Goal: Task Accomplishment & Management: Manage account settings

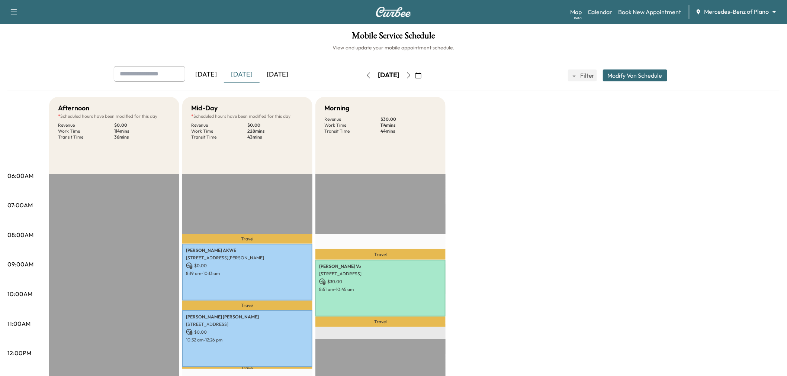
click at [278, 75] on div "[DATE]" at bounding box center [278, 74] width 36 height 17
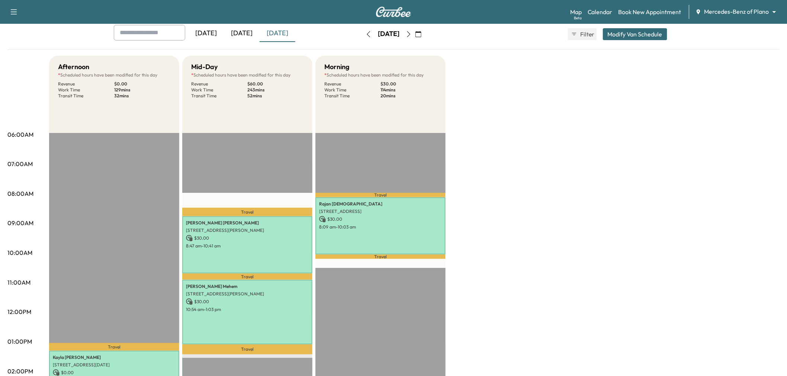
scroll to position [83, 0]
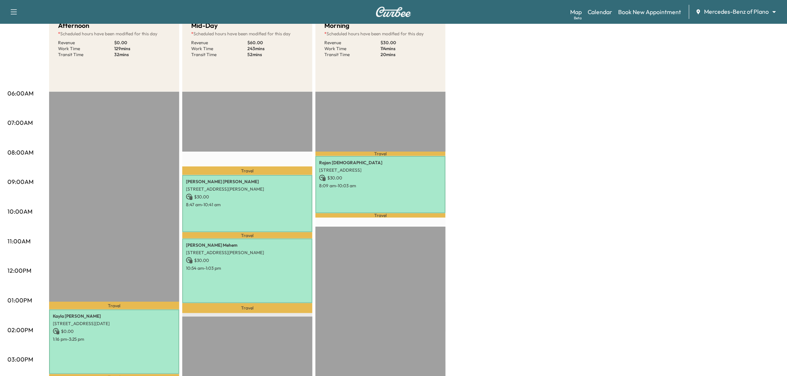
click at [600, 151] on div "Afternoon * Scheduled hours have been modified for this day Revenue $ 0.00 Work…" at bounding box center [414, 294] width 731 height 558
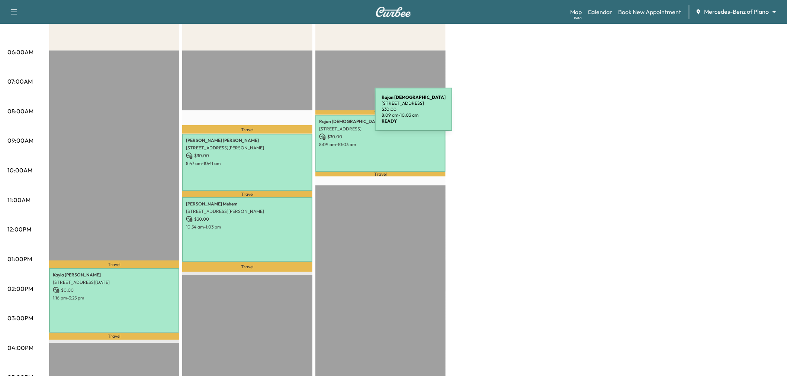
scroll to position [0, 0]
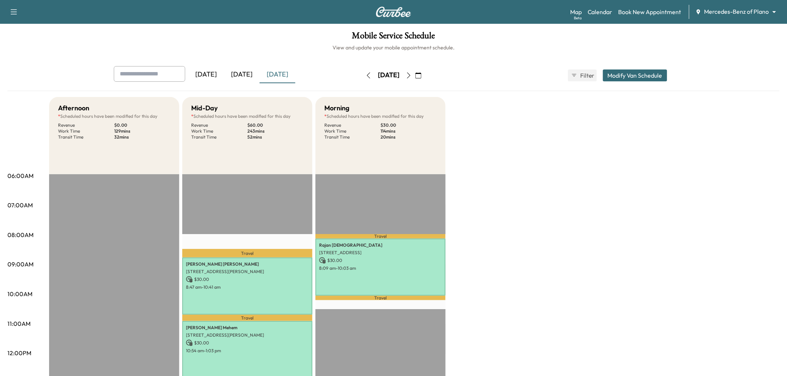
click at [412, 74] on icon "button" at bounding box center [409, 76] width 6 height 6
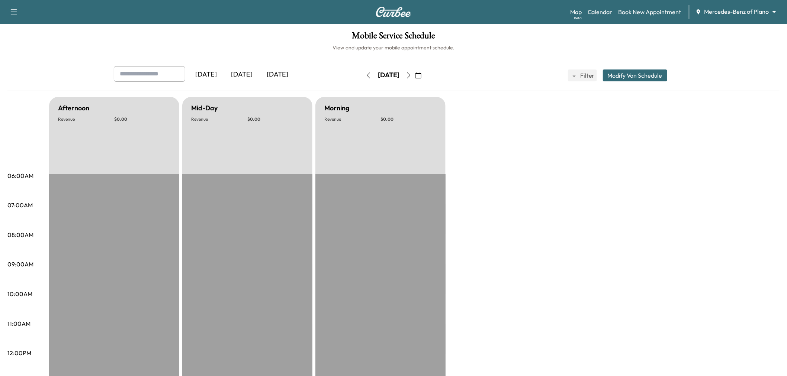
click at [411, 74] on icon "button" at bounding box center [408, 76] width 3 height 6
click at [412, 74] on icon "button" at bounding box center [409, 76] width 6 height 6
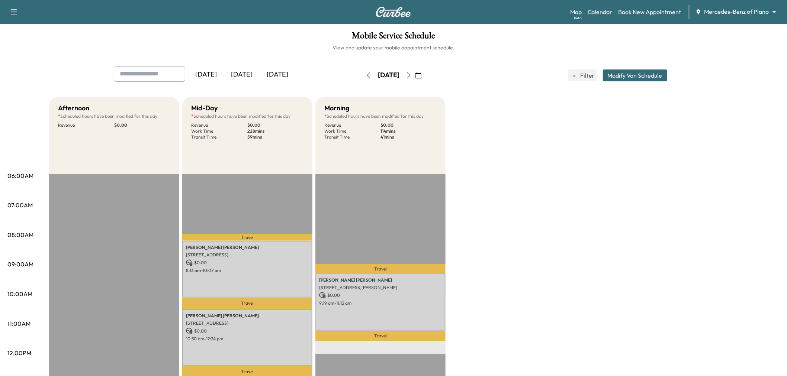
click at [412, 75] on icon "button" at bounding box center [409, 76] width 6 height 6
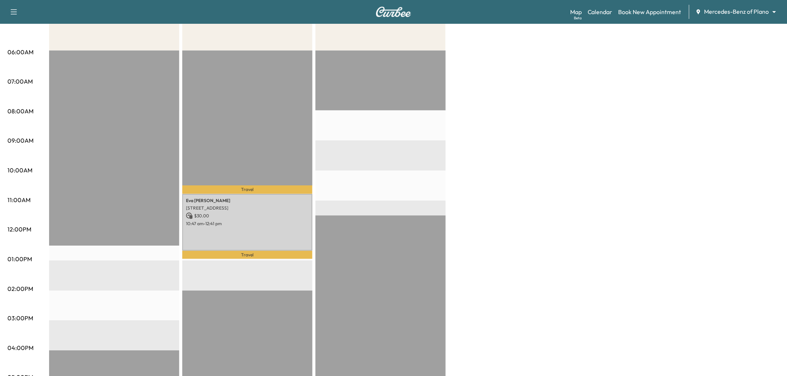
scroll to position [41, 0]
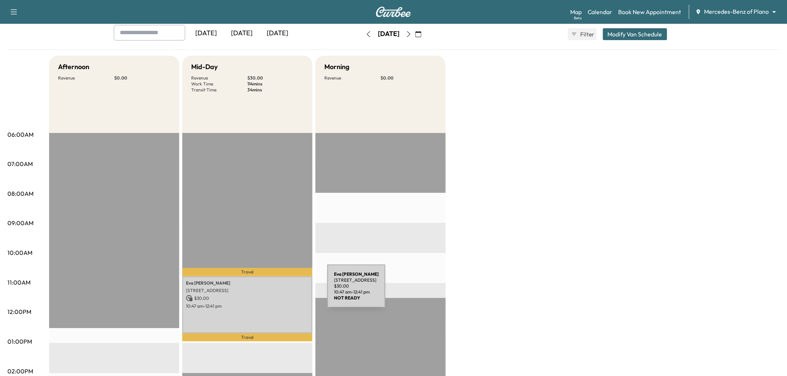
click at [272, 291] on p "3801 Rainier Rd, Plano, TX 75023, USA" at bounding box center [247, 291] width 123 height 6
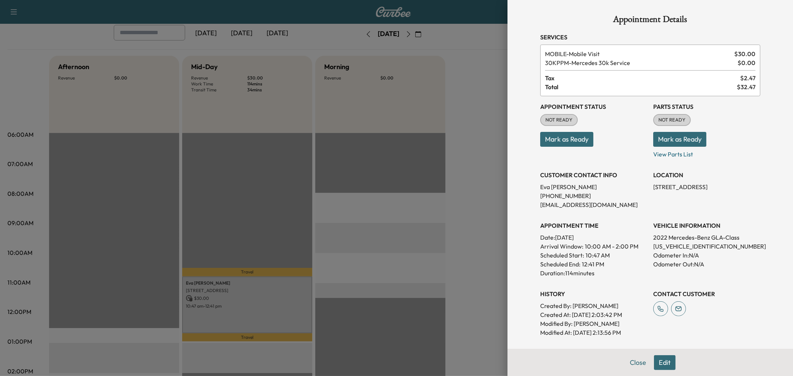
click at [272, 291] on div at bounding box center [396, 188] width 793 height 376
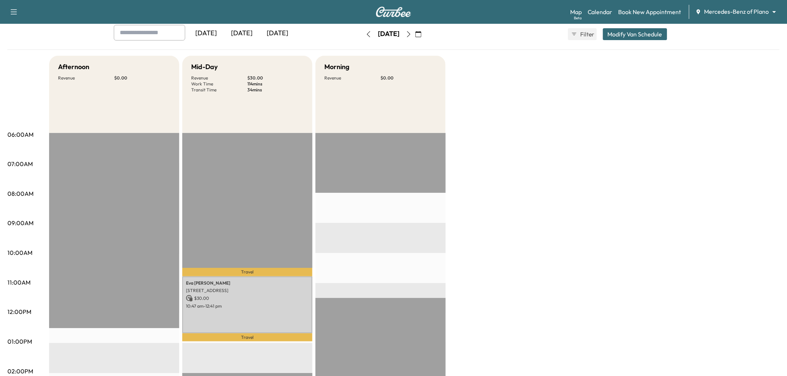
scroll to position [0, 0]
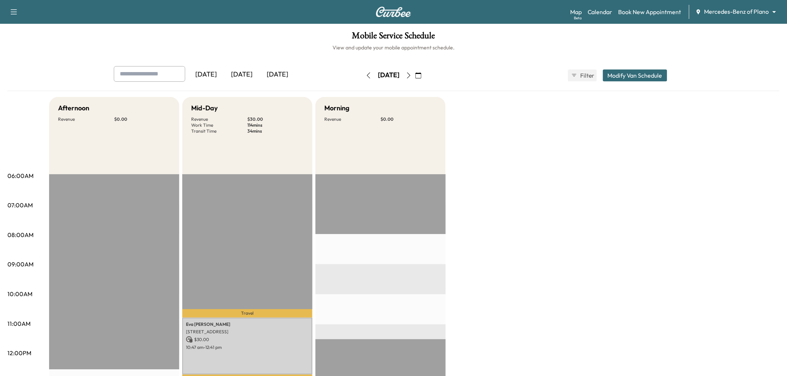
click at [366, 73] on icon "button" at bounding box center [369, 76] width 6 height 6
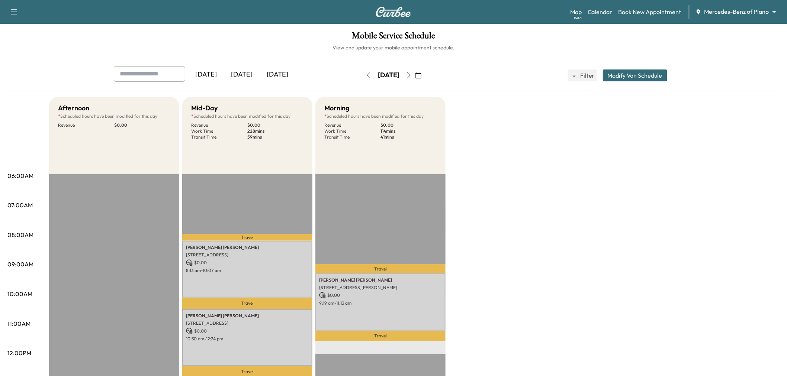
click at [366, 73] on icon "button" at bounding box center [369, 76] width 6 height 6
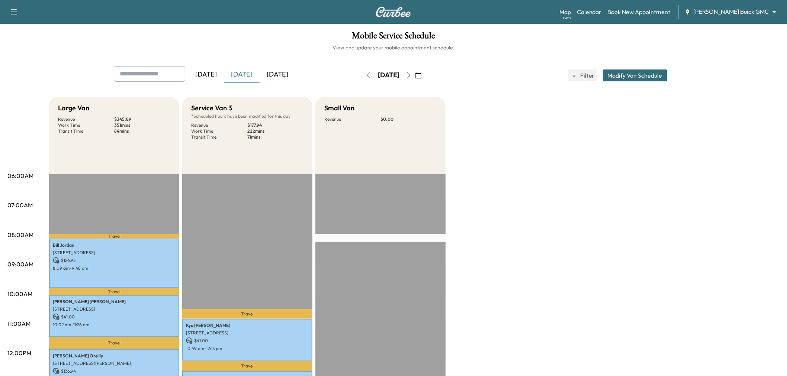
click at [236, 72] on div "[DATE]" at bounding box center [242, 74] width 36 height 17
click at [278, 71] on div "[DATE]" at bounding box center [278, 74] width 36 height 17
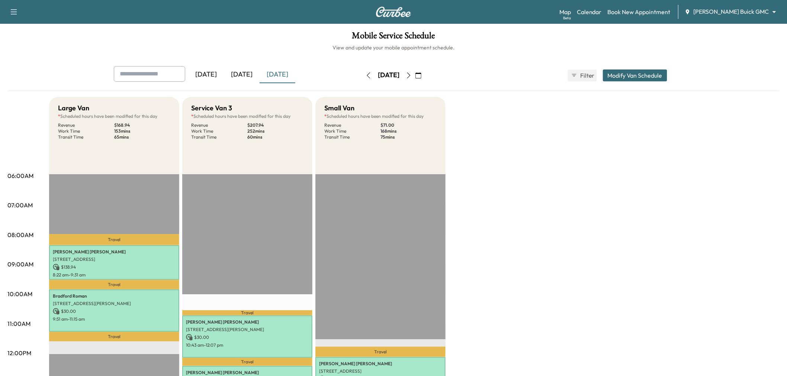
click at [243, 73] on div "[DATE]" at bounding box center [242, 74] width 36 height 17
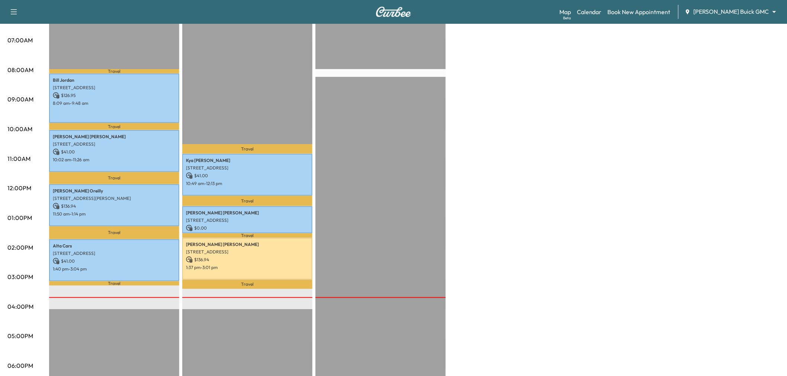
scroll to position [41, 0]
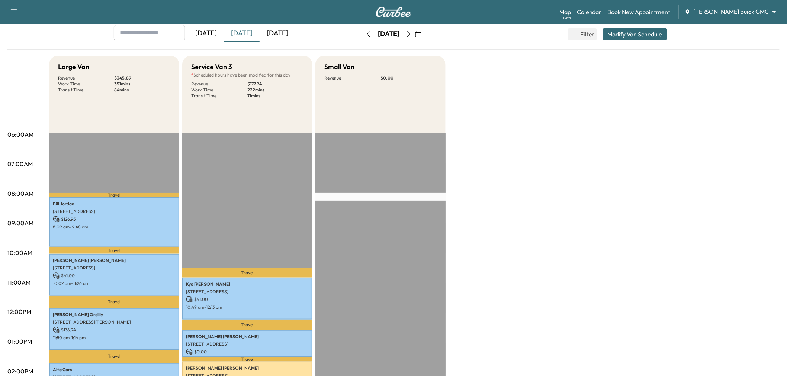
click at [653, 285] on div "Large Van Revenue $ 345.89 Work Time 351 mins Transit Time 84 mins Travel [PERS…" at bounding box center [414, 335] width 731 height 558
click at [280, 35] on div "[DATE]" at bounding box center [278, 33] width 36 height 17
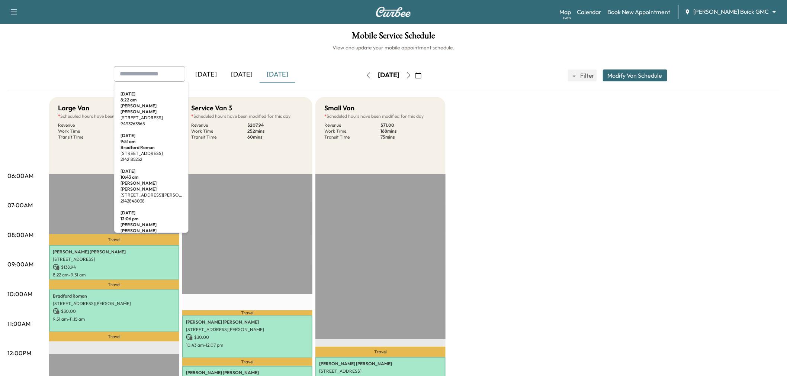
click at [139, 78] on input "text" at bounding box center [149, 74] width 71 height 16
type input "*"
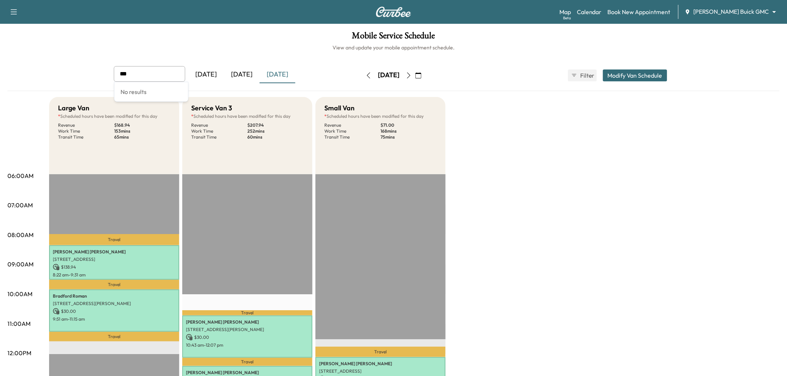
type input "***"
click at [412, 76] on icon "button" at bounding box center [409, 76] width 6 height 6
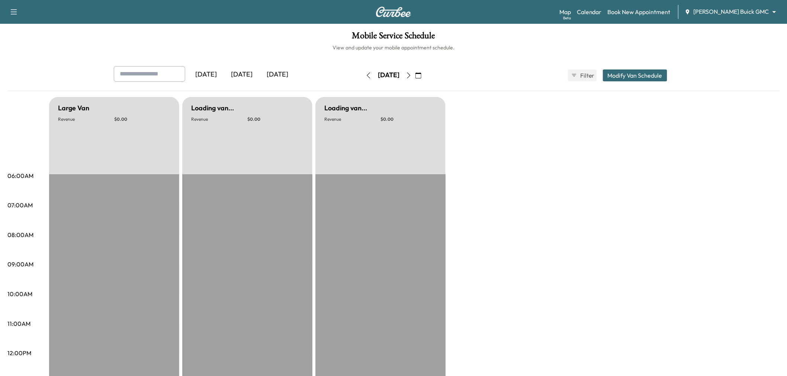
click at [412, 73] on icon "button" at bounding box center [409, 76] width 6 height 6
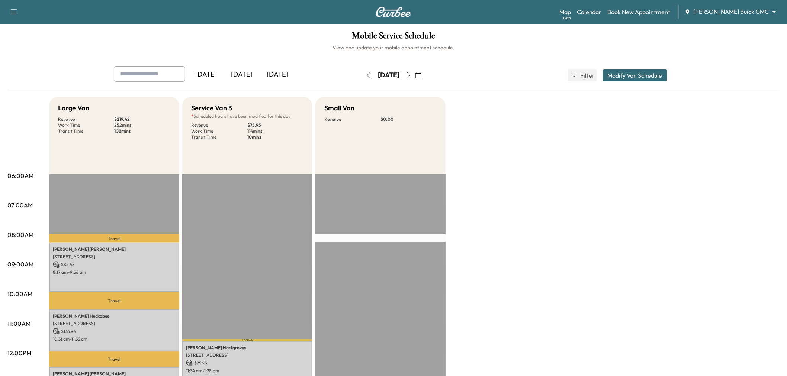
click at [141, 72] on input "text" at bounding box center [149, 74] width 71 height 16
type input "***"
click at [412, 77] on icon "button" at bounding box center [409, 76] width 6 height 6
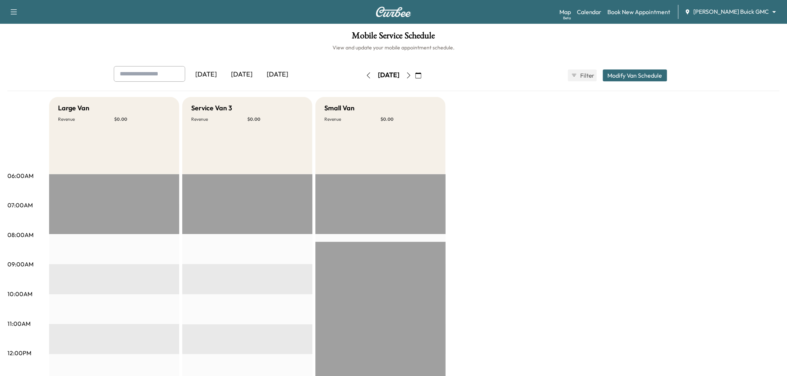
click at [159, 73] on input "text" at bounding box center [149, 74] width 71 height 16
type input "***"
click at [415, 72] on button "button" at bounding box center [408, 76] width 13 height 12
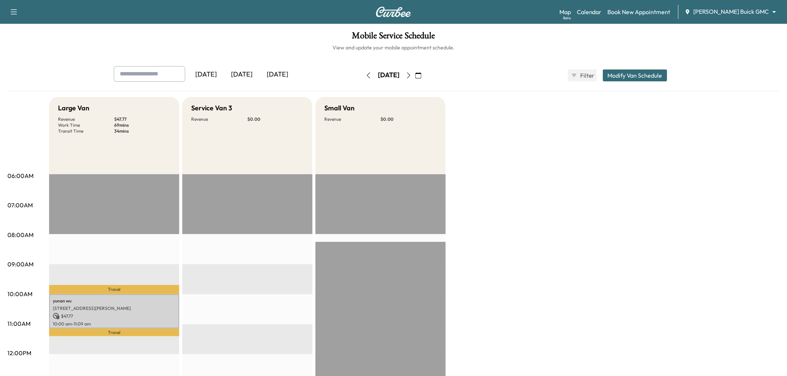
click at [366, 76] on icon "button" at bounding box center [369, 76] width 6 height 6
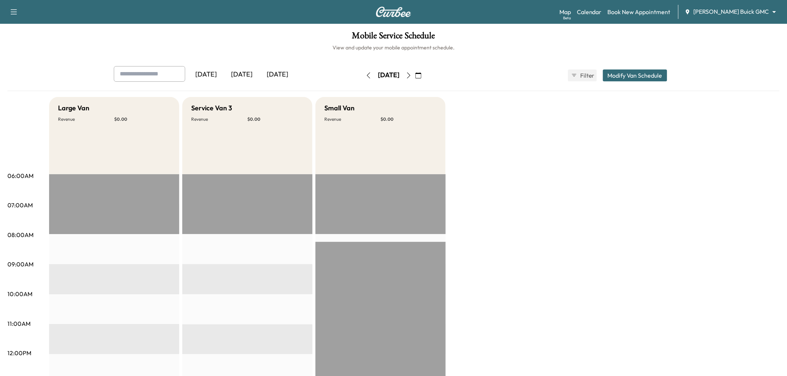
click at [366, 73] on icon "button" at bounding box center [369, 76] width 6 height 6
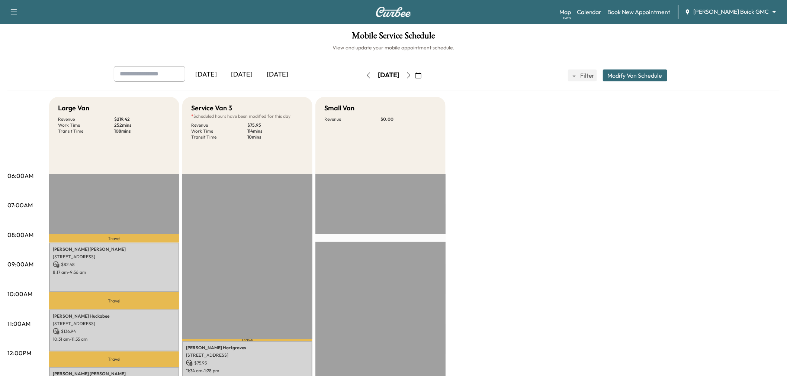
scroll to position [83, 0]
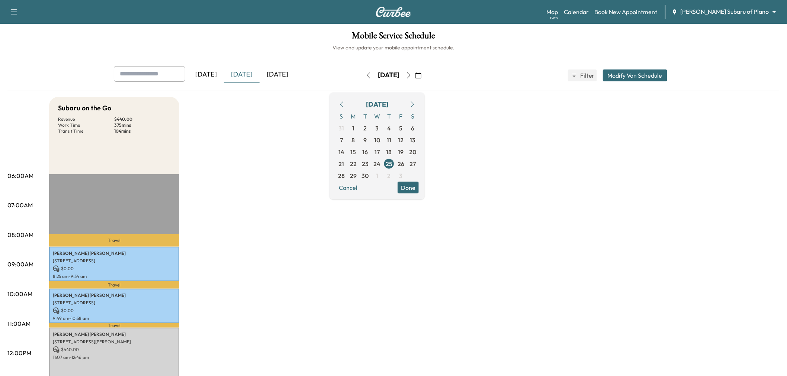
click at [275, 72] on div "[DATE]" at bounding box center [278, 74] width 36 height 17
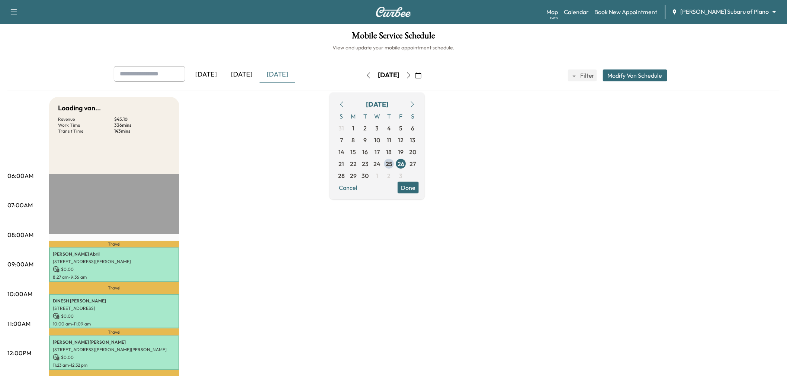
click at [248, 72] on div "[DATE]" at bounding box center [242, 74] width 36 height 17
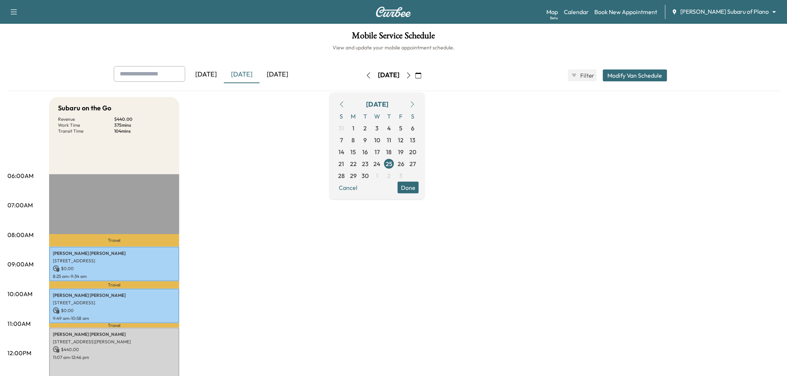
drag, startPoint x: 235, startPoint y: 183, endPoint x: 238, endPoint y: 115, distance: 67.4
click at [235, 181] on div "Subaru on the Go Revenue $ 440.00 Work Time 375 mins Transit Time 104 mins Trav…" at bounding box center [414, 376] width 731 height 558
click at [270, 71] on div "[DATE]" at bounding box center [278, 74] width 36 height 17
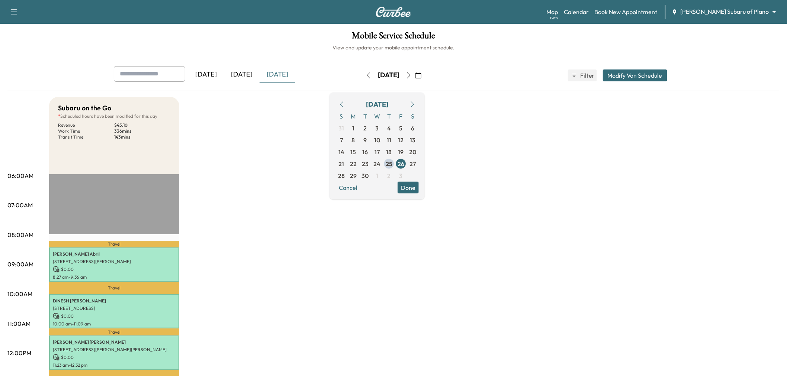
click at [419, 188] on button "Done" at bounding box center [408, 188] width 21 height 12
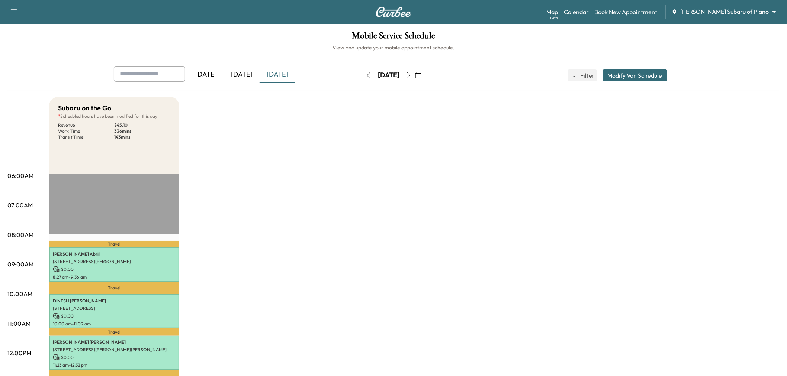
click at [321, 225] on div "Subaru on the Go * Scheduled hours have been modified for this day Revenue $ 45…" at bounding box center [414, 376] width 731 height 558
click at [412, 75] on icon "button" at bounding box center [409, 76] width 6 height 6
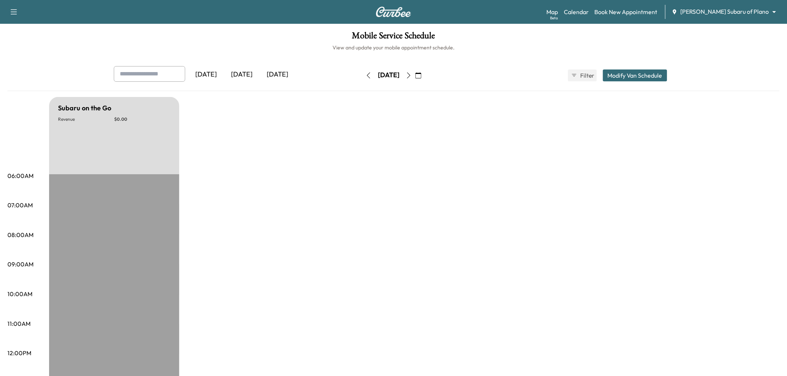
click at [415, 75] on button "button" at bounding box center [408, 76] width 13 height 12
click at [412, 75] on icon "button" at bounding box center [409, 76] width 6 height 6
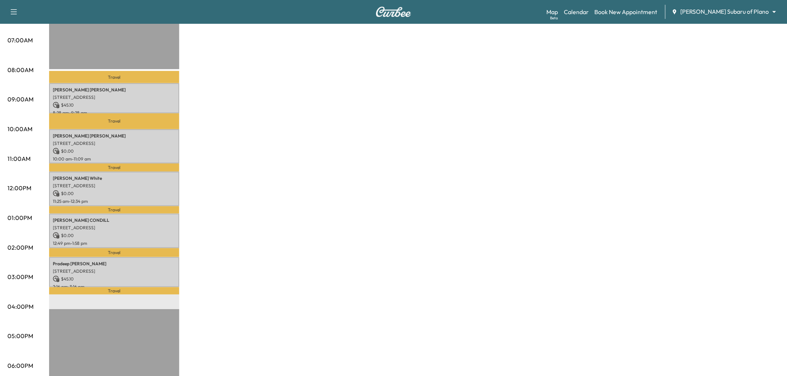
scroll to position [41, 0]
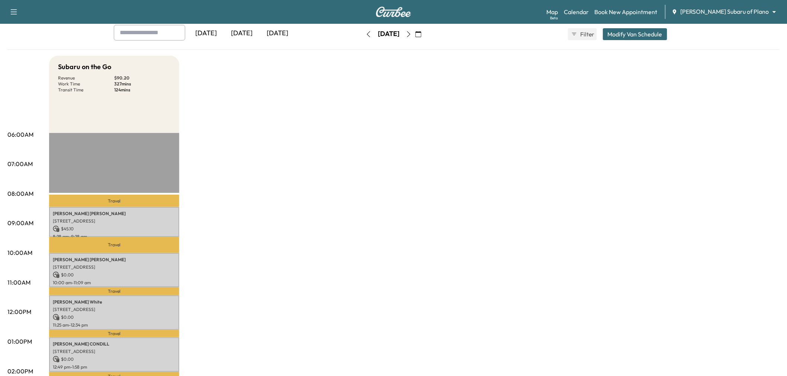
click at [412, 34] on icon "button" at bounding box center [409, 34] width 6 height 6
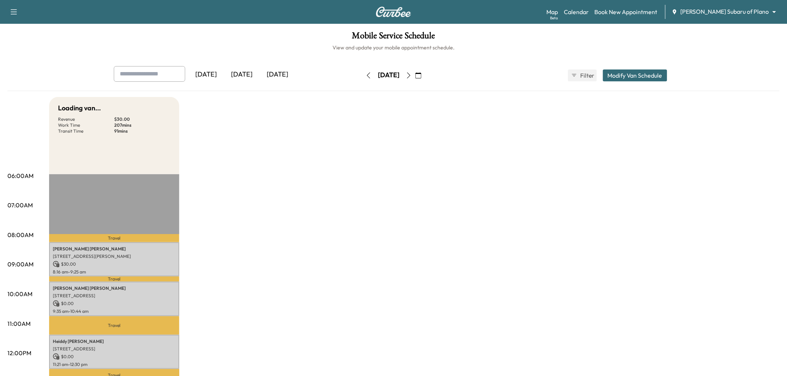
scroll to position [124, 0]
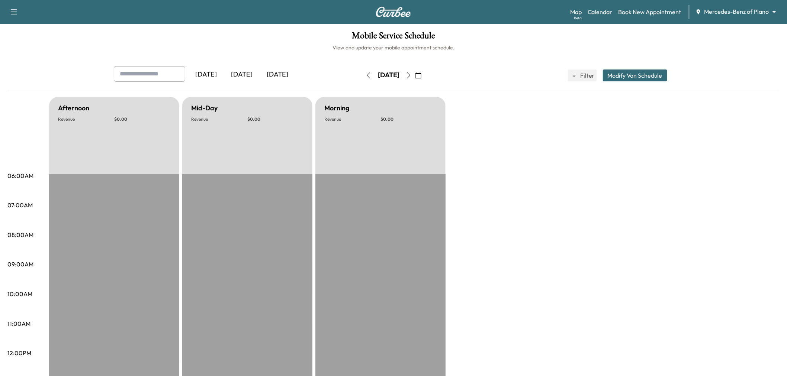
click at [241, 73] on div "[DATE]" at bounding box center [242, 74] width 36 height 17
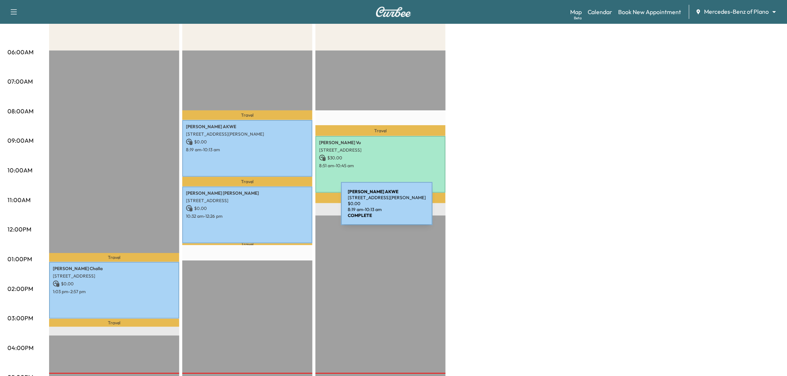
scroll to position [165, 0]
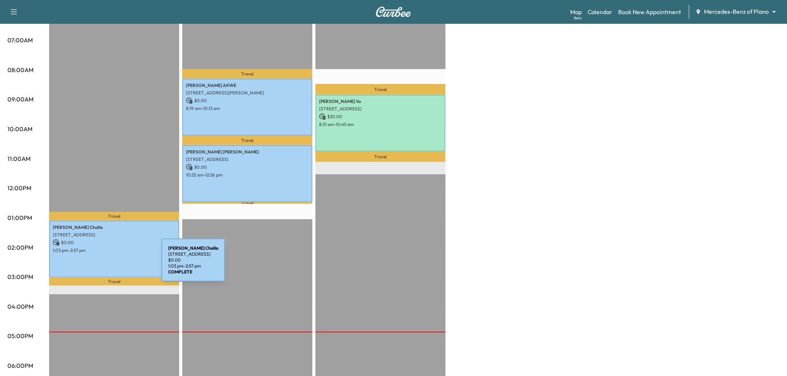
click at [80, 262] on div "Aarush Challa 9508 Varese Ct, Frisco, TX 75035, USA $ 0.00 1:03 pm - 2:57 pm" at bounding box center [114, 249] width 130 height 57
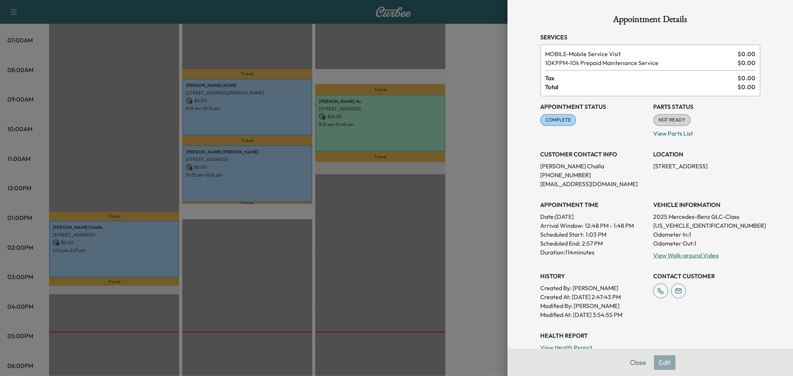
click at [684, 214] on p "2025 Mercedes-Benz GLC-Class" at bounding box center [707, 216] width 107 height 9
click at [674, 169] on p "9508 Varese Ct, Frisco, TX 75035, USA" at bounding box center [707, 166] width 107 height 9
copy p "9508 Varese Ct, Frisco, TX 75035, USA"
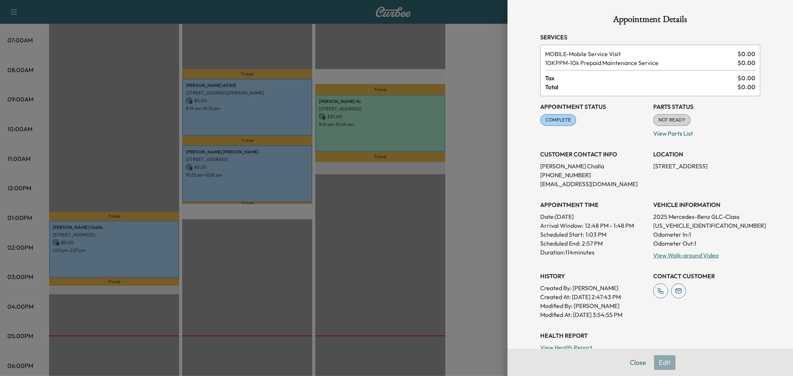
click at [385, 256] on div at bounding box center [396, 188] width 793 height 376
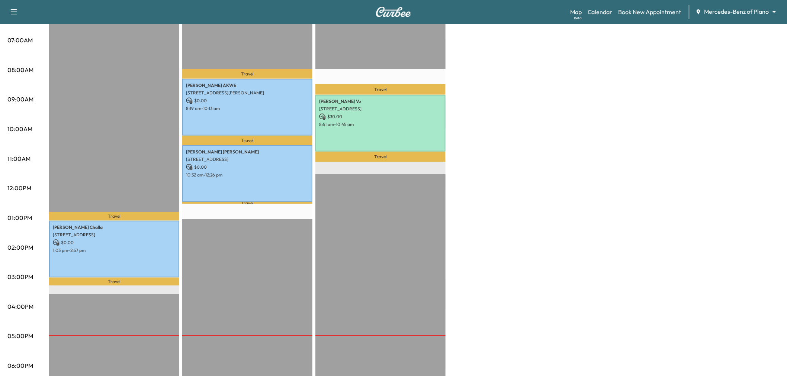
scroll to position [0, 0]
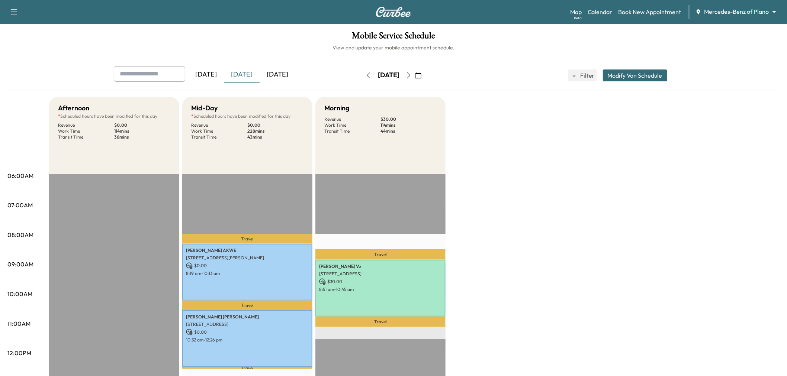
click at [280, 75] on div "[DATE]" at bounding box center [278, 74] width 36 height 17
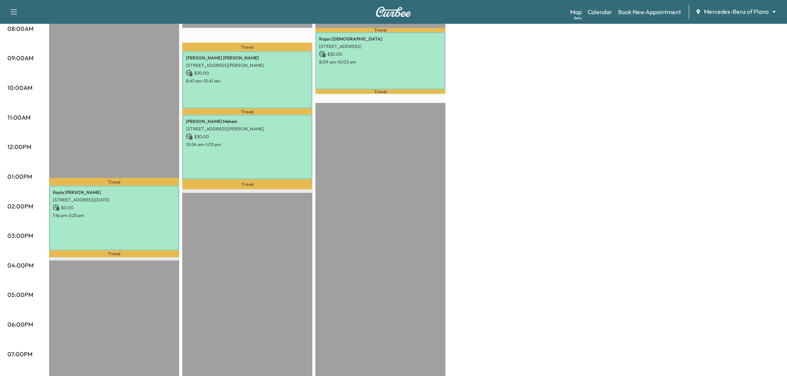
scroll to position [41, 0]
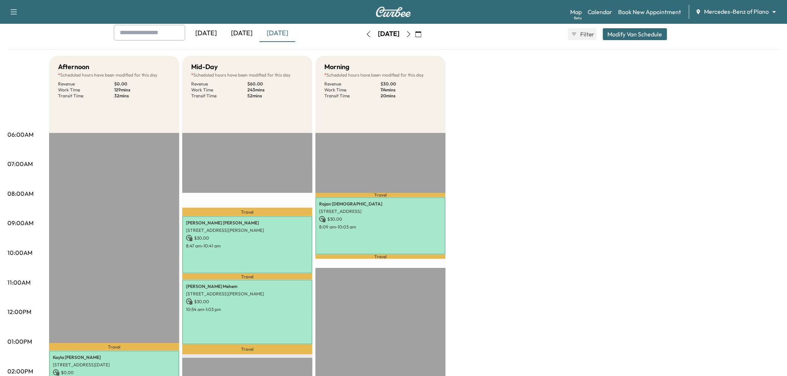
click at [570, 247] on div "Afternoon * Scheduled hours have been modified for this day Revenue $ 0.00 Work…" at bounding box center [414, 335] width 731 height 558
click at [412, 34] on icon "button" at bounding box center [409, 34] width 6 height 6
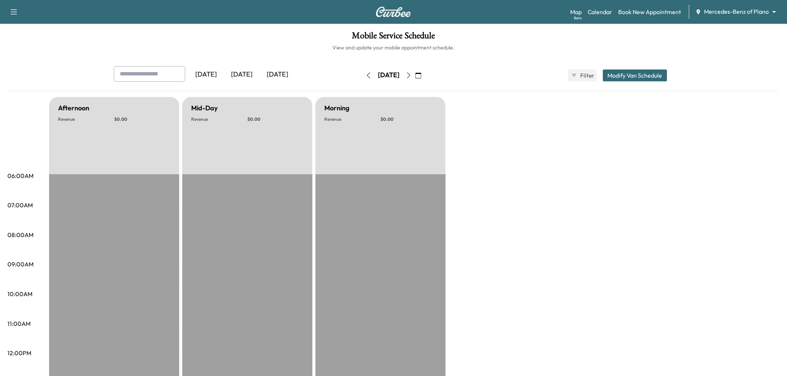
click at [415, 72] on button "button" at bounding box center [408, 76] width 13 height 12
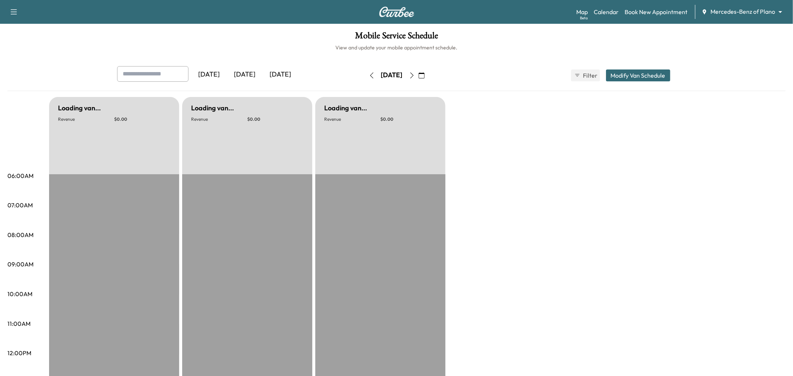
click at [415, 73] on icon "button" at bounding box center [412, 76] width 6 height 6
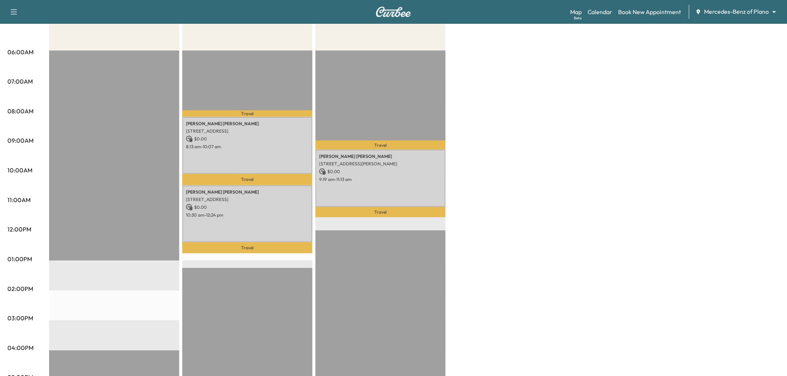
scroll to position [41, 0]
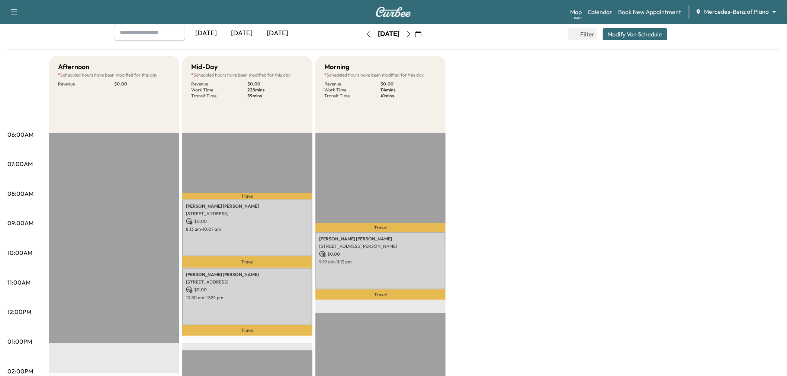
click at [412, 36] on icon "button" at bounding box center [409, 34] width 6 height 6
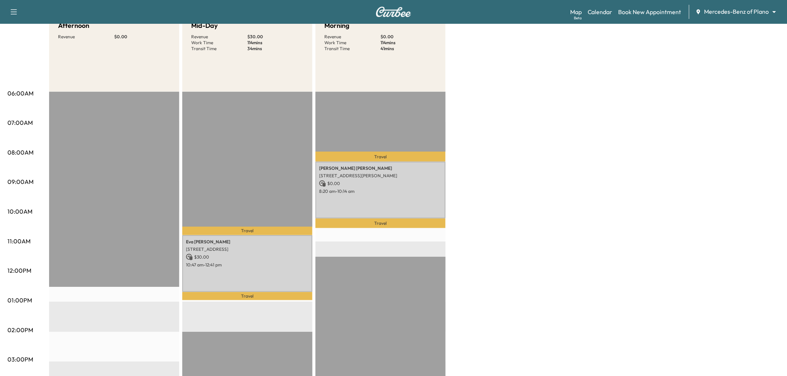
scroll to position [124, 0]
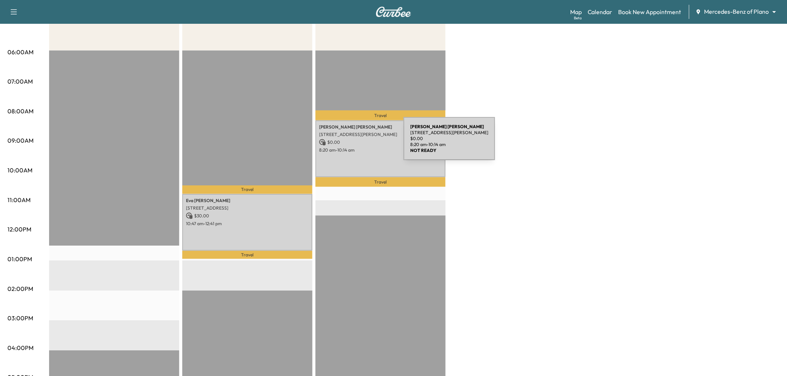
click at [359, 139] on p "$ 0.00" at bounding box center [380, 142] width 123 height 7
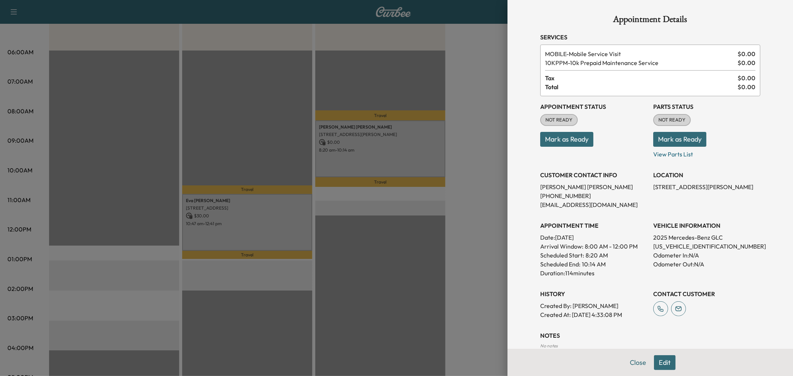
click at [273, 220] on div at bounding box center [396, 188] width 793 height 376
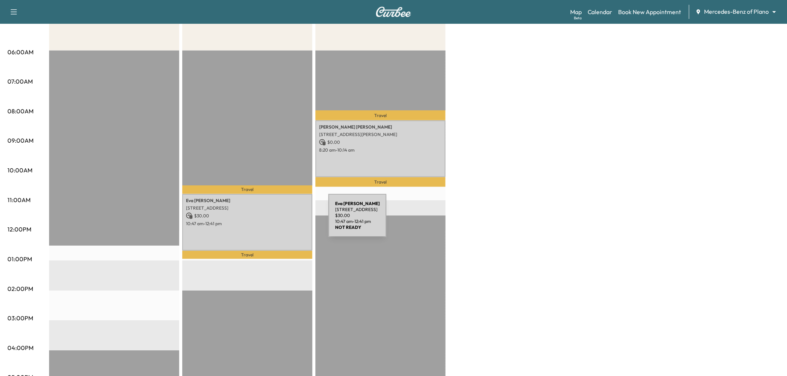
click at [273, 221] on p "10:47 am - 12:41 pm" at bounding box center [247, 224] width 123 height 6
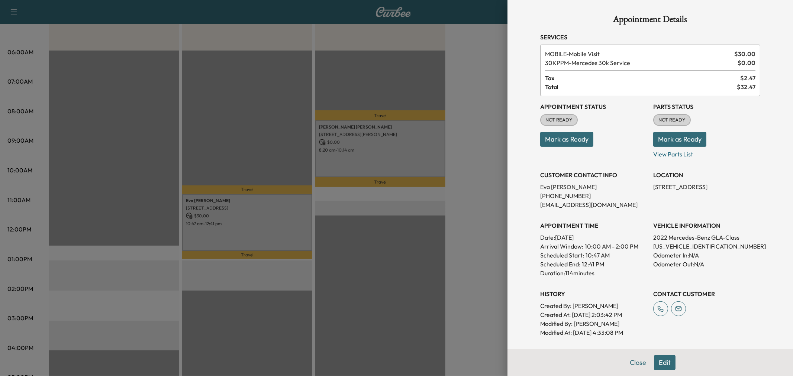
click at [272, 221] on div at bounding box center [396, 188] width 793 height 376
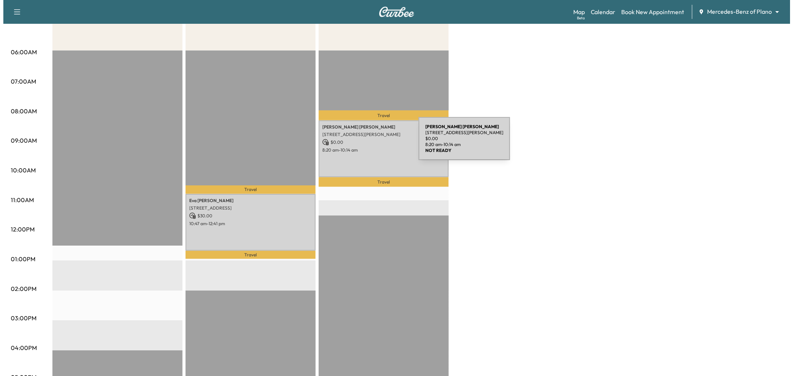
scroll to position [0, 0]
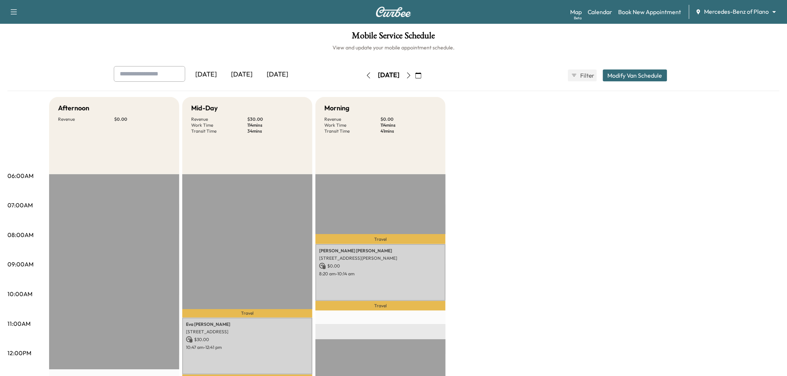
click at [366, 76] on icon "button" at bounding box center [369, 76] width 6 height 6
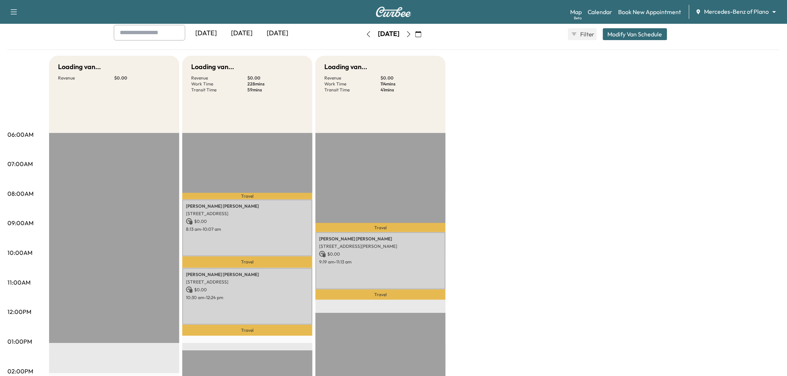
scroll to position [124, 0]
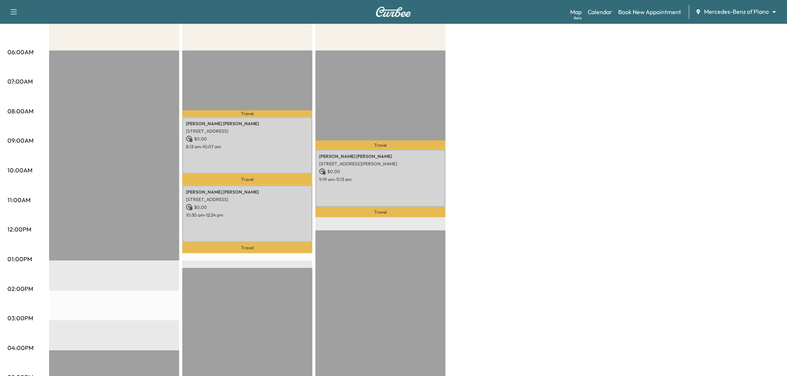
click at [485, 177] on div "Afternoon * Scheduled hours have been modified for this day Revenue $ 0.00 EST …" at bounding box center [414, 252] width 731 height 558
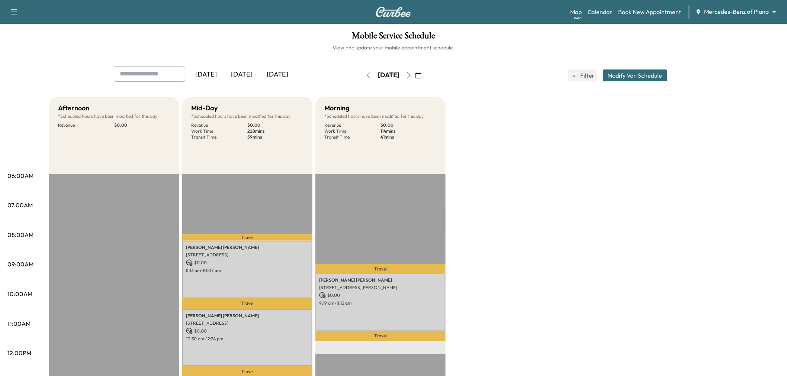
click at [273, 74] on div "[DATE]" at bounding box center [278, 74] width 36 height 17
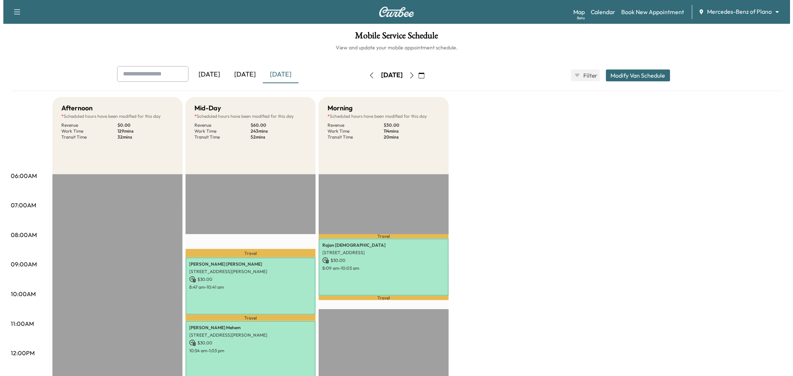
scroll to position [165, 0]
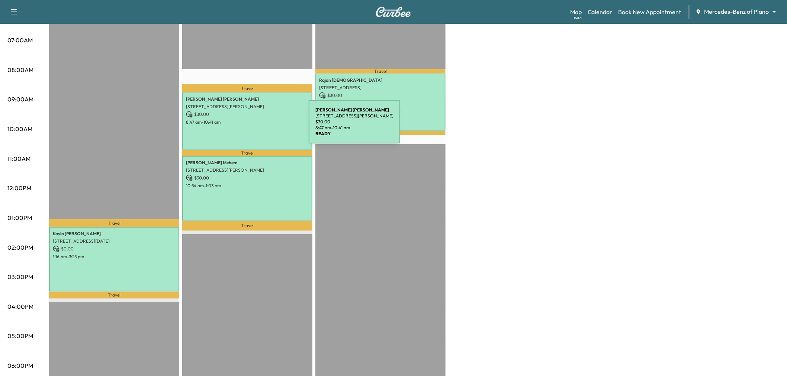
click at [253, 126] on div "Melissa Gulbranson 5324 Tuscarora Trl, McKinney, TX 75070, USA $ 30.00 8:47 am …" at bounding box center [247, 121] width 130 height 57
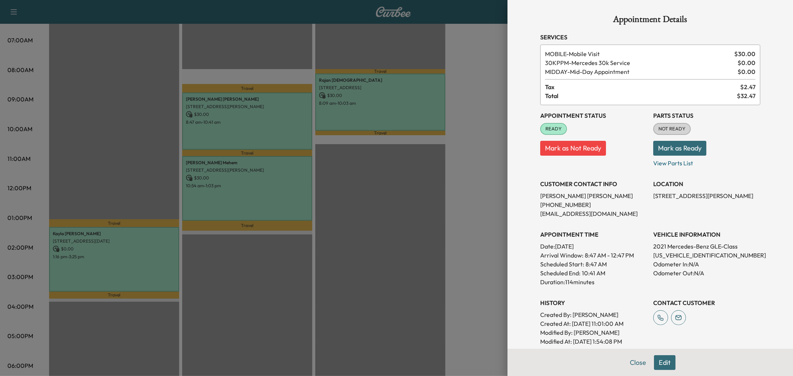
click at [264, 125] on div at bounding box center [396, 188] width 793 height 376
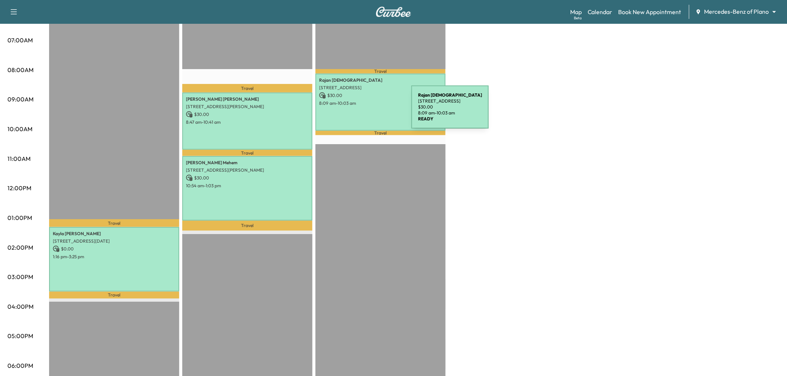
click at [356, 112] on div "Rajan Jain 8040 Marathon Drive, Plano, TX 75024 $ 30.00 8:09 am - 10:03 am" at bounding box center [380, 102] width 130 height 57
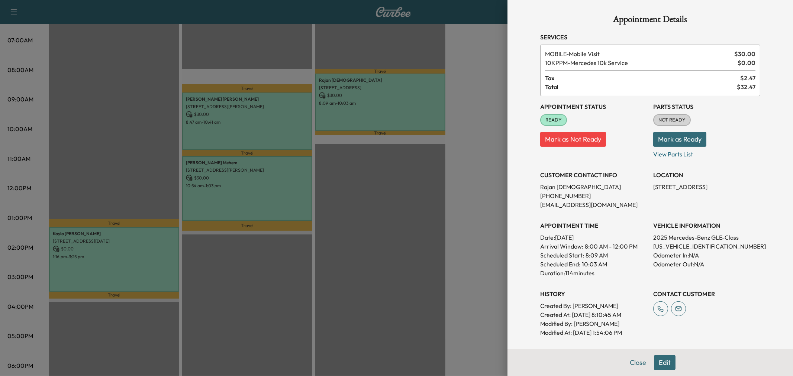
click at [359, 114] on div at bounding box center [396, 188] width 793 height 376
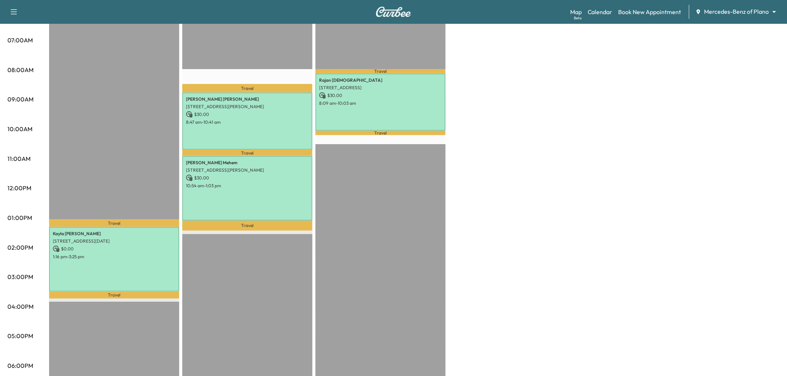
click at [376, 115] on div "Rajan Jain 8040 Marathon Drive, Plano, TX 75024 $ 30.00 8:09 am - 10:03 am" at bounding box center [380, 102] width 130 height 57
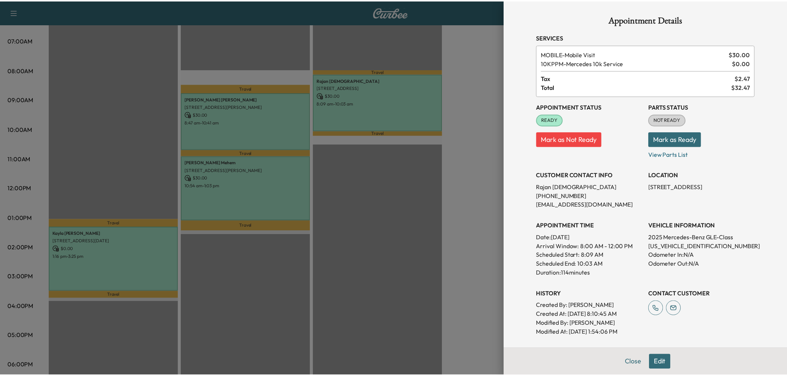
scroll to position [132, 0]
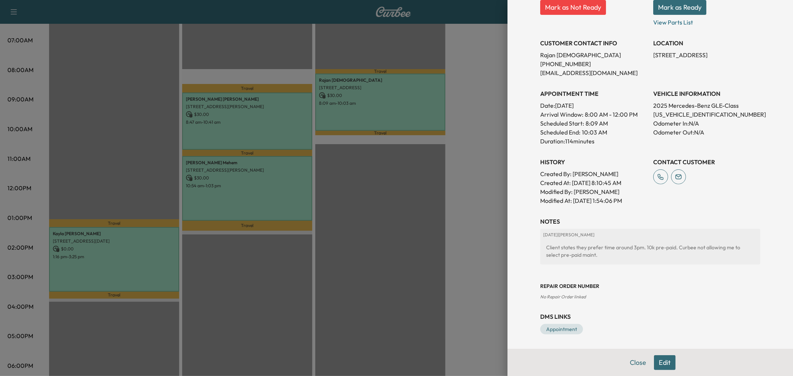
click at [381, 214] on div at bounding box center [396, 188] width 793 height 376
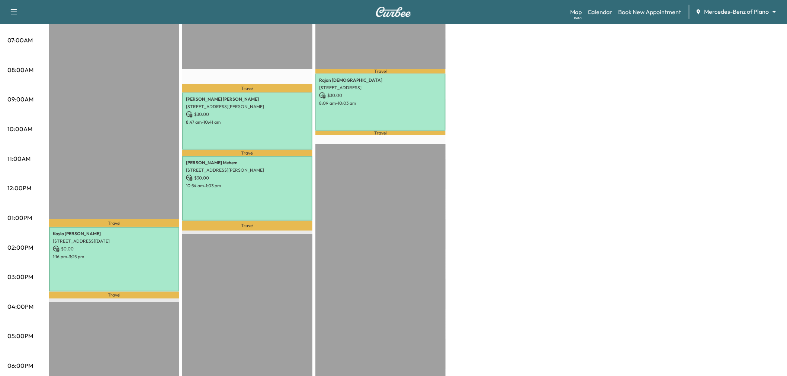
scroll to position [0, 0]
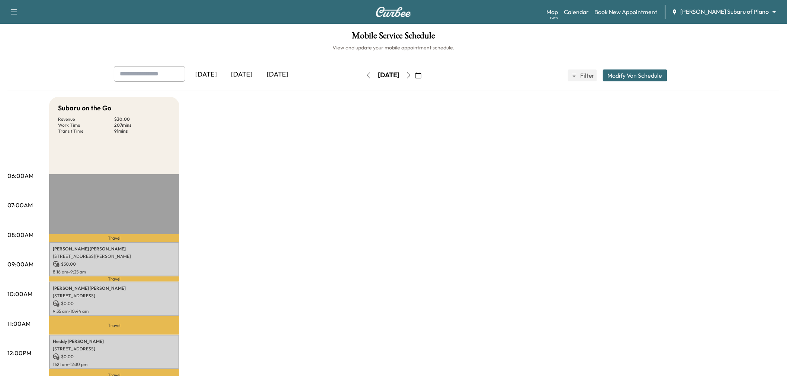
click at [273, 72] on div "[DATE]" at bounding box center [278, 74] width 36 height 17
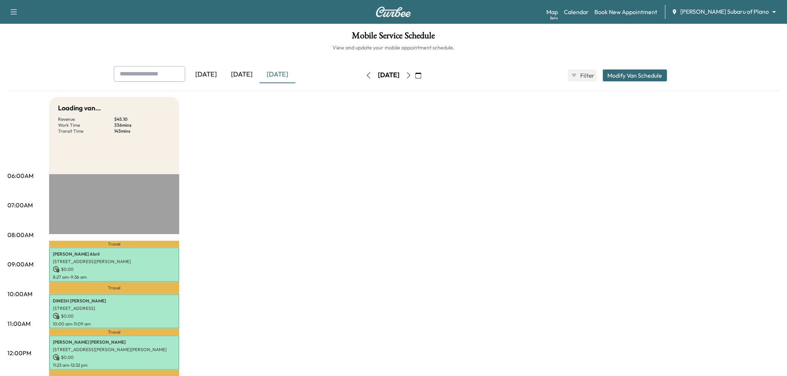
scroll to position [124, 0]
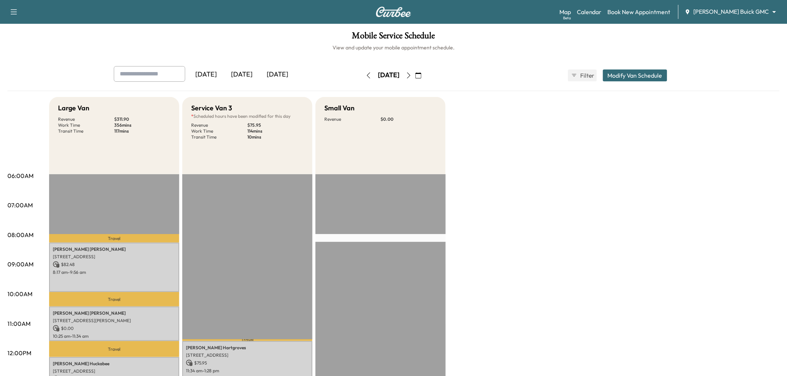
click at [415, 73] on button "button" at bounding box center [408, 76] width 13 height 12
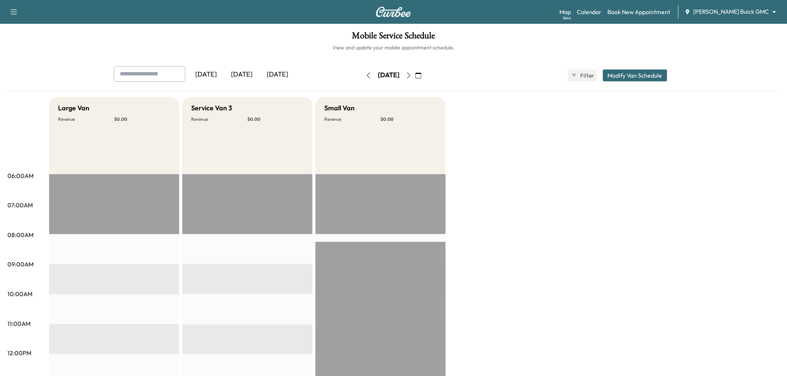
click at [362, 77] on button "button" at bounding box center [368, 76] width 13 height 12
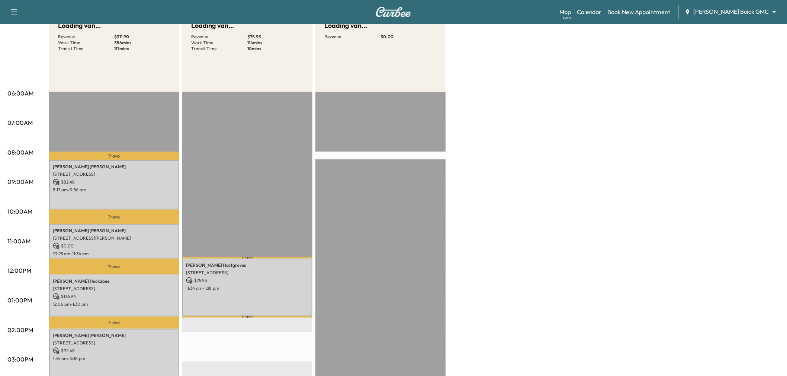
scroll to position [165, 0]
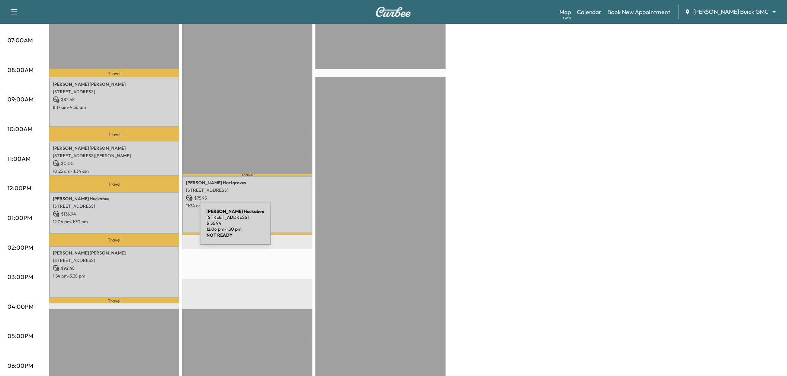
click at [142, 225] on div "[PERSON_NAME] [STREET_ADDRESS] $ 136.94 12:06 pm - 1:30 pm" at bounding box center [114, 213] width 130 height 42
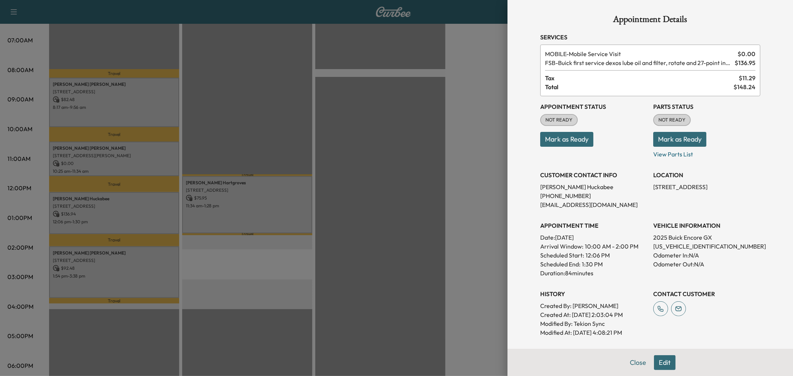
click at [140, 275] on div at bounding box center [396, 188] width 793 height 376
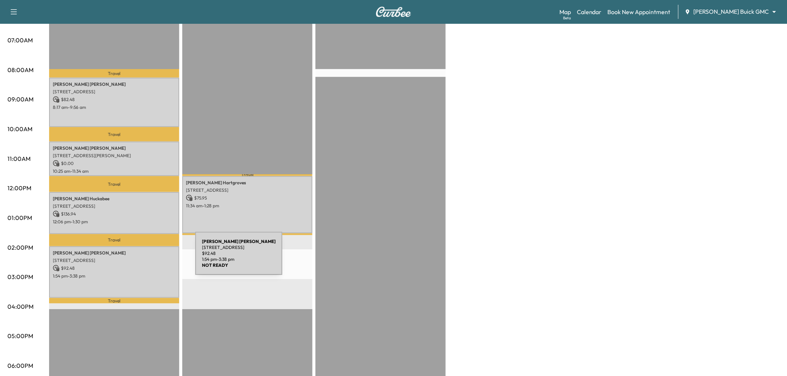
click at [139, 258] on p "[STREET_ADDRESS]" at bounding box center [114, 261] width 123 height 6
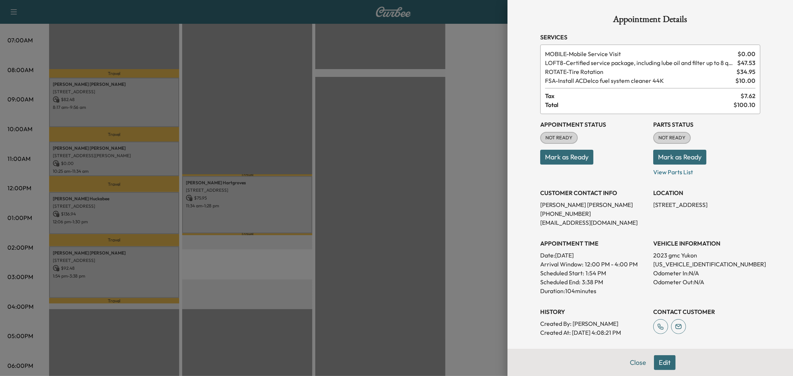
click at [83, 132] on div at bounding box center [396, 188] width 793 height 376
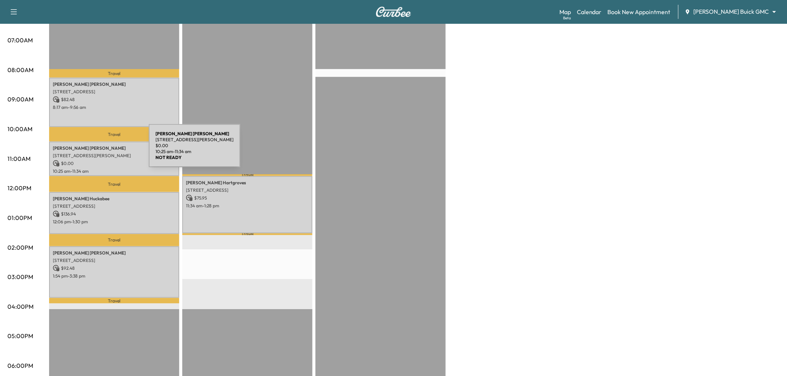
click at [94, 153] on p "3324 Jack's Bank, The Colony, TX 75056, USA" at bounding box center [114, 156] width 123 height 6
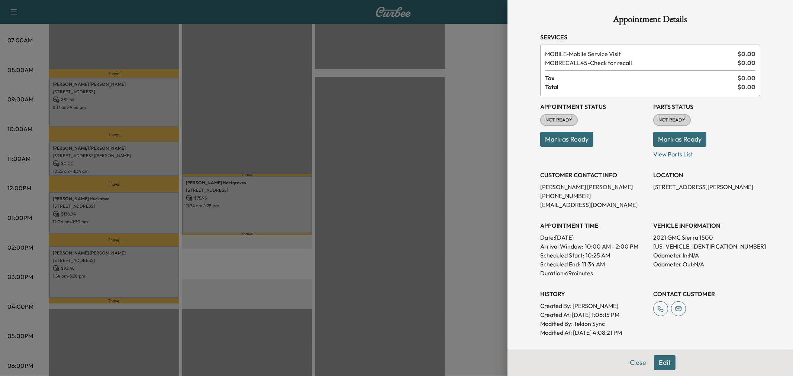
click at [240, 213] on div at bounding box center [396, 188] width 793 height 376
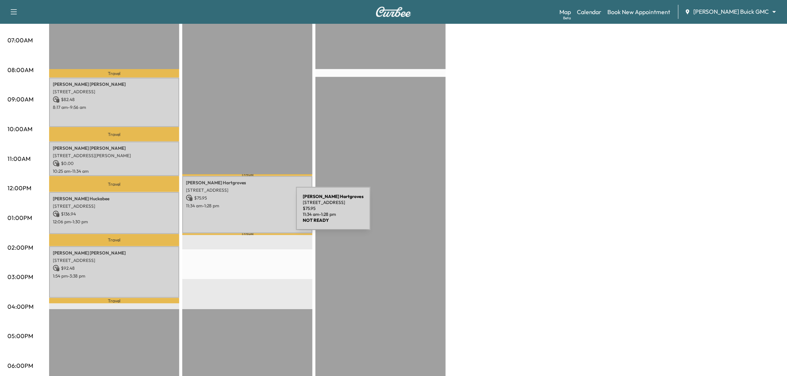
click at [240, 213] on div "Jacob Hartgroves 5810 Tennyson Pkwy, Plano, TX 75024, USA $ 75.95 11:34 am - 1:…" at bounding box center [247, 204] width 130 height 57
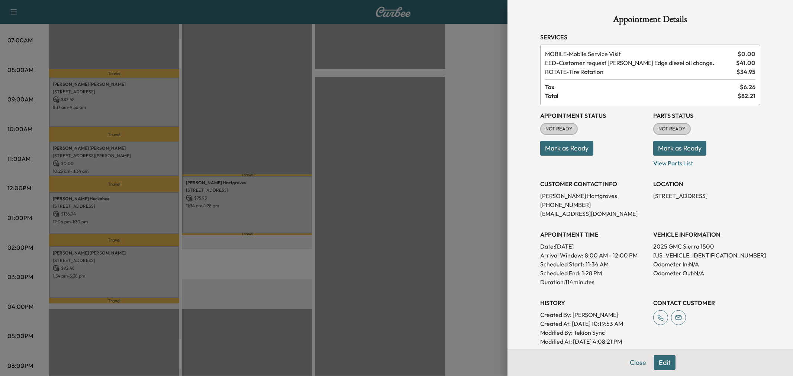
click at [110, 158] on div at bounding box center [396, 188] width 793 height 376
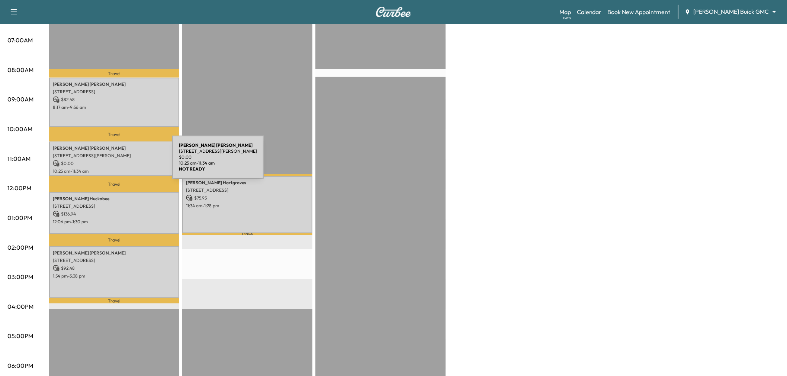
click at [117, 162] on p "$ 0.00" at bounding box center [114, 163] width 123 height 7
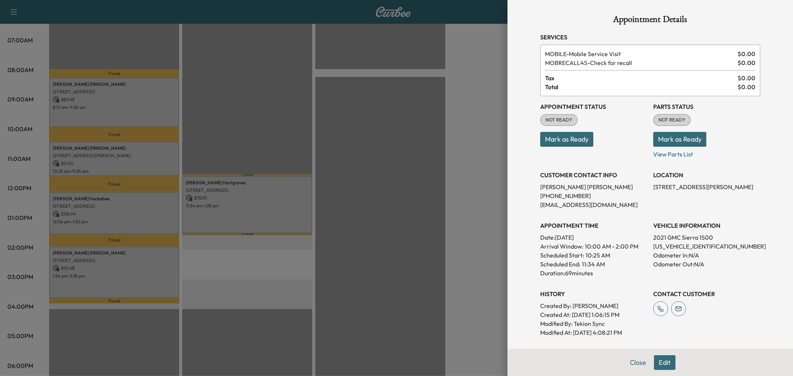
click at [278, 210] on div at bounding box center [396, 188] width 793 height 376
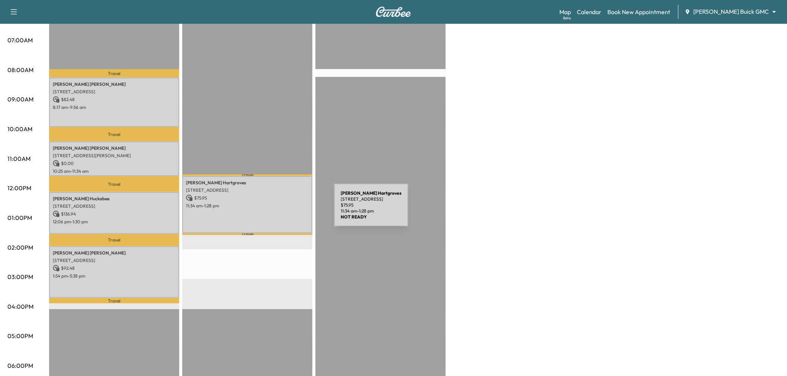
click at [278, 210] on div "Jacob Hartgroves 5810 Tennyson Pkwy, Plano, TX 75024, USA $ 75.95 11:34 am - 1:…" at bounding box center [247, 204] width 130 height 57
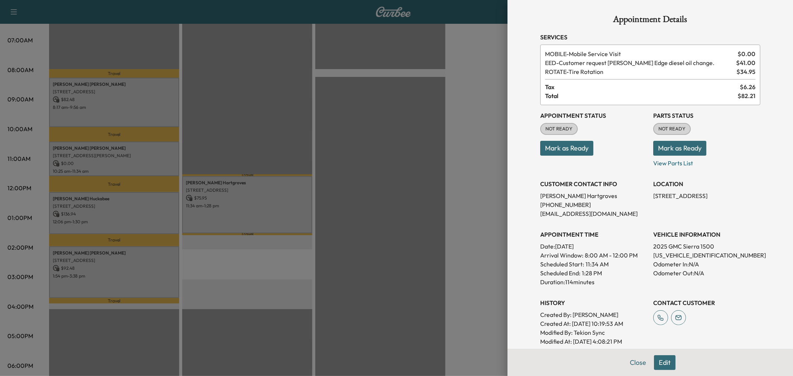
click at [247, 211] on div at bounding box center [396, 188] width 793 height 376
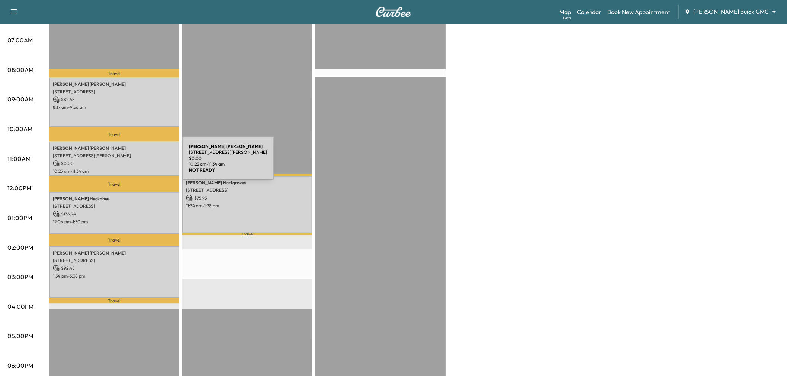
click at [126, 163] on p "$ 0.00" at bounding box center [114, 163] width 123 height 7
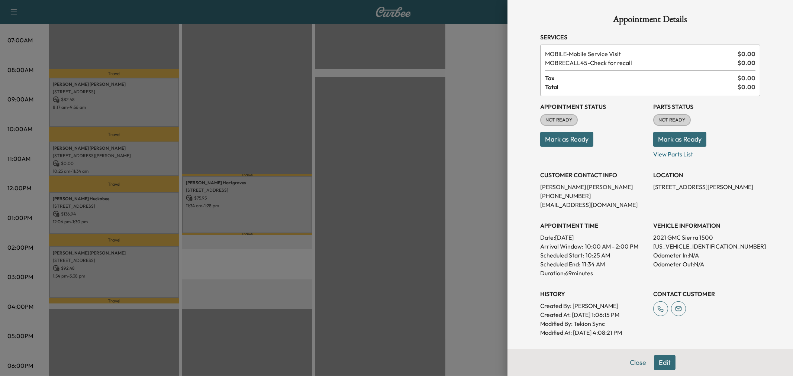
click at [247, 196] on div at bounding box center [396, 188] width 793 height 376
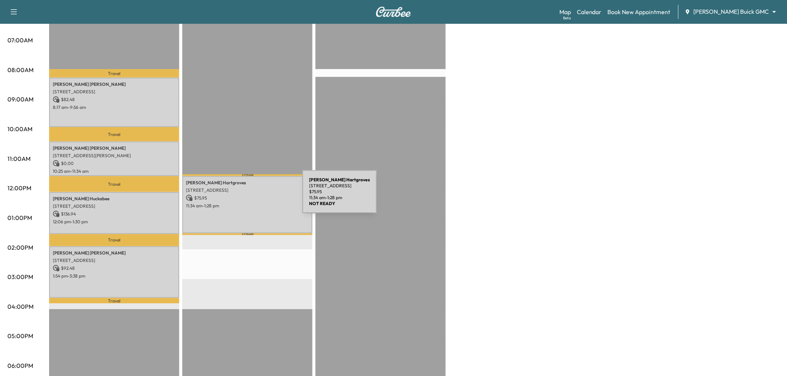
click at [247, 196] on p "$ 75.95" at bounding box center [247, 198] width 123 height 7
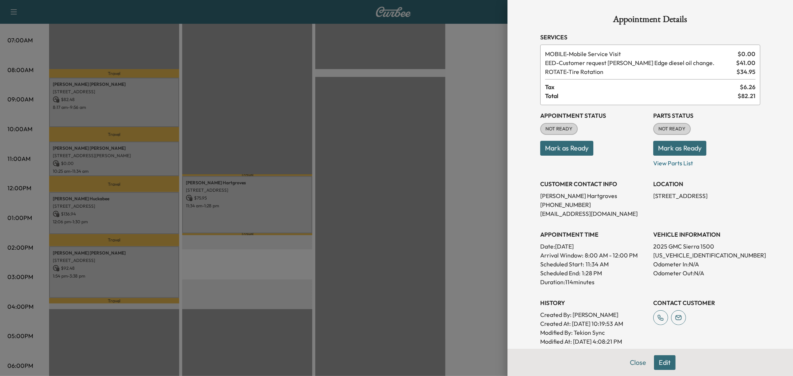
click at [318, 148] on div at bounding box center [396, 188] width 793 height 376
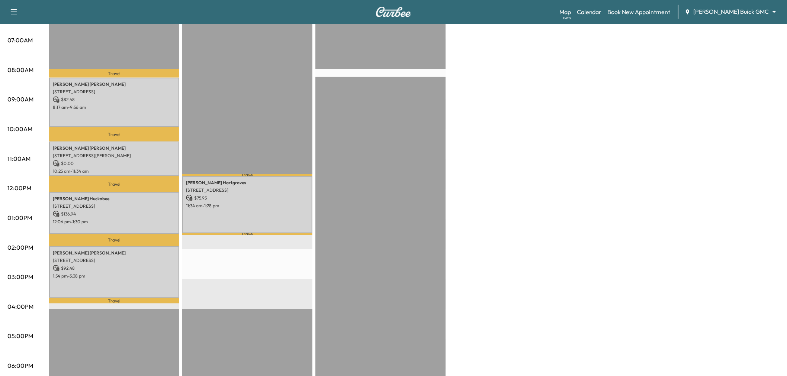
scroll to position [41, 0]
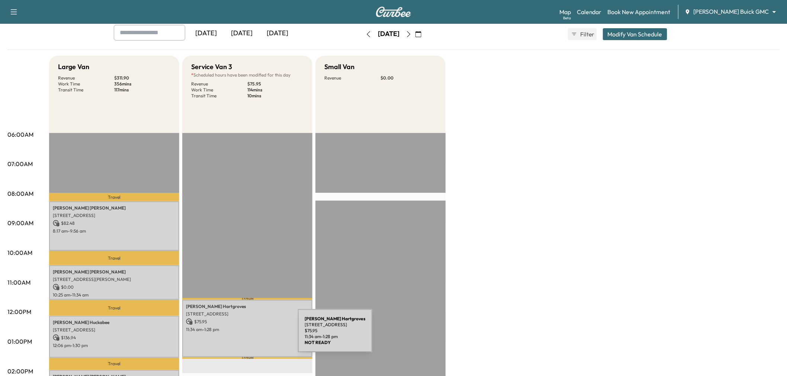
click at [242, 336] on div "Jacob Hartgroves 5810 Tennyson Pkwy, Plano, TX 75024, USA $ 75.95 11:34 am - 1:…" at bounding box center [247, 328] width 130 height 57
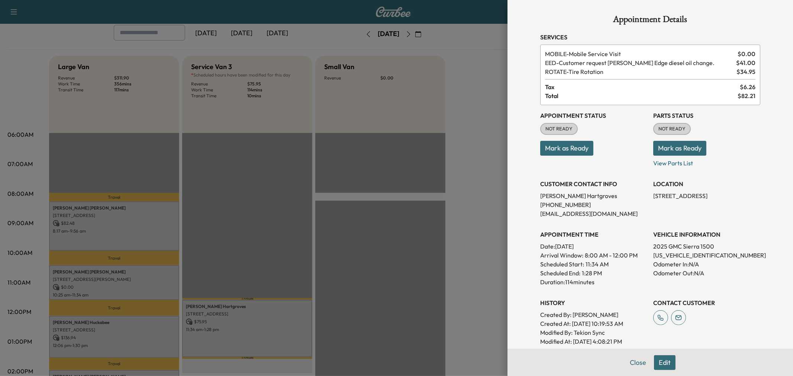
click at [664, 363] on button "Edit" at bounding box center [665, 363] width 22 height 15
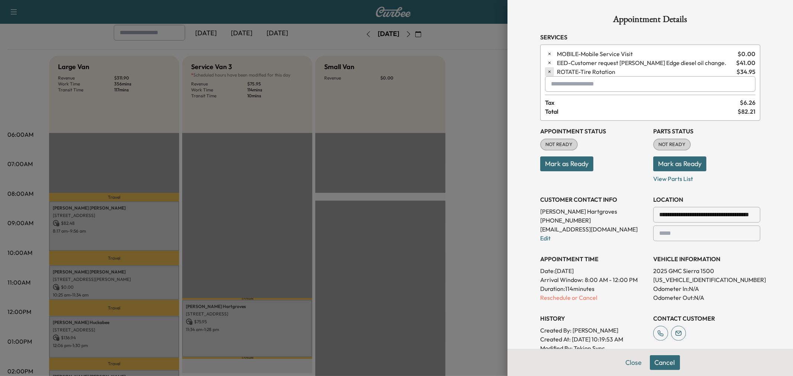
click at [547, 73] on icon "button" at bounding box center [549, 71] width 5 height 5
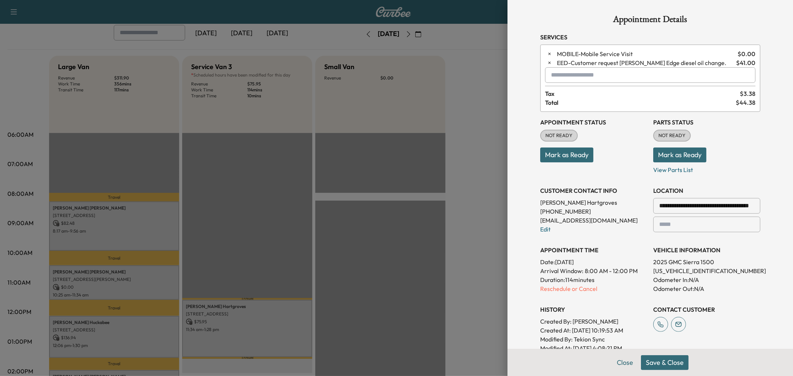
click at [551, 77] on div at bounding box center [552, 75] width 9 height 9
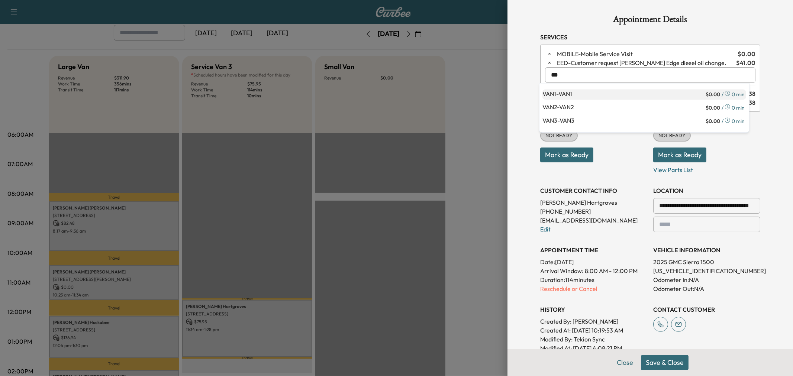
click at [572, 93] on p "VAN1 - VAN1" at bounding box center [624, 94] width 162 height 10
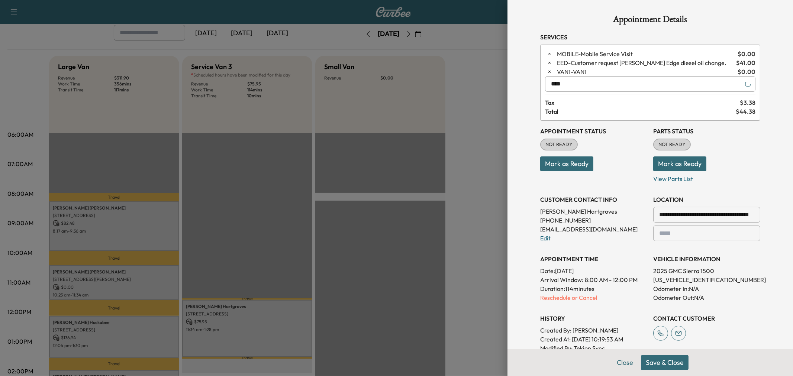
type input "****"
click at [666, 361] on button "Save & Close" at bounding box center [665, 363] width 48 height 15
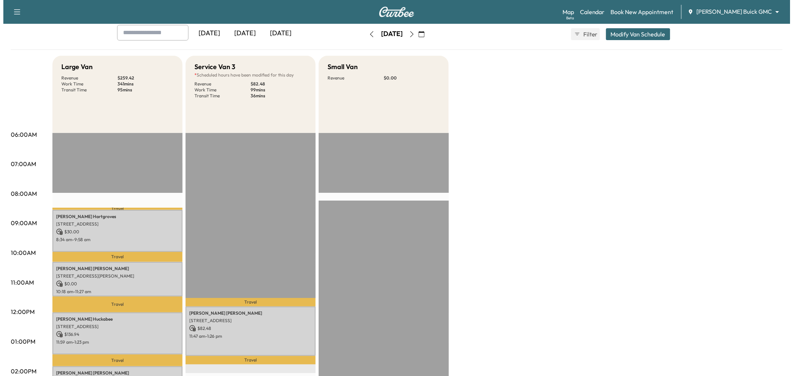
scroll to position [124, 0]
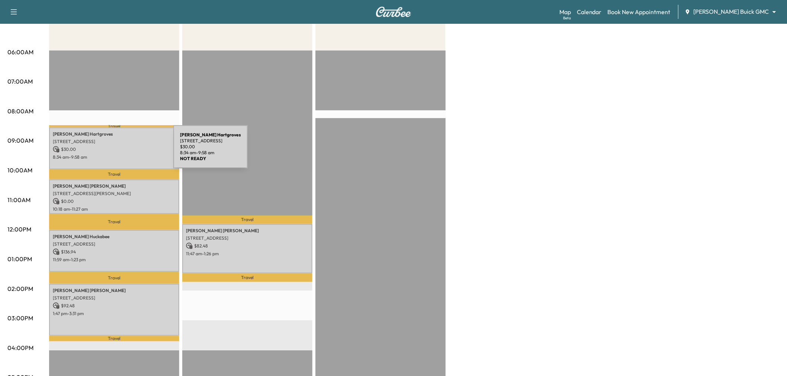
click at [118, 151] on div "Jacob Hartgroves 5810 Tennyson Pkwy, Plano, TX 75024, USA $ 30.00 8:34 am - 9:5…" at bounding box center [114, 149] width 130 height 42
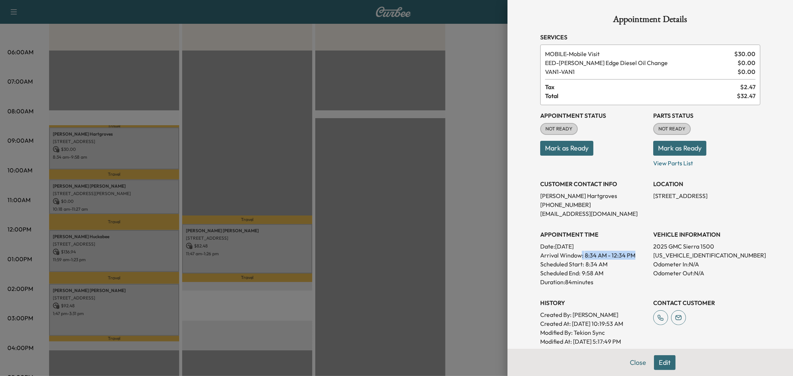
drag, startPoint x: 575, startPoint y: 254, endPoint x: 629, endPoint y: 257, distance: 53.6
click at [629, 257] on p "Arrival Window: 8:34 AM - 12:34 PM" at bounding box center [593, 255] width 107 height 9
click at [618, 269] on div "Scheduled End: 9:58 AM" at bounding box center [593, 273] width 107 height 9
click at [144, 205] on div at bounding box center [396, 188] width 793 height 376
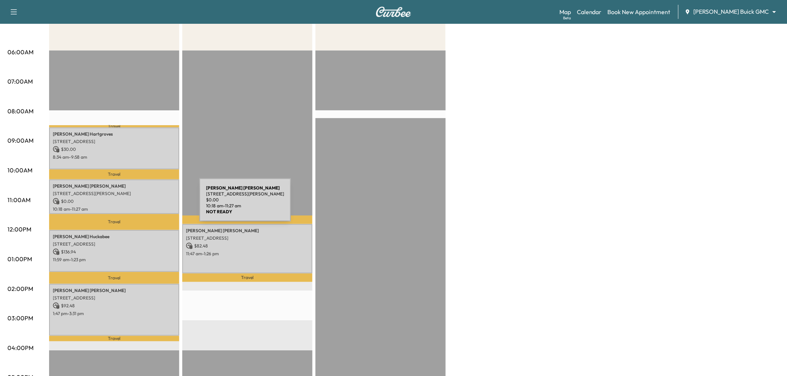
click at [144, 206] on p "10:18 am - 11:27 am" at bounding box center [114, 209] width 123 height 6
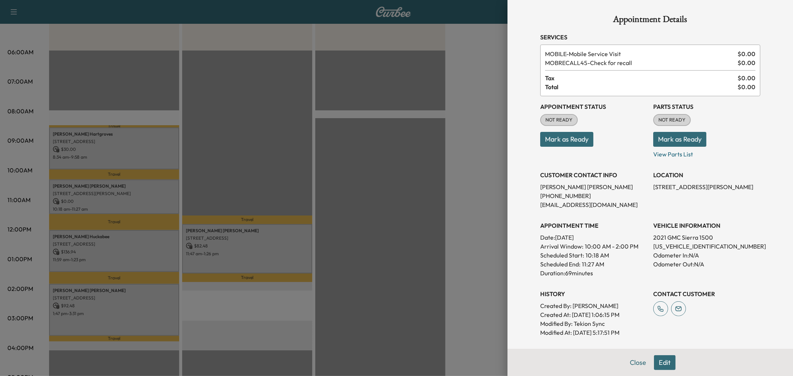
click at [223, 252] on div at bounding box center [396, 188] width 793 height 376
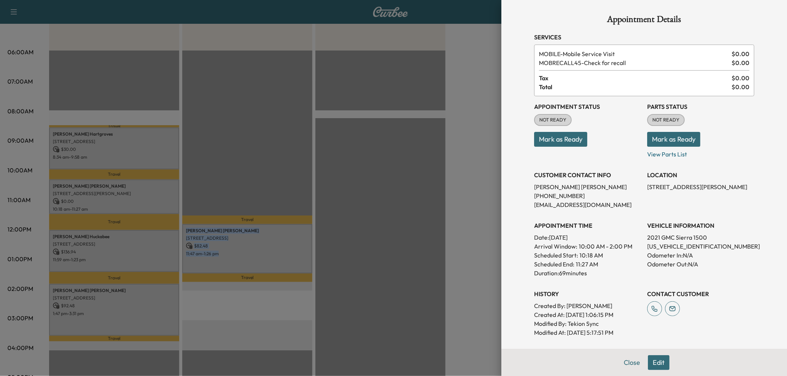
click at [223, 252] on p "11:47 am - 1:26 pm" at bounding box center [247, 254] width 123 height 6
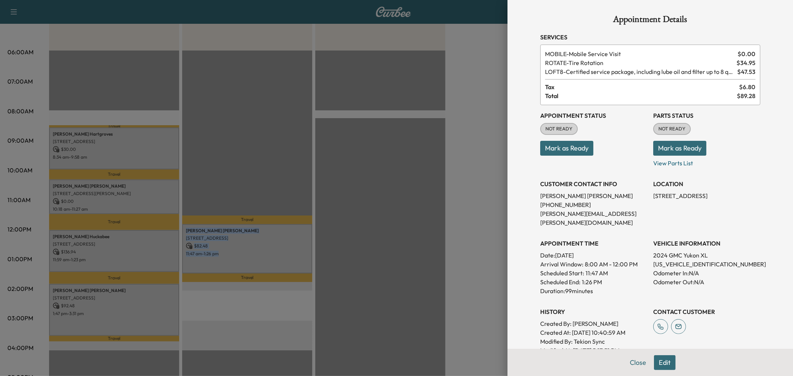
click at [657, 357] on button "Edit" at bounding box center [665, 363] width 22 height 15
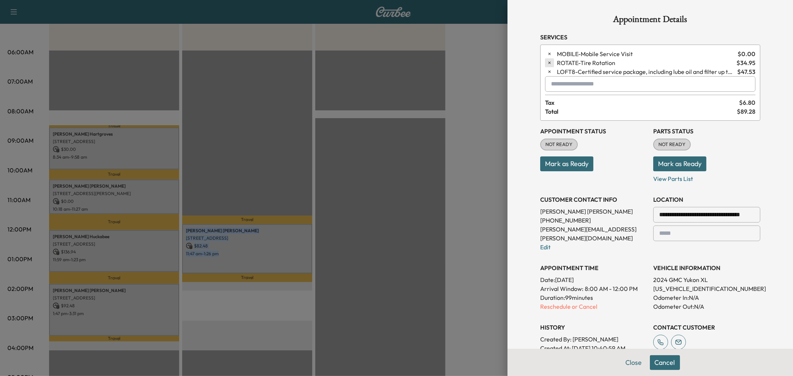
click at [547, 61] on icon "button" at bounding box center [549, 62] width 5 height 5
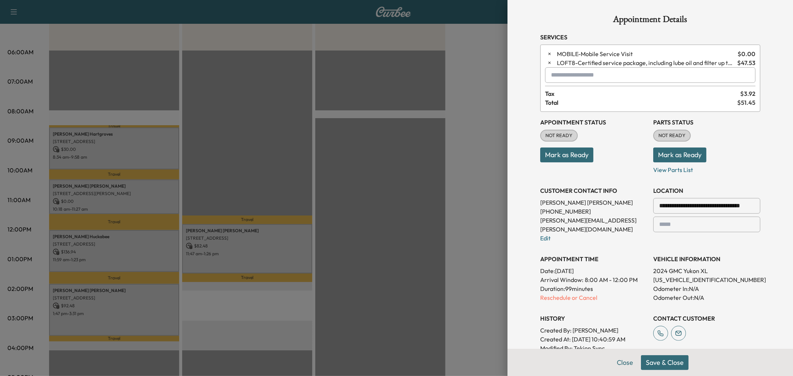
click at [566, 75] on input "text" at bounding box center [650, 75] width 211 height 16
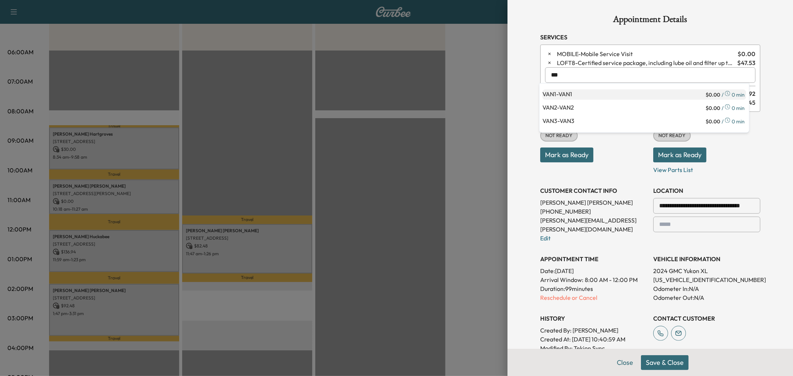
click at [587, 90] on p "VAN1 - VAN1" at bounding box center [624, 95] width 162 height 10
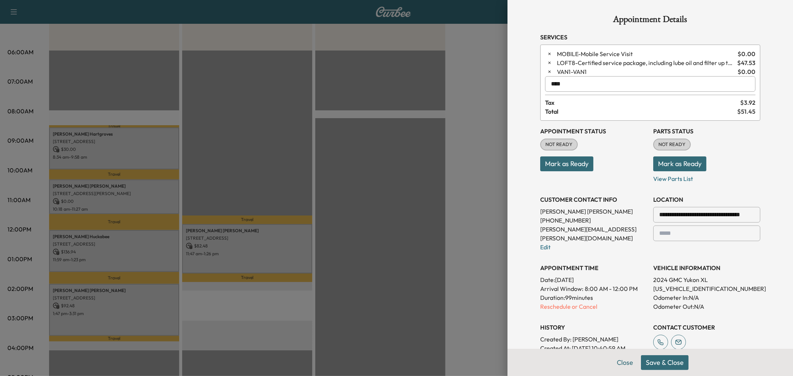
type input "****"
click at [659, 365] on button "Save & Close" at bounding box center [665, 363] width 48 height 15
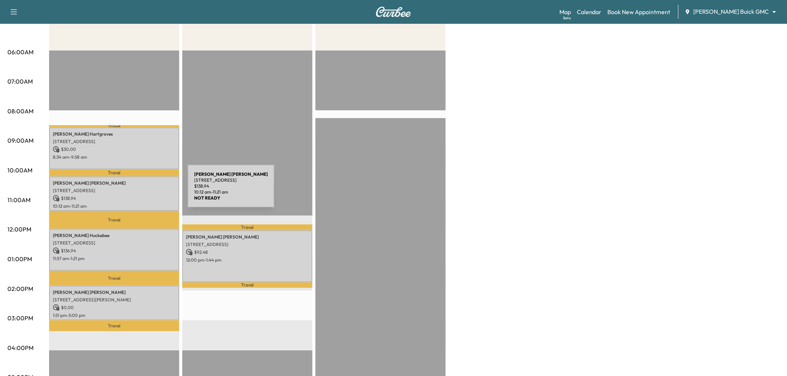
click at [132, 191] on p "1905 Belgium Dr, Plano, TX 75025, US" at bounding box center [114, 191] width 123 height 6
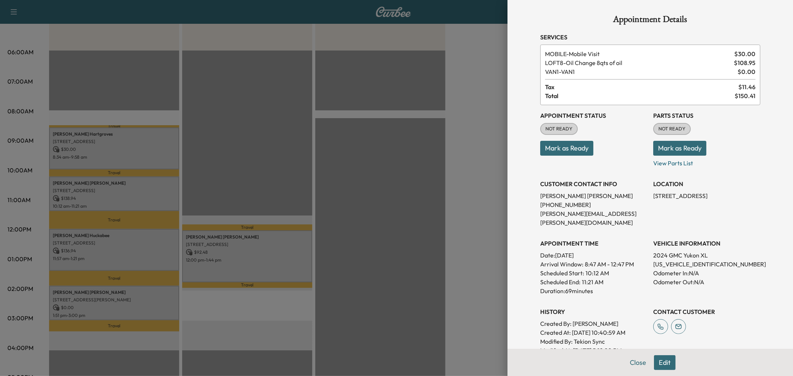
click at [138, 154] on div at bounding box center [396, 188] width 793 height 376
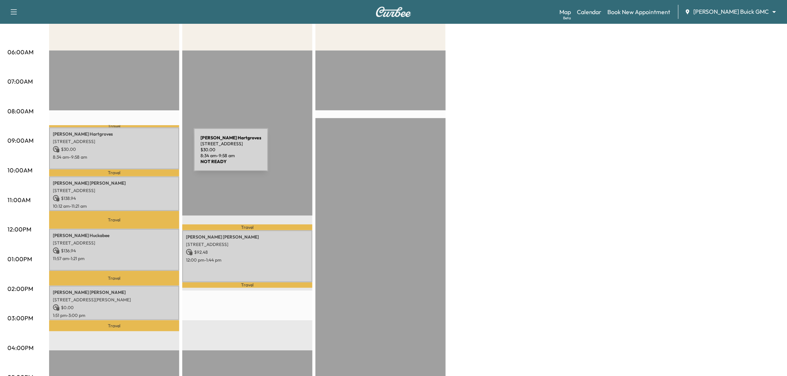
click at [139, 155] on p "8:34 am - 9:58 am" at bounding box center [114, 157] width 123 height 6
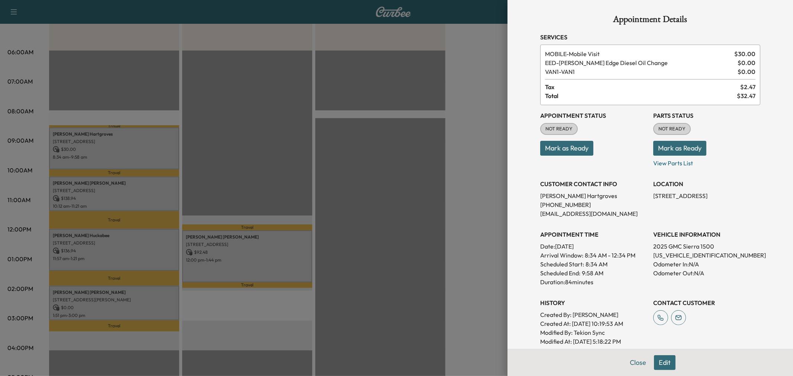
click at [140, 155] on div at bounding box center [396, 188] width 793 height 376
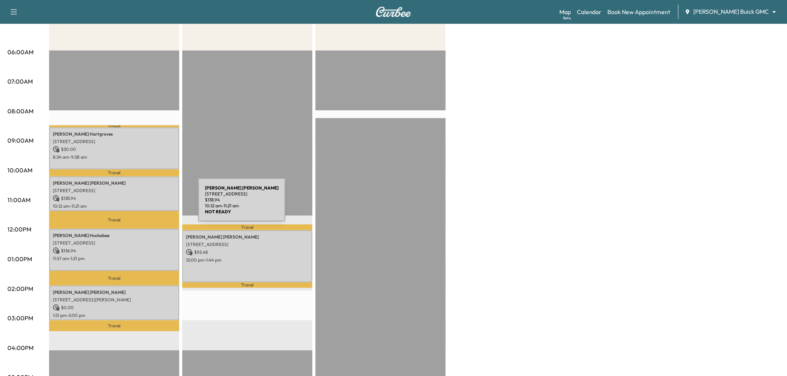
click at [143, 203] on p "10:12 am - 11:21 am" at bounding box center [114, 206] width 123 height 6
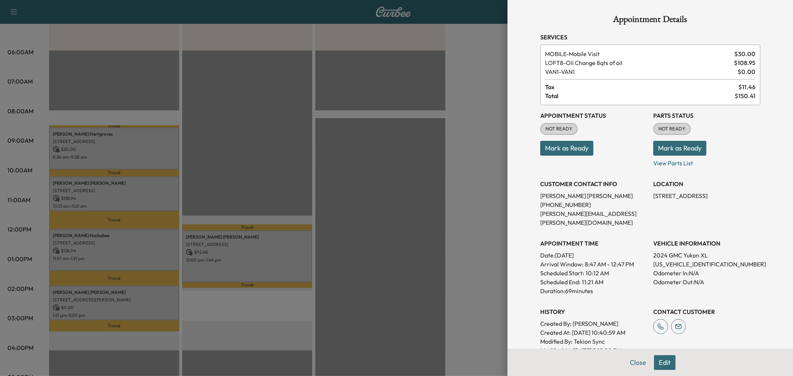
click at [143, 203] on div at bounding box center [396, 188] width 793 height 376
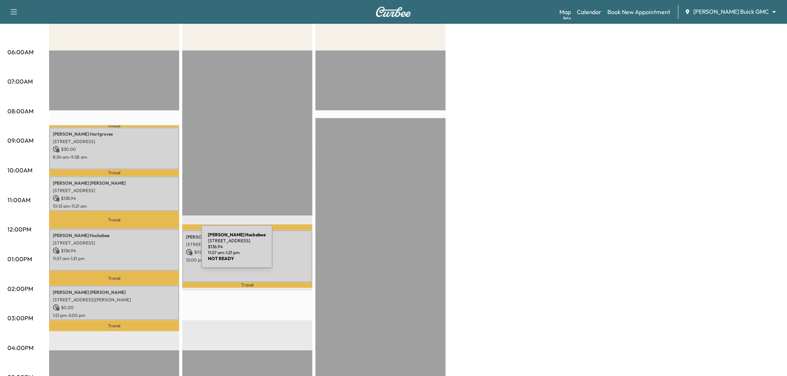
click at [145, 251] on p "$ 136.94" at bounding box center [114, 251] width 123 height 7
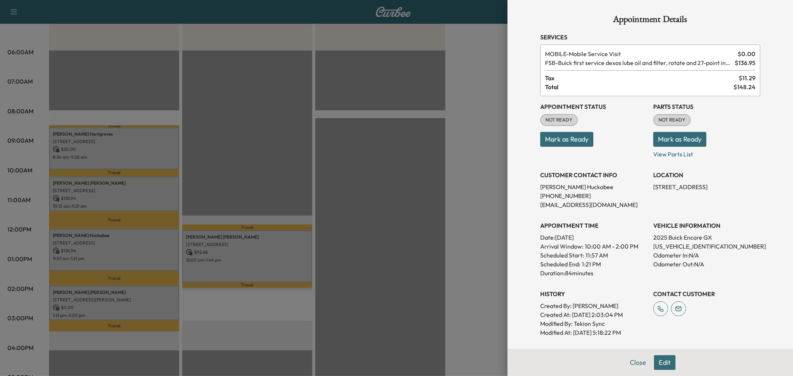
click at [145, 251] on div at bounding box center [396, 188] width 793 height 376
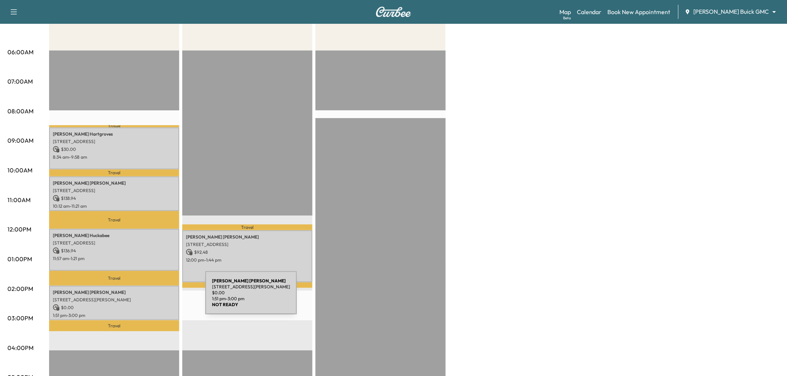
click at [150, 298] on p "3324 Jack's Bank, The Colony, TX 75056, USA" at bounding box center [114, 300] width 123 height 6
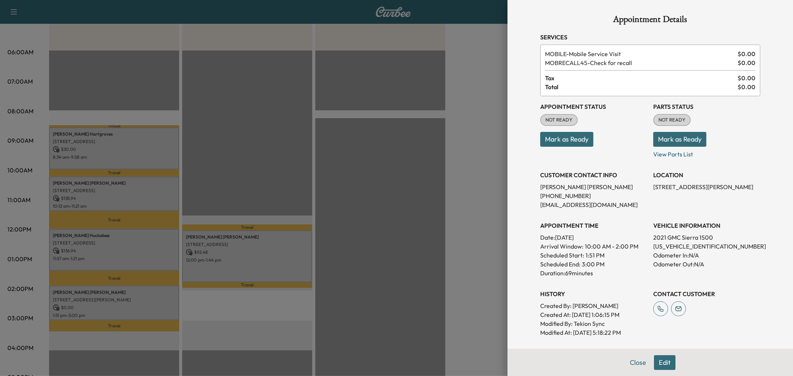
scroll to position [125, 0]
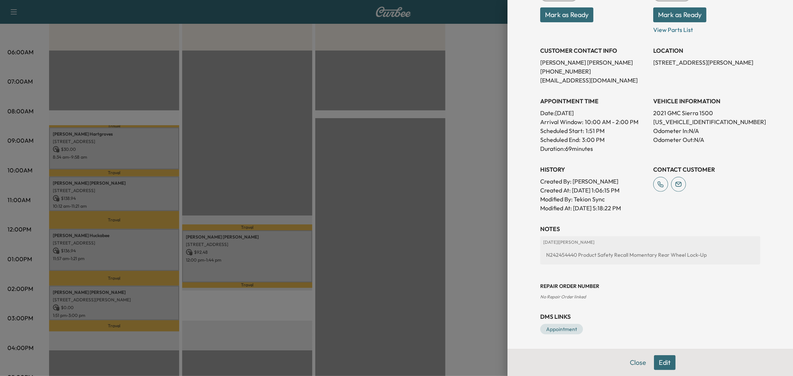
click at [256, 244] on div at bounding box center [396, 188] width 793 height 376
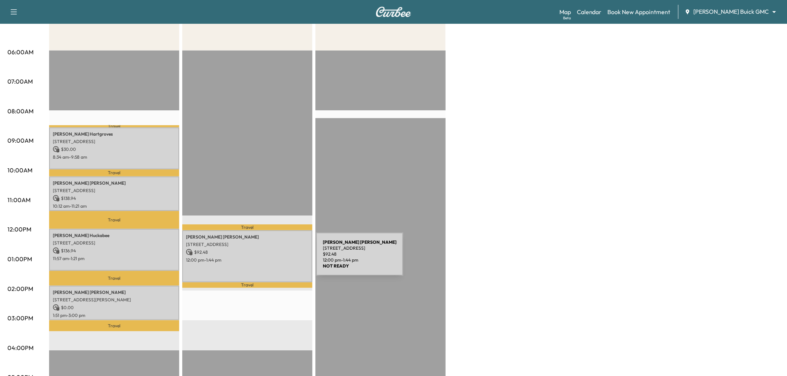
click at [260, 259] on p "12:00 pm - 1:44 pm" at bounding box center [247, 260] width 123 height 6
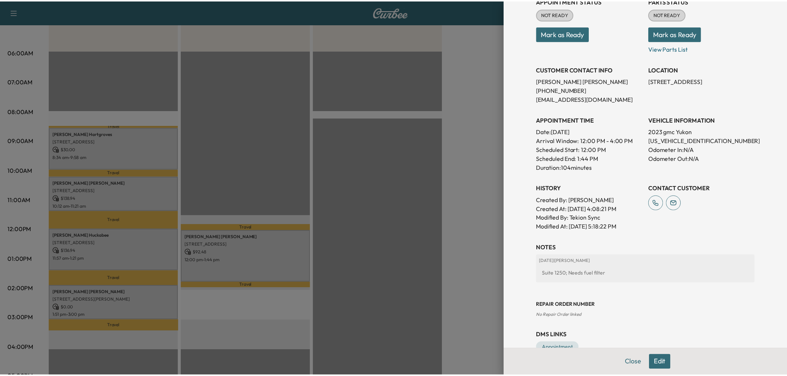
scroll to position [0, 0]
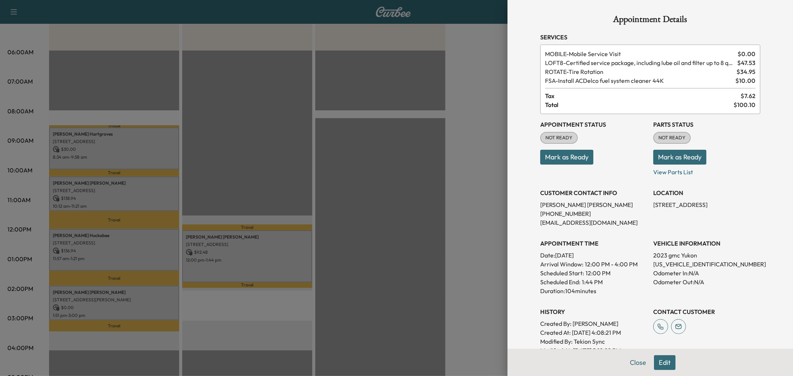
click at [664, 365] on button "Edit" at bounding box center [665, 363] width 22 height 15
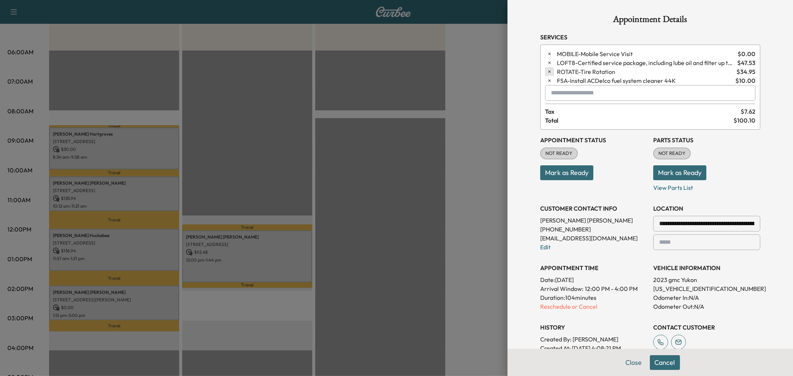
click at [547, 70] on icon "button" at bounding box center [549, 71] width 5 height 5
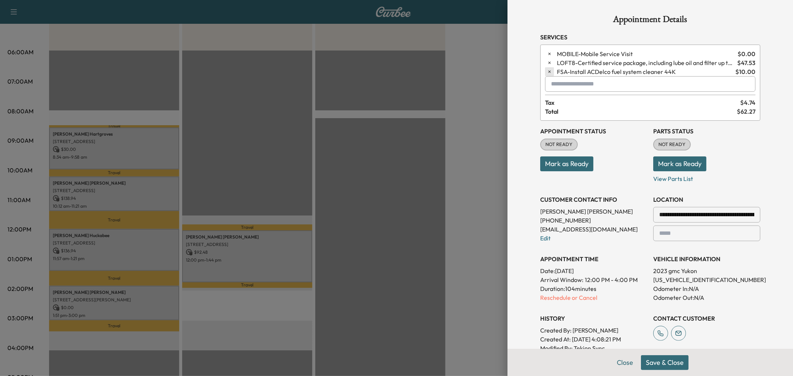
click at [547, 72] on icon "button" at bounding box center [549, 71] width 5 height 5
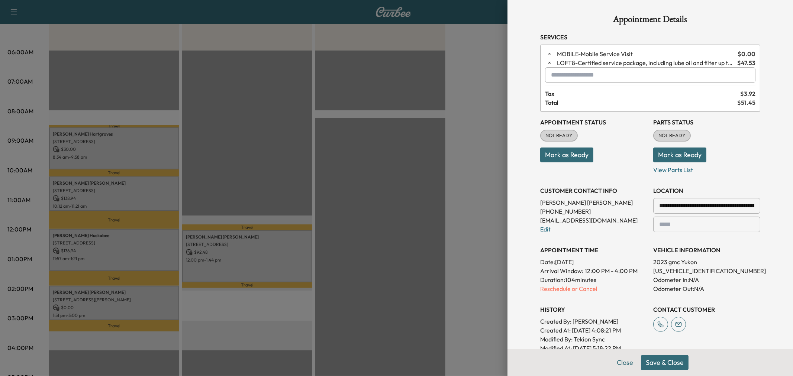
click at [564, 77] on input "text" at bounding box center [650, 75] width 211 height 16
click at [567, 94] on p "DFF - Diesel Fuel Filter" at bounding box center [620, 95] width 154 height 10
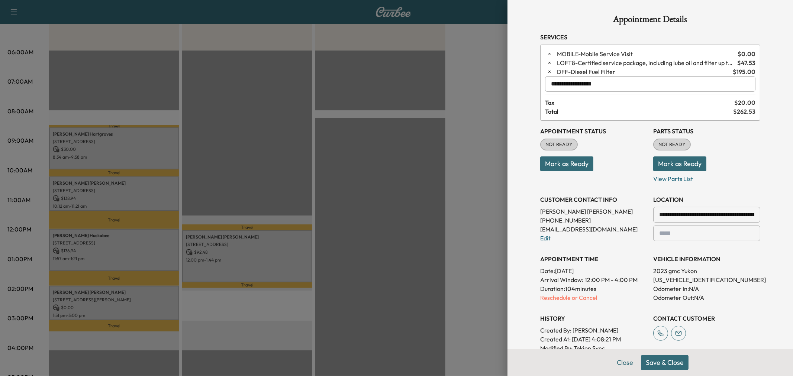
type input "**********"
click at [661, 362] on button "Save & Close" at bounding box center [665, 363] width 48 height 15
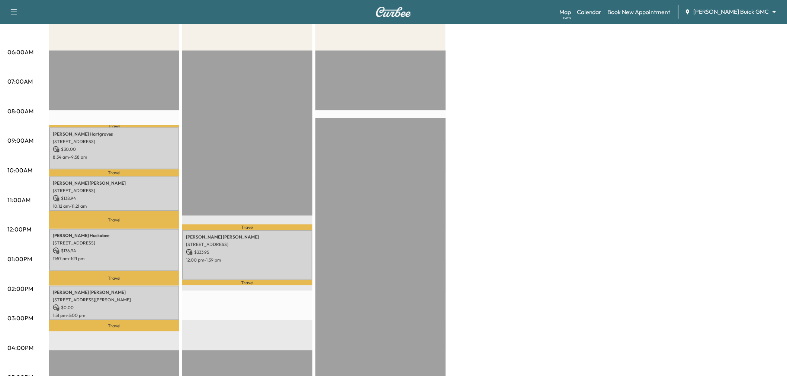
click at [256, 321] on div "Travel Corley Lineberger 16610 Dallas Pkwy, Dallas, TX 16610, United States of …" at bounding box center [247, 291] width 130 height 481
click at [272, 257] on p "12:00 pm - 1:39 pm" at bounding box center [247, 260] width 123 height 6
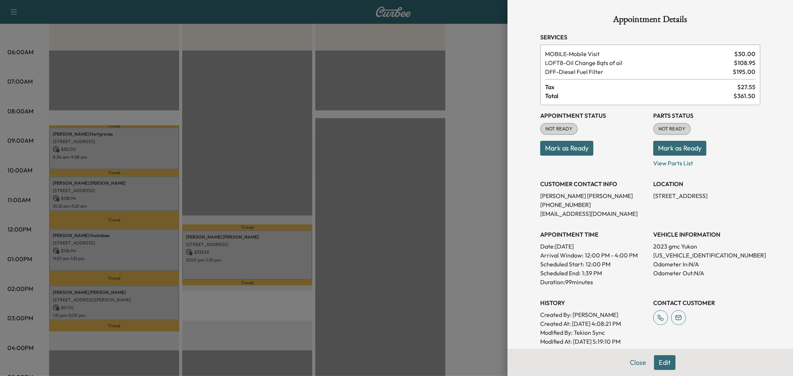
click at [418, 224] on div at bounding box center [396, 188] width 793 height 376
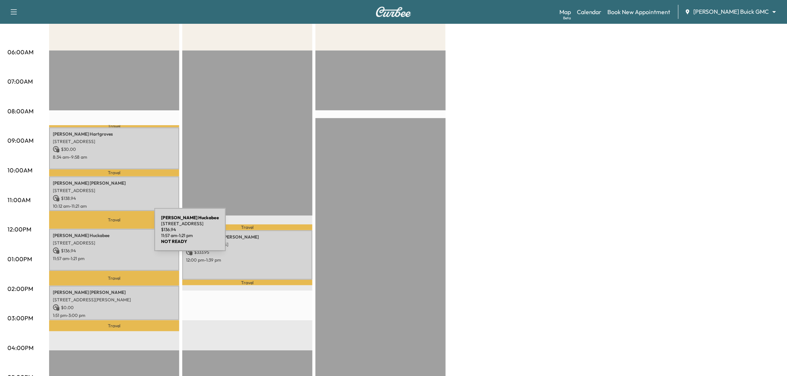
click at [109, 248] on p "$ 136.94" at bounding box center [114, 251] width 123 height 7
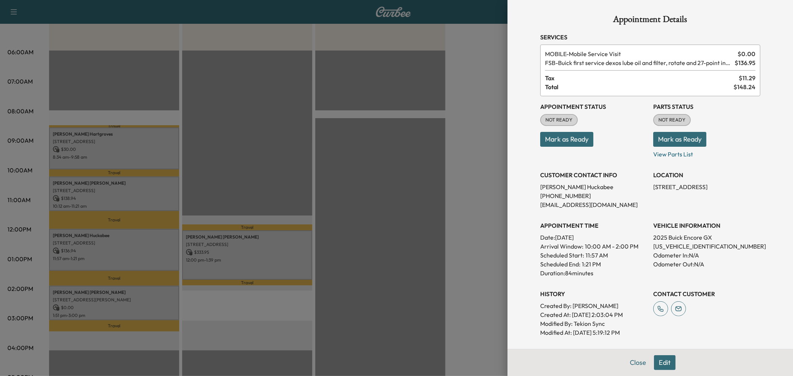
click at [125, 295] on div at bounding box center [396, 188] width 793 height 376
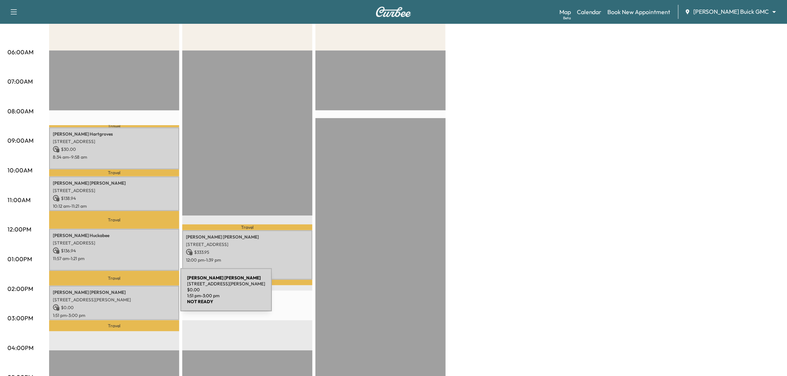
click at [125, 297] on p "3324 Jack's Bank, The Colony, TX 75056, USA" at bounding box center [114, 300] width 123 height 6
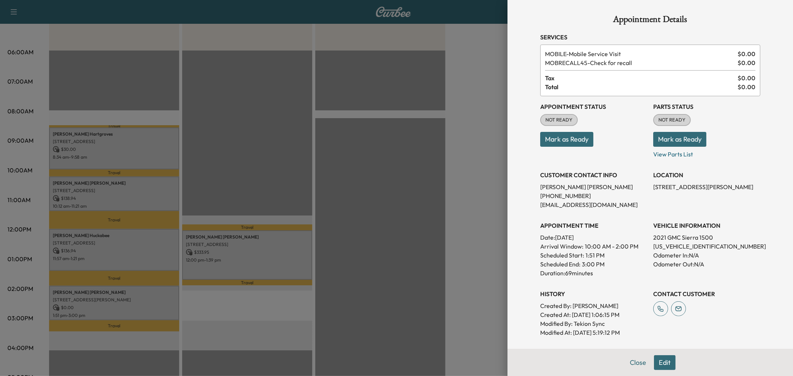
click at [125, 298] on div at bounding box center [396, 188] width 793 height 376
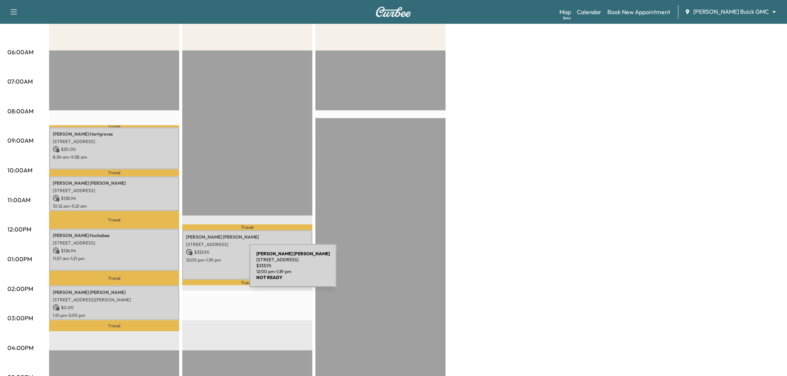
click at [224, 263] on div "Corley Lineberger 16610 Dallas Pkwy, Dallas, TX 16610, United States of America…" at bounding box center [247, 255] width 130 height 49
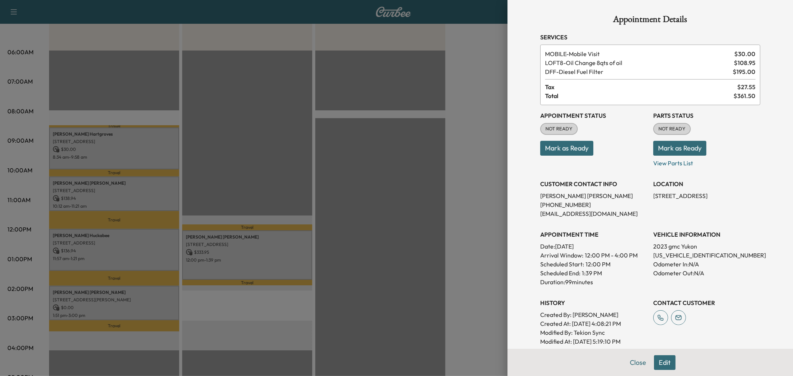
drag, startPoint x: 295, startPoint y: 157, endPoint x: 274, endPoint y: 158, distance: 20.9
click at [294, 156] on div at bounding box center [396, 188] width 793 height 376
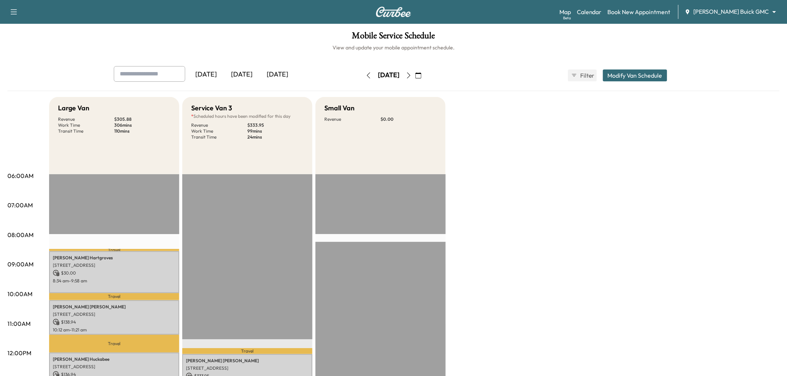
scroll to position [206, 0]
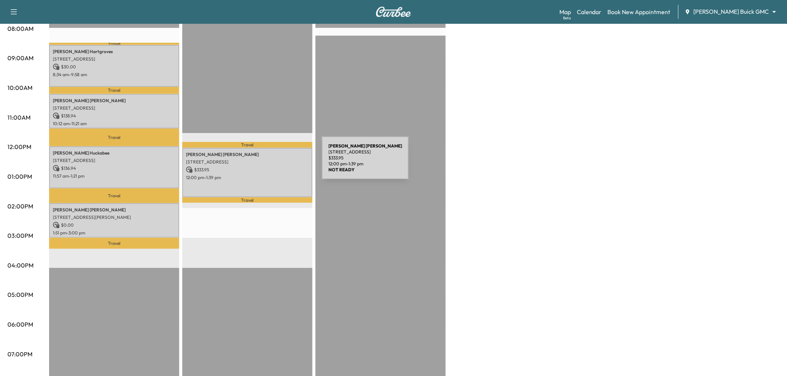
click at [270, 161] on p "16610 Dallas Pkwy, Dallas, TX 16610, United States of America" at bounding box center [247, 162] width 123 height 6
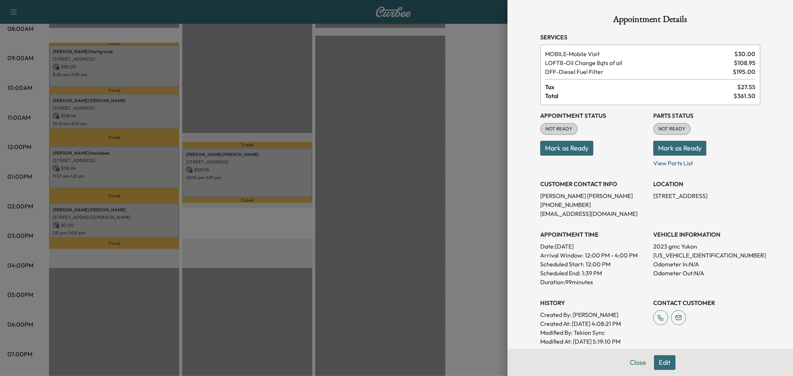
click at [153, 209] on div at bounding box center [396, 188] width 793 height 376
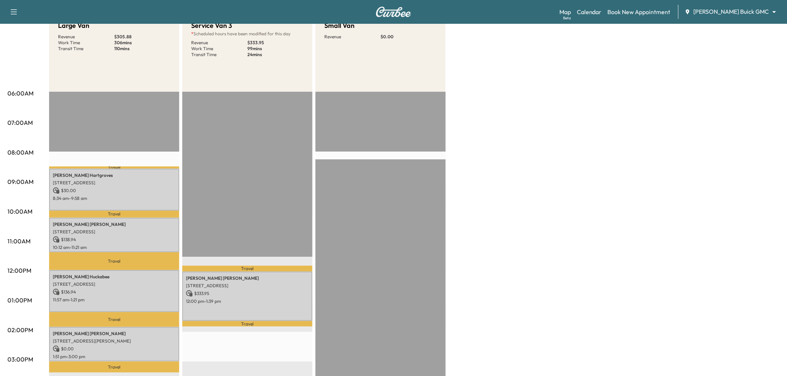
scroll to position [165, 0]
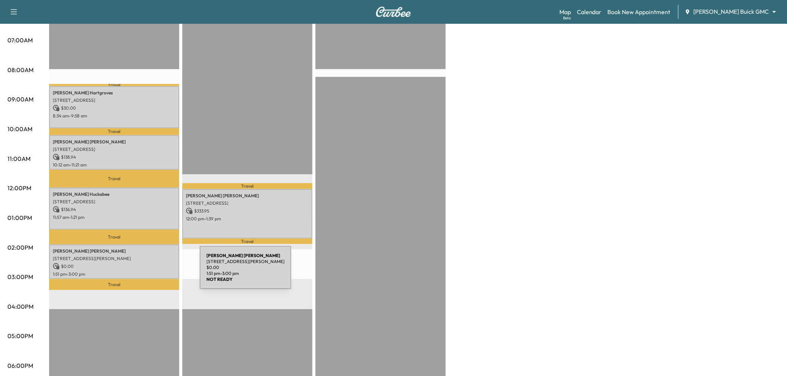
drag, startPoint x: 138, startPoint y: 285, endPoint x: 138, endPoint y: 278, distance: 7.1
click at [138, 285] on p "Travel" at bounding box center [114, 284] width 130 height 11
click at [139, 266] on p "$ 0.00" at bounding box center [114, 266] width 123 height 7
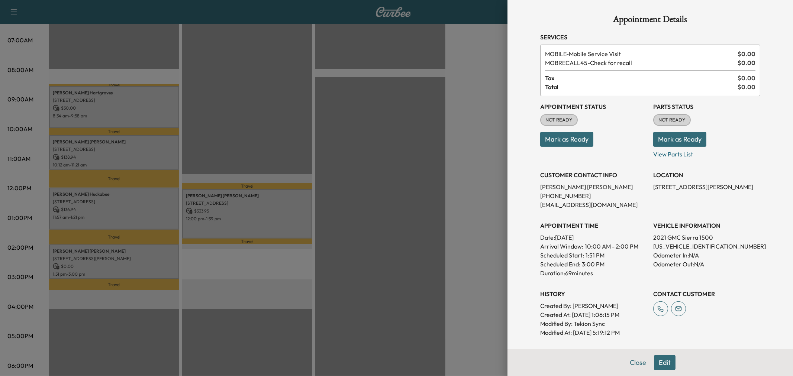
click at [663, 367] on button "Edit" at bounding box center [665, 363] width 22 height 15
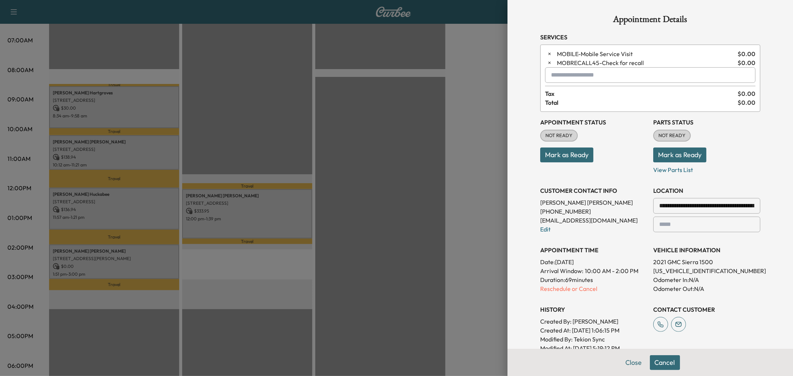
click at [581, 79] on input "text" at bounding box center [650, 75] width 211 height 16
click at [584, 118] on p "VAN3 - VAN3" at bounding box center [624, 121] width 162 height 10
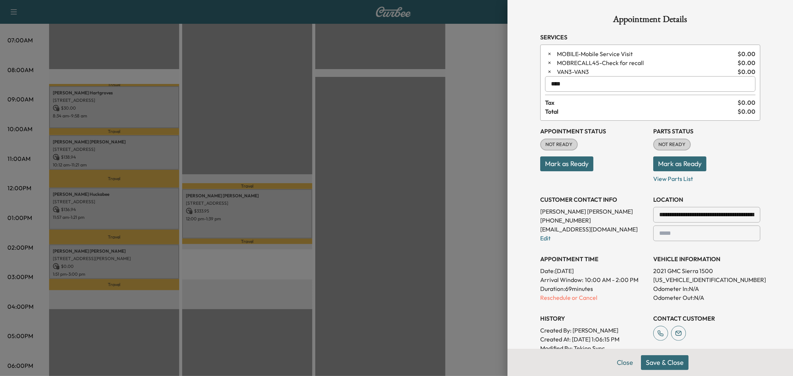
type input "****"
click at [652, 363] on button "Save & Close" at bounding box center [665, 363] width 48 height 15
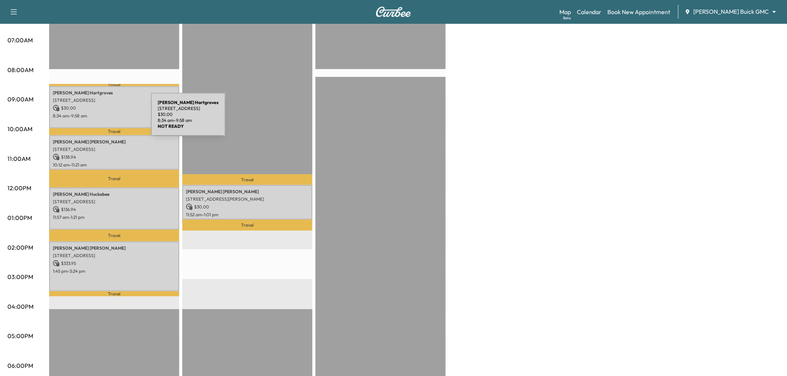
click at [97, 116] on p "8:34 am - 9:58 am" at bounding box center [114, 116] width 123 height 6
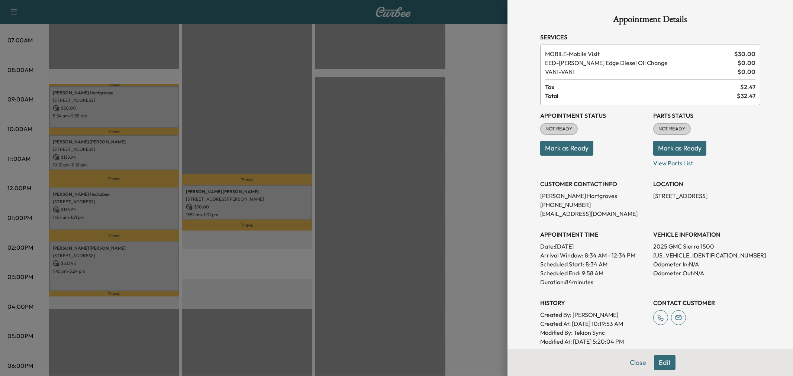
click at [126, 141] on div at bounding box center [396, 188] width 793 height 376
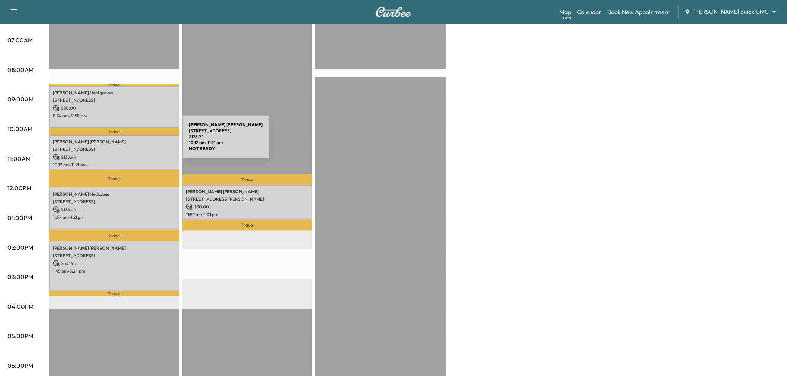
click at [126, 141] on p "David Eubanks" at bounding box center [114, 142] width 123 height 6
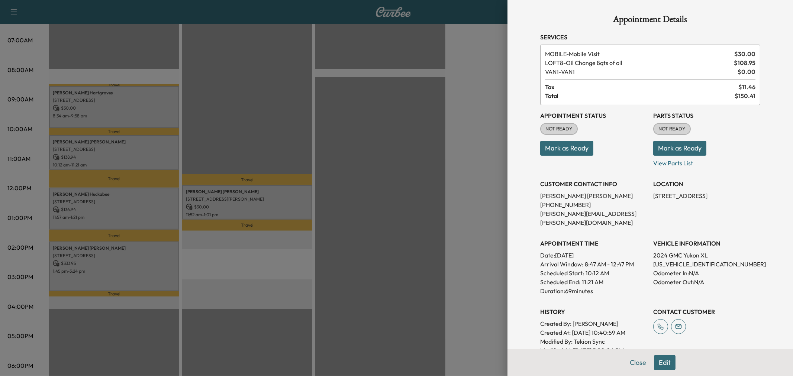
click at [127, 141] on div at bounding box center [396, 188] width 793 height 376
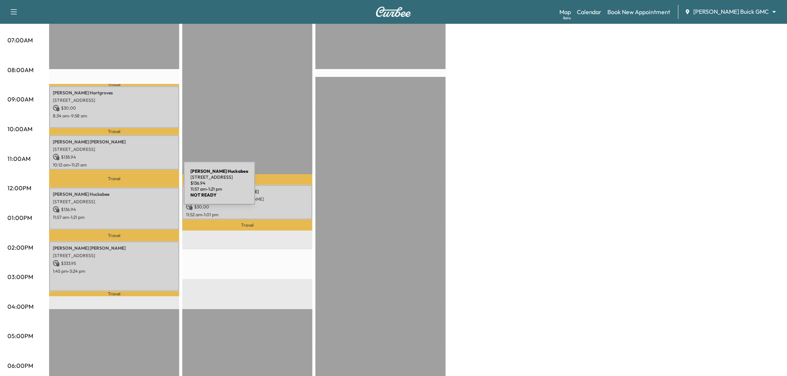
click at [128, 188] on div "Pamela Huckabee 1412 Big Falls Dr, Flower Mound, TX 75028, US $ 136.94 11:57 am…" at bounding box center [114, 209] width 130 height 42
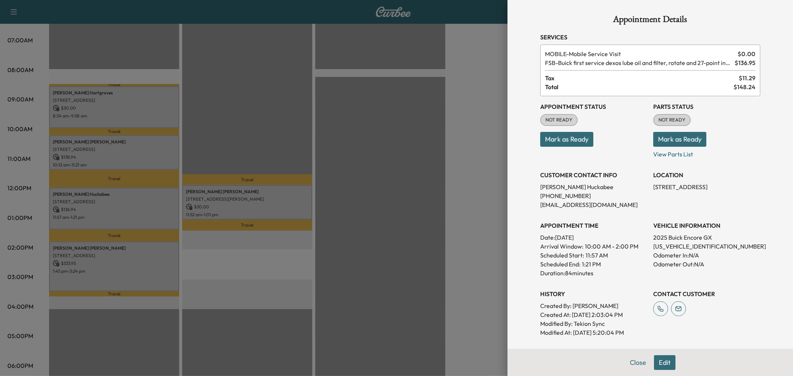
click at [128, 188] on div at bounding box center [396, 188] width 793 height 376
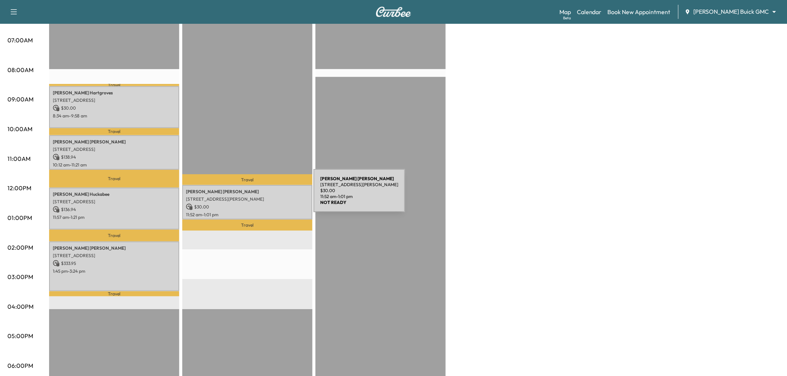
click at [258, 196] on p "3324 Jack's Bank, The Colony, TX 75056, USA" at bounding box center [247, 199] width 123 height 6
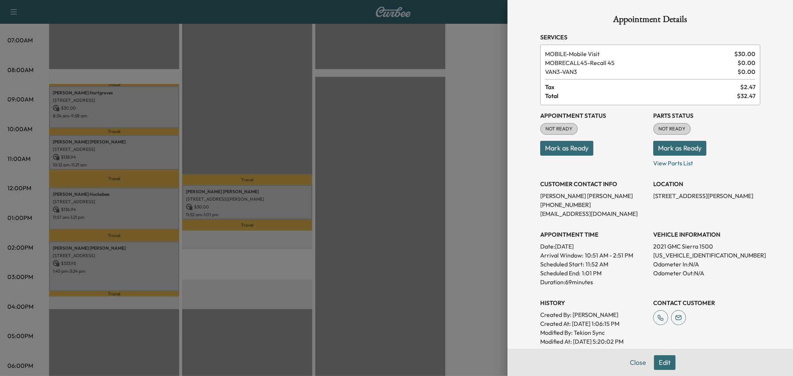
click at [258, 195] on div at bounding box center [396, 188] width 793 height 376
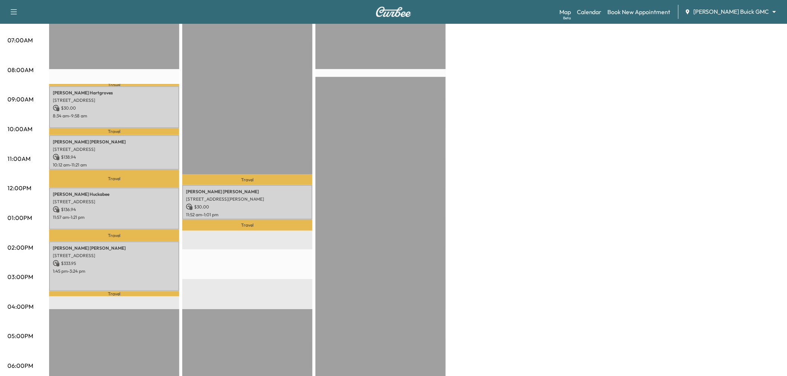
click at [142, 248] on p "Corley Lineberger" at bounding box center [114, 249] width 123 height 6
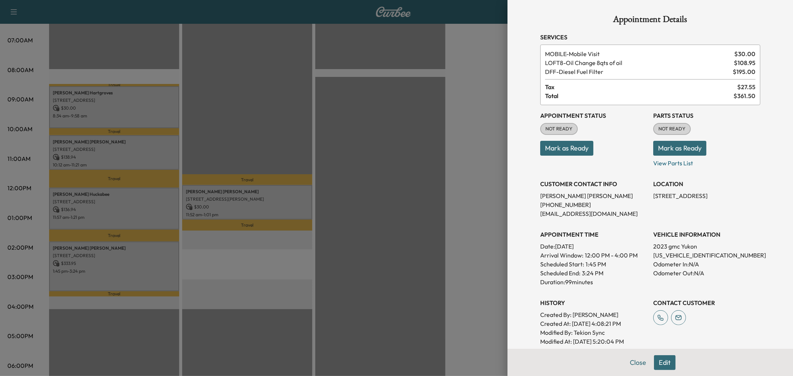
click at [142, 248] on div at bounding box center [396, 188] width 793 height 376
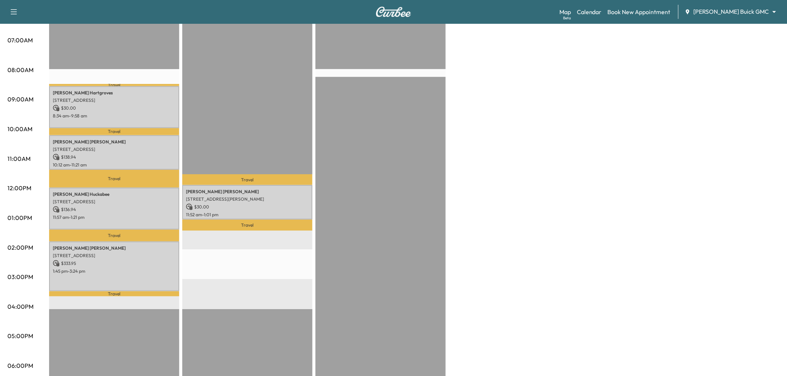
click at [221, 250] on div "Travel Douglas Barnett 3324 Jack's Bank, The Colony, TX 75056, USA $ 30.00 11:5…" at bounding box center [247, 249] width 130 height 481
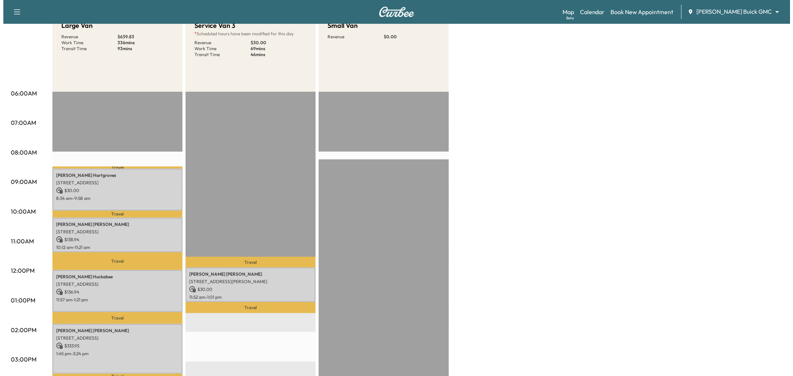
scroll to position [0, 0]
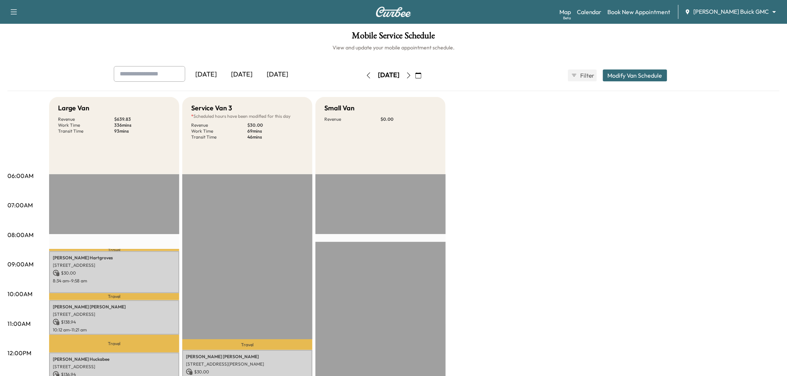
click at [622, 76] on button "Modify Van Schedule" at bounding box center [635, 76] width 64 height 12
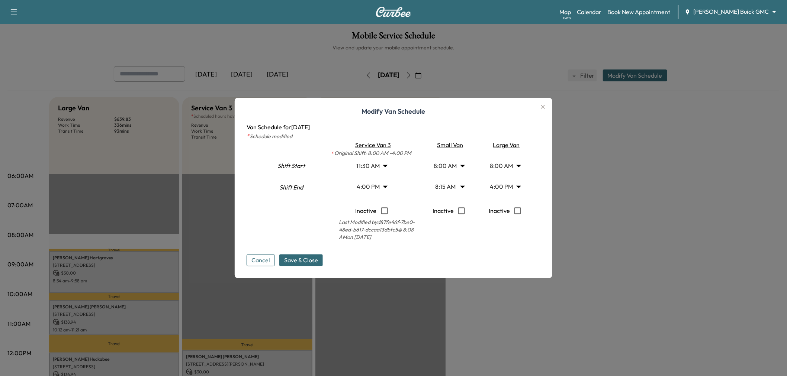
click at [501, 185] on body "Support Log Out Map Beta Calendar Book New Appointment Ewing Buick GMC ********…" at bounding box center [393, 188] width 787 height 376
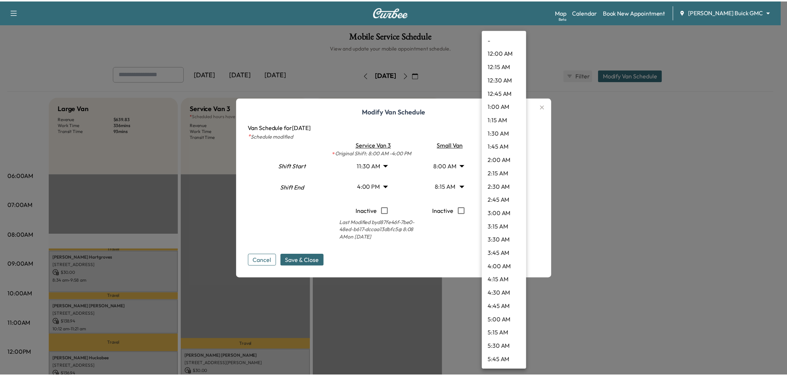
scroll to position [709, 0]
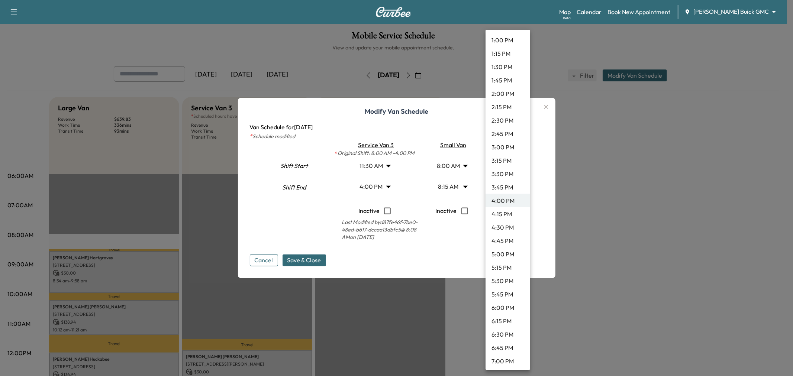
click at [502, 226] on li "4:30 PM" at bounding box center [508, 227] width 45 height 13
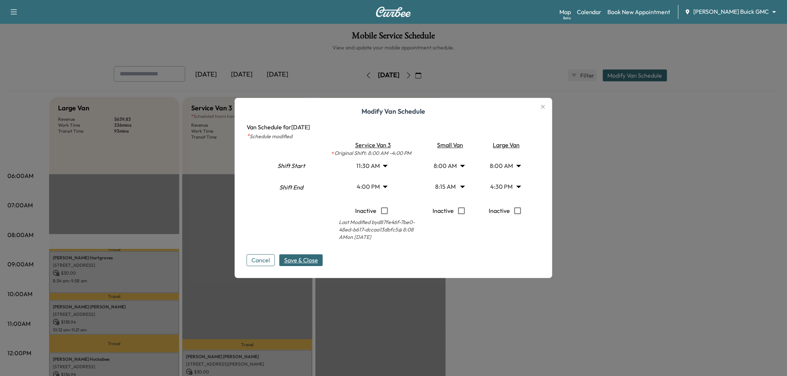
click at [314, 261] on span "Save & Close" at bounding box center [301, 260] width 34 height 9
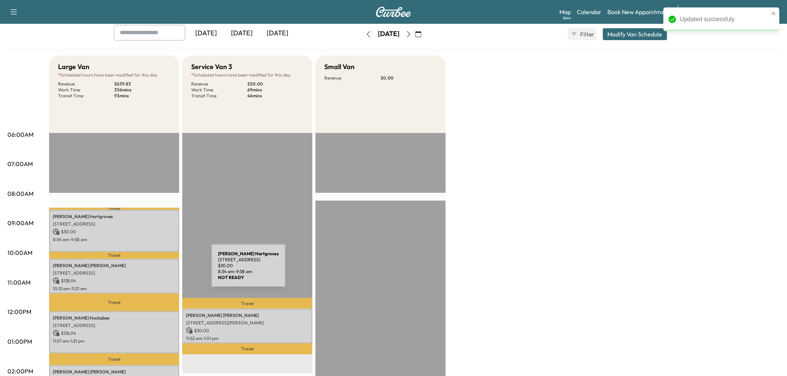
scroll to position [124, 0]
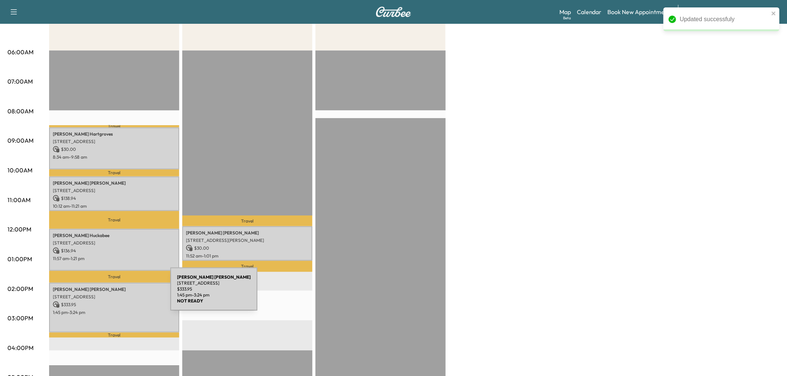
click at [115, 294] on p "16610 Dallas Pkwy, Dallas, TX 16610, United States of America" at bounding box center [114, 297] width 123 height 6
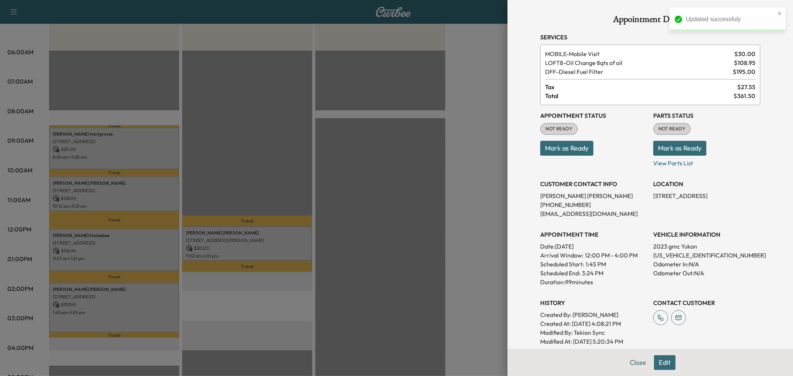
click at [116, 311] on div at bounding box center [396, 188] width 793 height 376
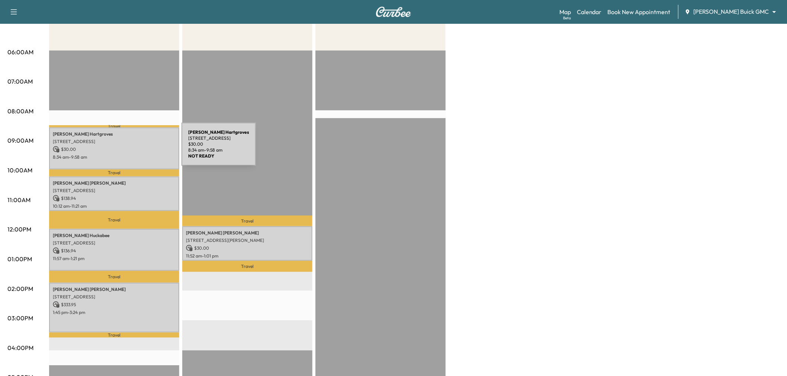
click at [126, 149] on p "$ 30.00" at bounding box center [114, 149] width 123 height 7
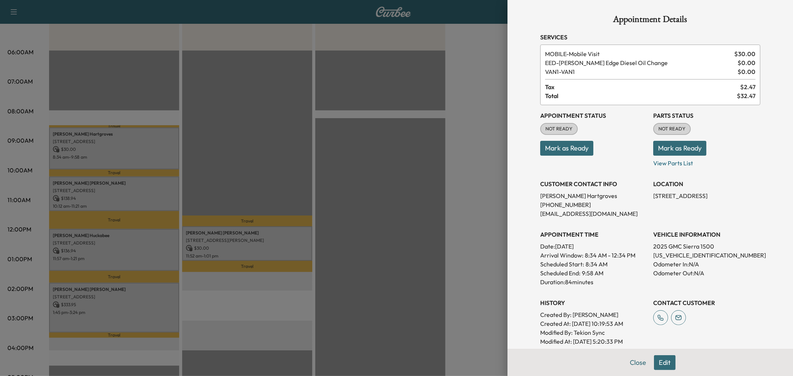
drag, startPoint x: 449, startPoint y: 170, endPoint x: 445, endPoint y: 182, distance: 13.2
click at [459, 170] on div at bounding box center [396, 188] width 793 height 376
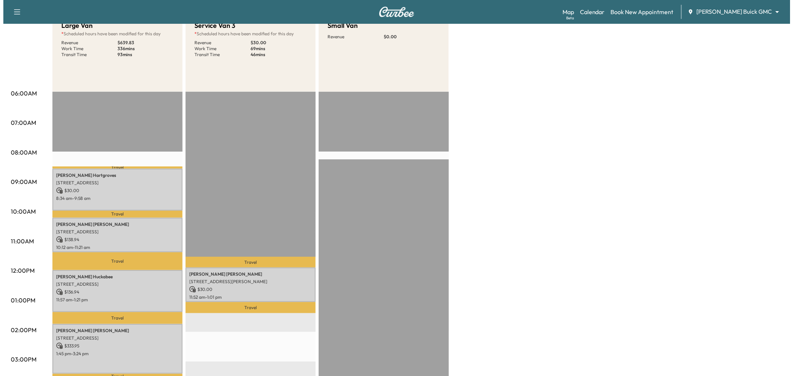
scroll to position [41, 0]
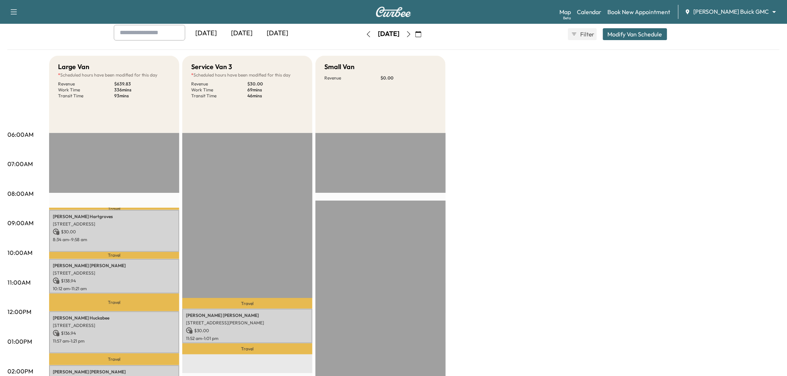
click at [621, 32] on button "Modify Van Schedule" at bounding box center [635, 34] width 64 height 12
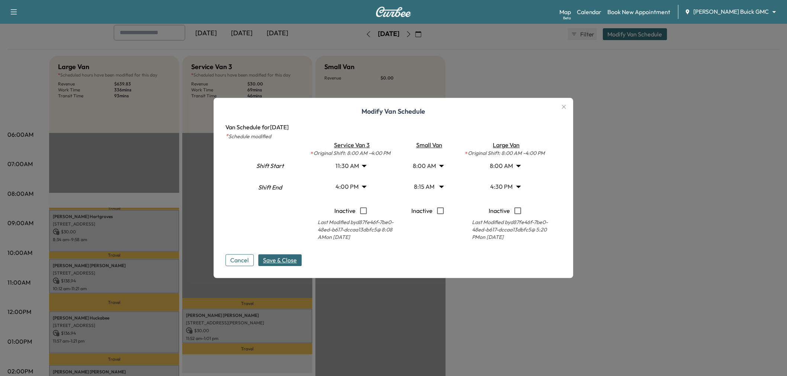
click at [506, 185] on body "Support Log Out Map Beta Calendar Book New Appointment Ewing Buick GMC ********…" at bounding box center [393, 147] width 787 height 376
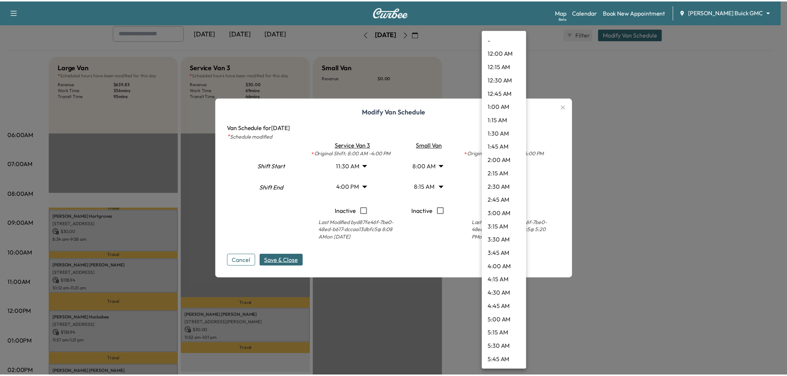
scroll to position [736, 0]
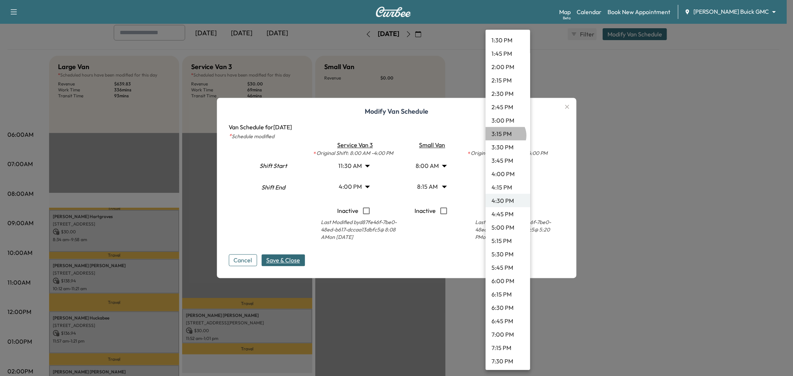
click at [505, 135] on li "3:15 PM" at bounding box center [508, 133] width 45 height 13
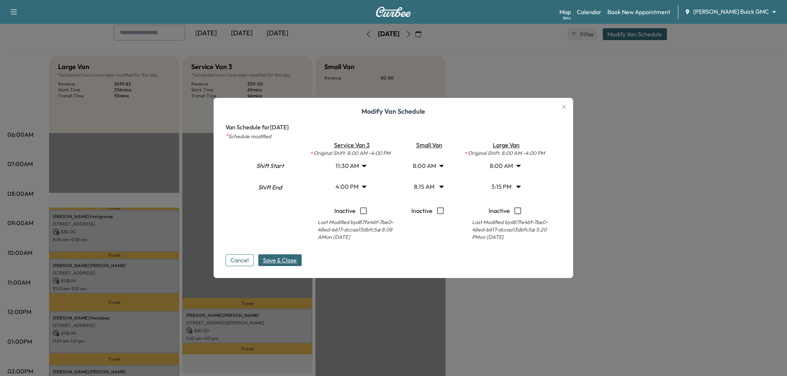
click at [284, 262] on span "Save & Close" at bounding box center [280, 260] width 34 height 9
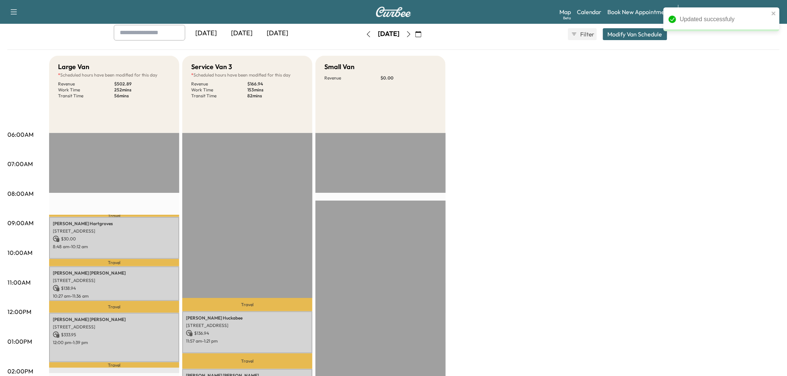
click at [522, 258] on div "Large Van * Scheduled hours have been modified for this day Revenue $ 502.89 Wo…" at bounding box center [414, 335] width 731 height 558
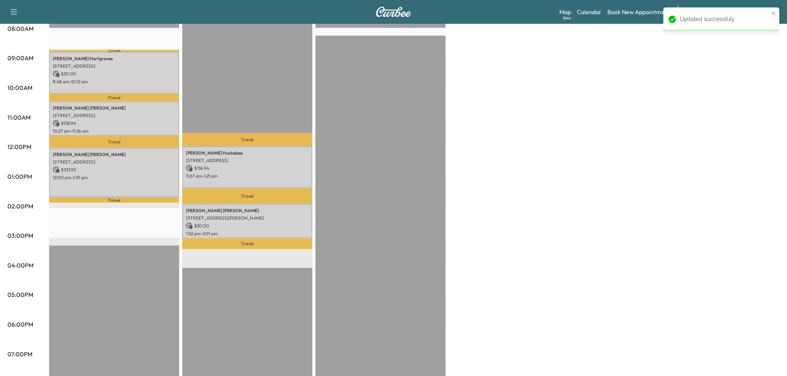
scroll to position [165, 0]
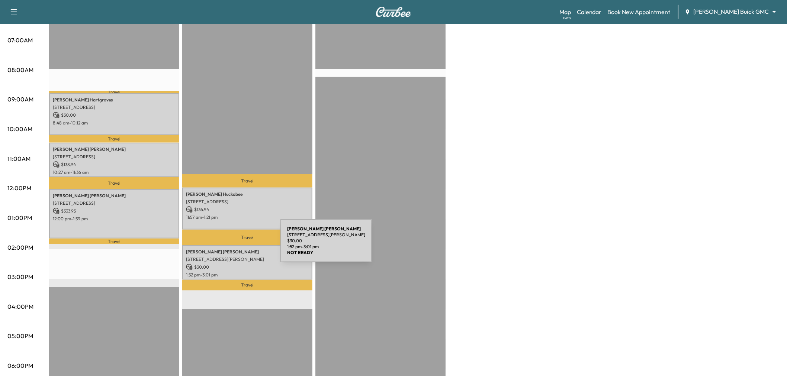
click at [225, 257] on p "3324 Jack's Bank, The Colony, TX 75056, USA" at bounding box center [247, 260] width 123 height 6
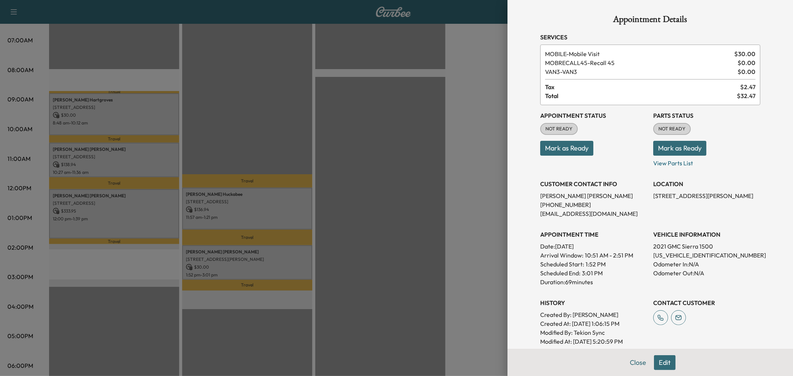
click at [236, 263] on div at bounding box center [396, 188] width 793 height 376
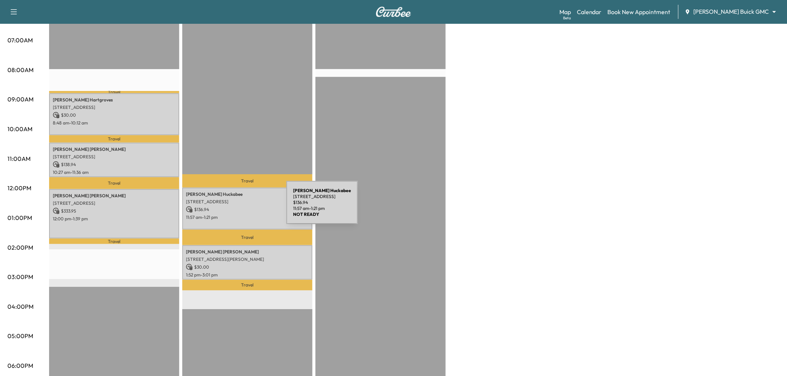
click at [231, 207] on p "$ 136.94" at bounding box center [247, 209] width 123 height 7
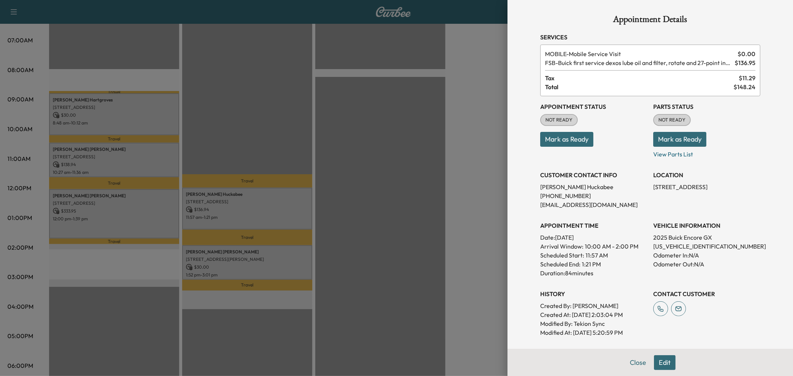
click at [234, 259] on div at bounding box center [396, 188] width 793 height 376
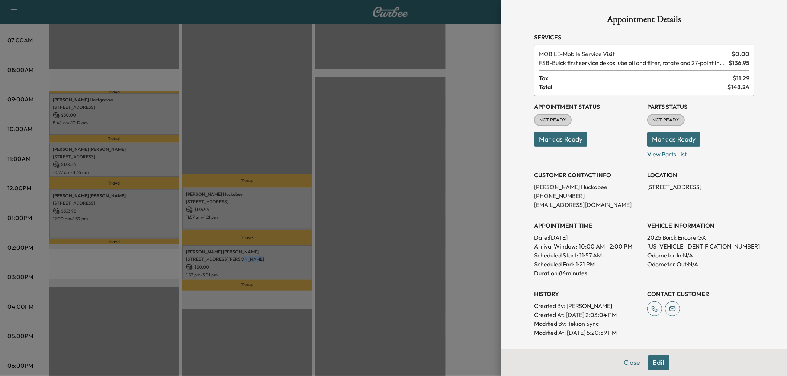
click at [234, 259] on div "Douglas Barnett 3324 Jack's Bank, The Colony, TX 75056, USA $ 30.00 1:52 pm - 3…" at bounding box center [247, 263] width 130 height 35
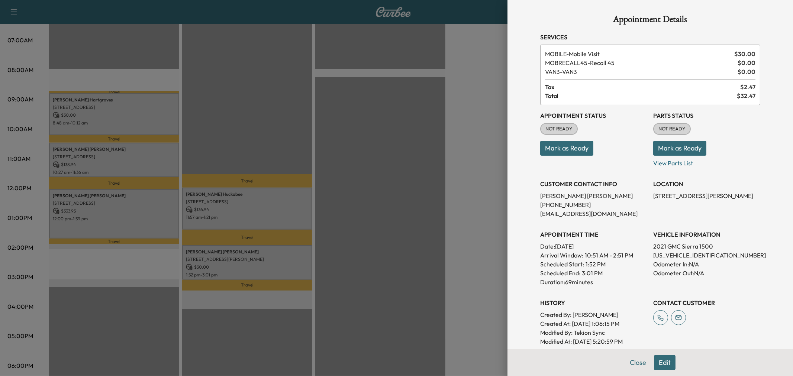
click at [233, 260] on div at bounding box center [396, 188] width 793 height 376
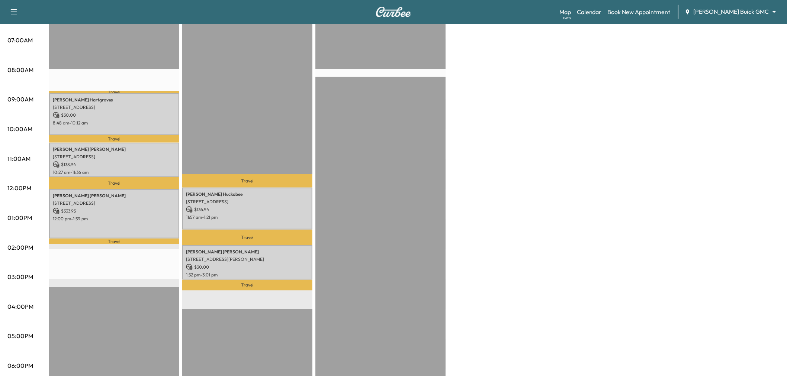
click at [143, 222] on div "Corley Lineberger 16610 Dallas Pkwy, Dallas, TX 16610, United States of America…" at bounding box center [114, 213] width 130 height 49
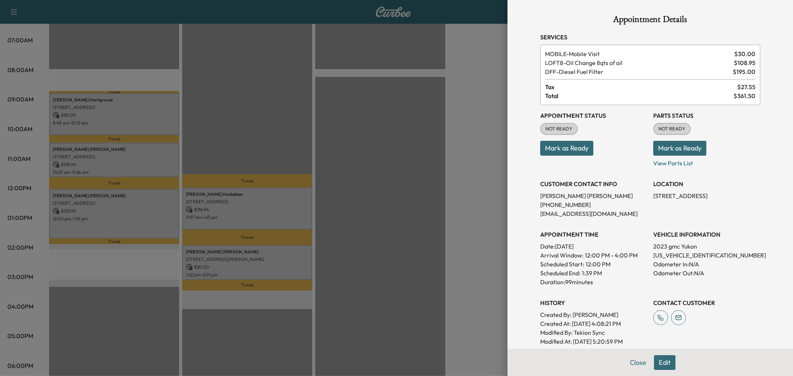
click at [143, 222] on div at bounding box center [396, 188] width 793 height 376
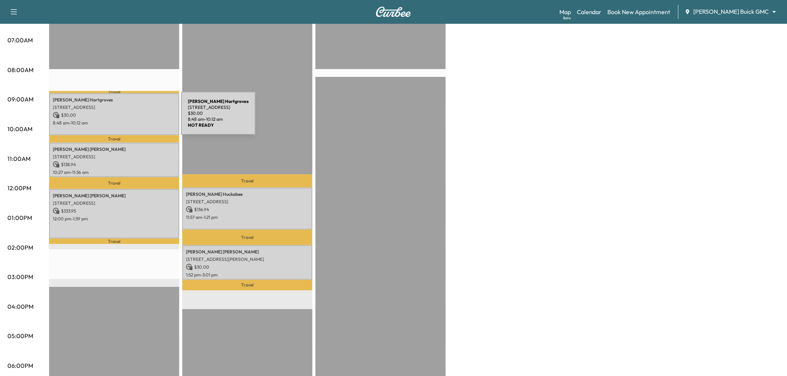
click at [125, 120] on p "8:48 am - 10:12 am" at bounding box center [114, 123] width 123 height 6
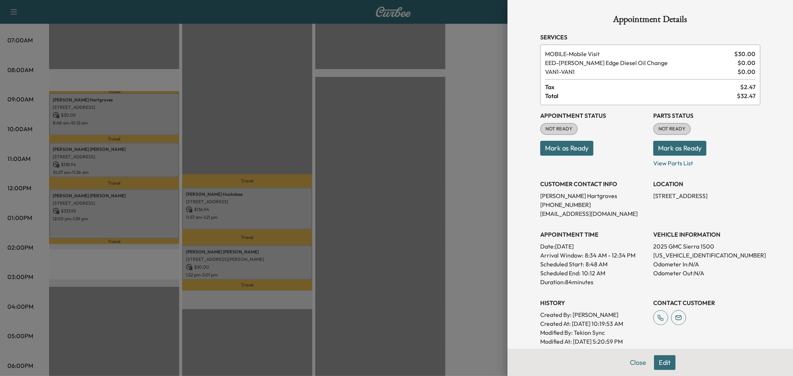
click at [132, 166] on div at bounding box center [396, 188] width 793 height 376
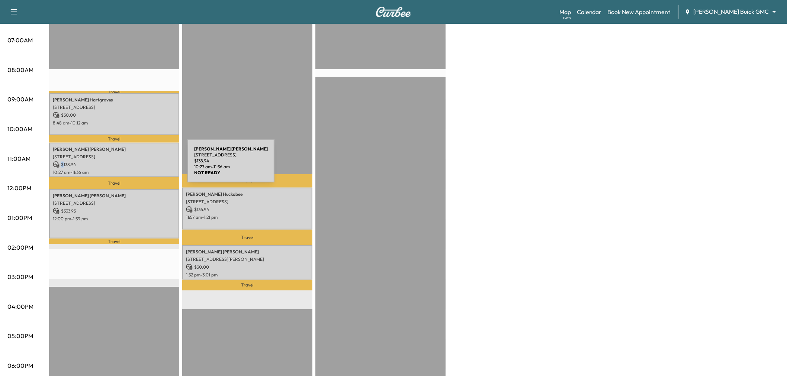
click at [132, 166] on p "$ 138.94" at bounding box center [114, 164] width 123 height 7
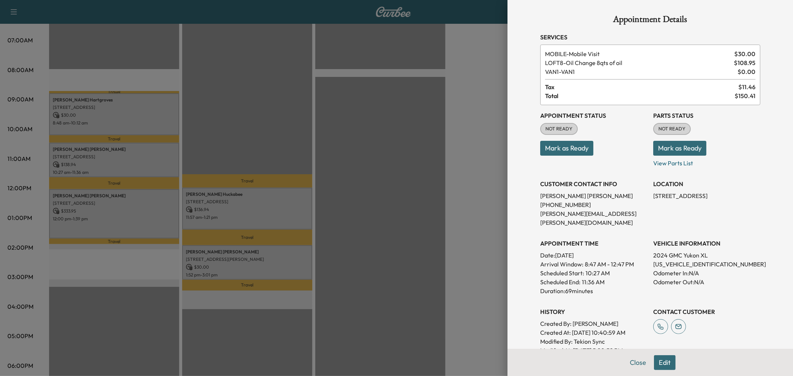
click at [132, 166] on div at bounding box center [396, 188] width 793 height 376
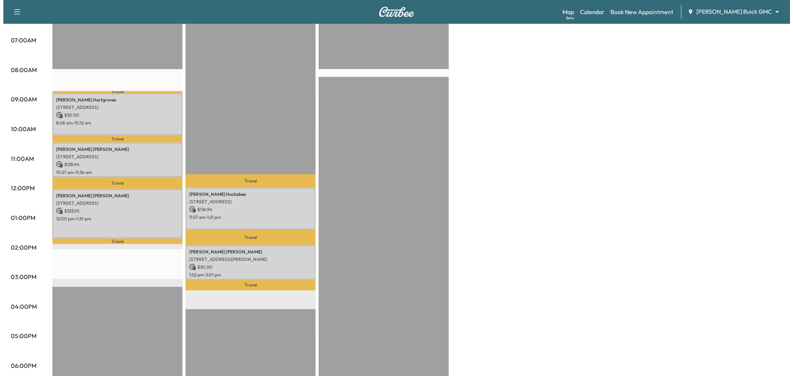
scroll to position [0, 0]
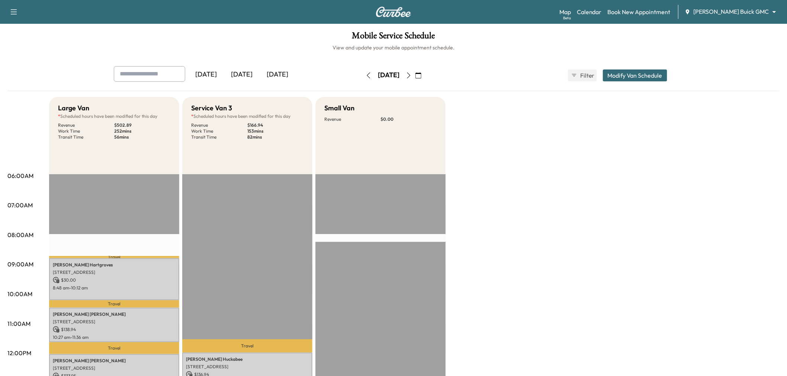
click at [618, 74] on button "Modify Van Schedule" at bounding box center [635, 76] width 64 height 12
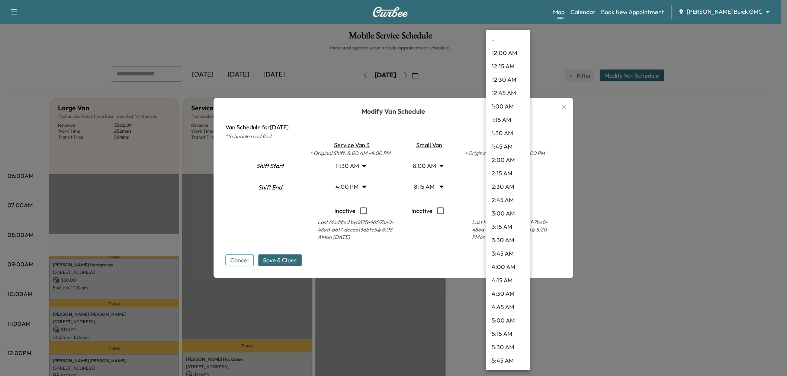
click at [520, 188] on body "Support Log Out Map Beta Calendar Book New Appointment Ewing Buick GMC ********…" at bounding box center [393, 188] width 787 height 376
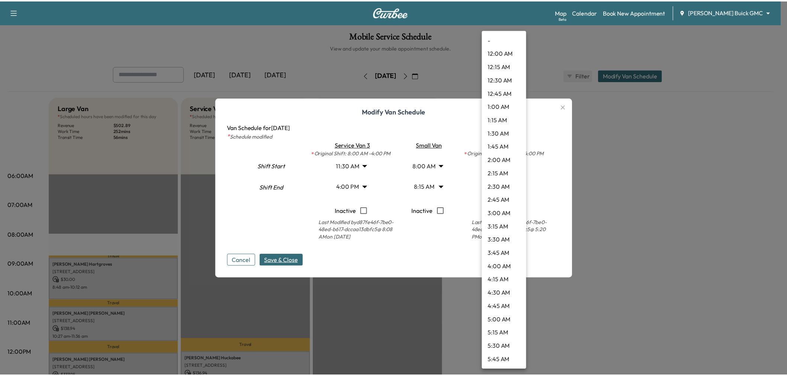
scroll to position [669, 0]
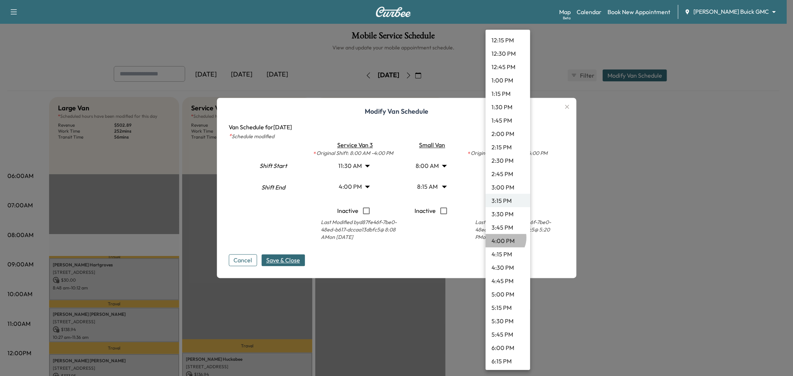
click at [501, 237] on li "4:00 PM" at bounding box center [508, 240] width 45 height 13
type input "**"
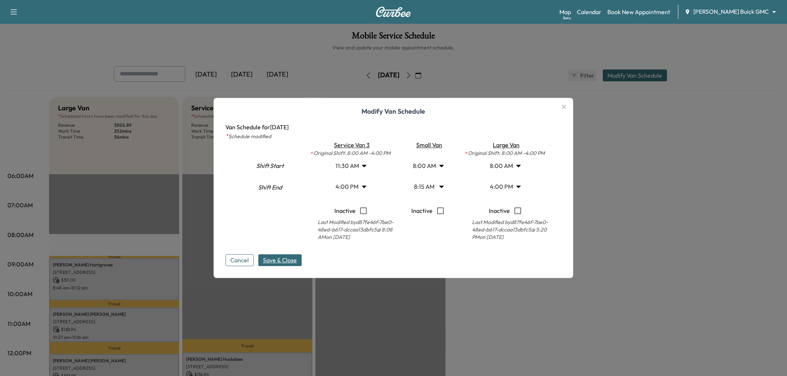
click at [288, 264] on span "Save & Close" at bounding box center [280, 260] width 34 height 9
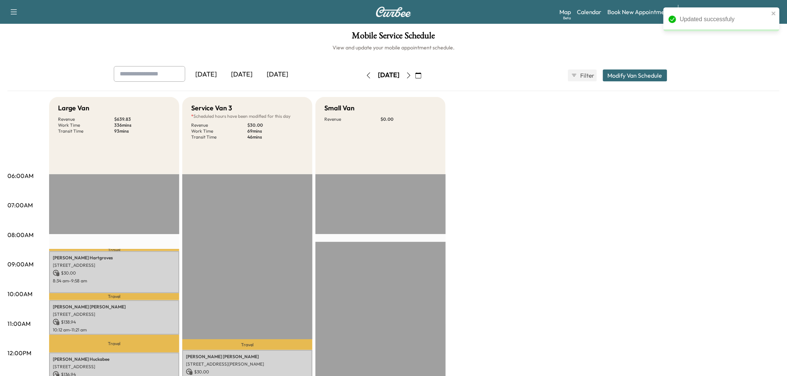
click at [494, 263] on div "Large Van Revenue $ 639.83 Work Time 336 mins Transit Time 93 mins Travel Jacob…" at bounding box center [414, 376] width 731 height 558
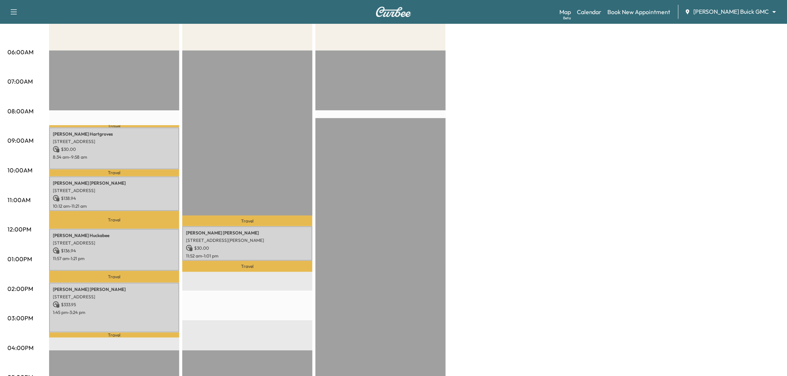
scroll to position [0, 0]
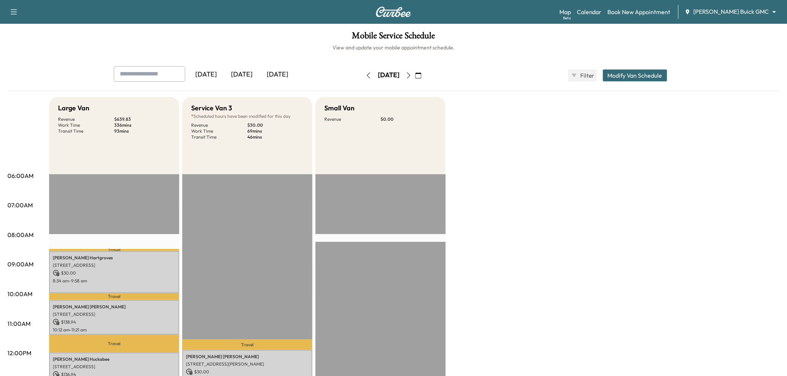
click at [283, 72] on div "[DATE]" at bounding box center [278, 74] width 36 height 17
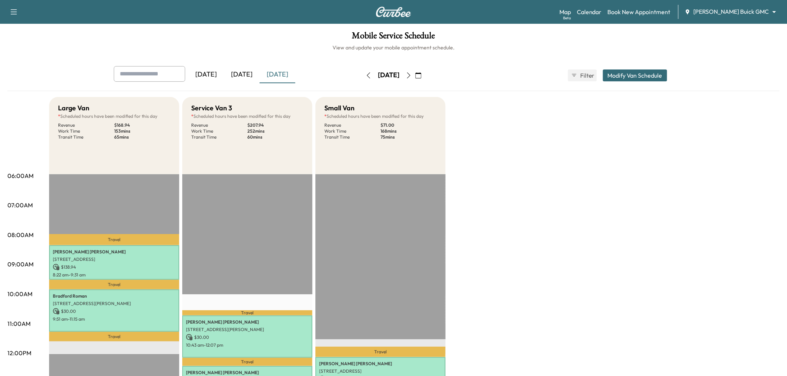
scroll to position [124, 0]
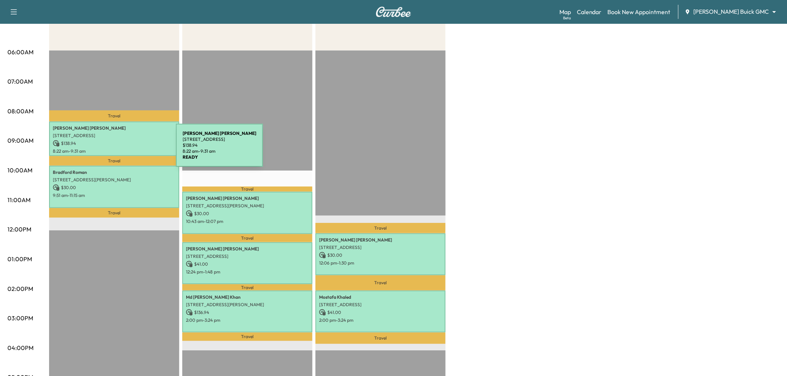
click at [120, 150] on p "8:22 am - 9:31 am" at bounding box center [114, 151] width 123 height 6
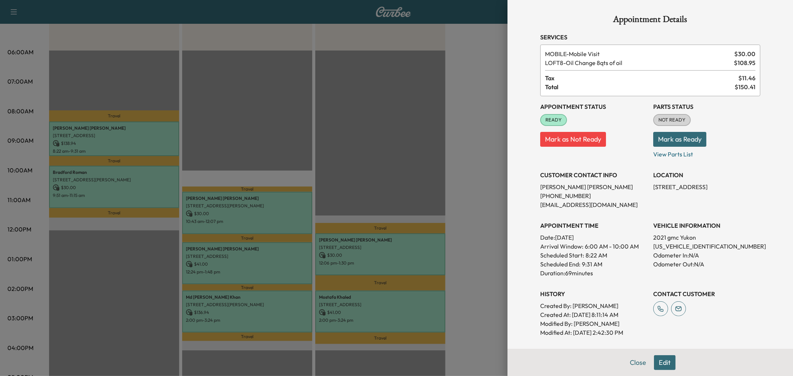
click at [120, 175] on div at bounding box center [396, 188] width 793 height 376
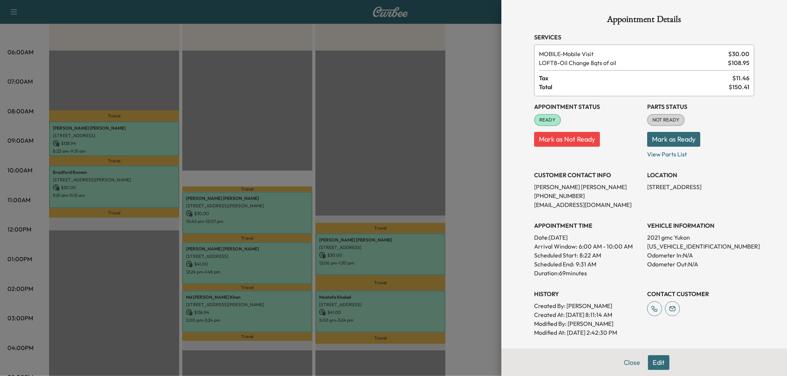
click at [120, 177] on p "8013 CANTERBURY TER, MCKINNEY, TX 75072, USA" at bounding box center [114, 180] width 123 height 6
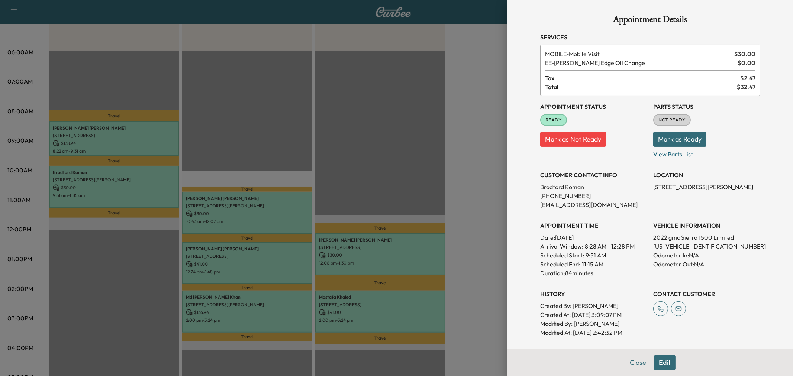
click at [133, 182] on div at bounding box center [396, 188] width 793 height 376
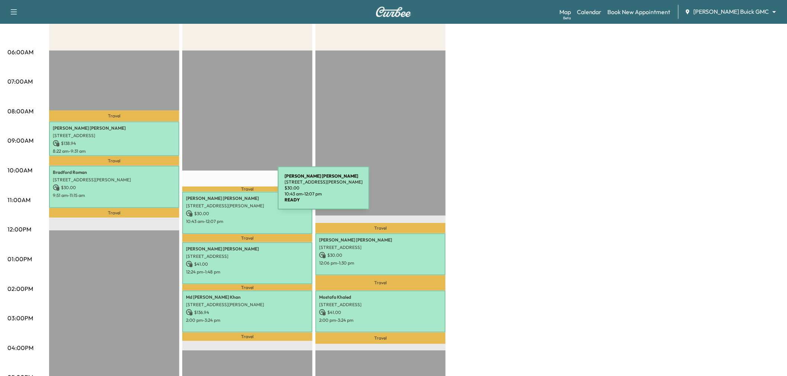
click at [224, 192] on div "Angelia Robinson 2595 Preston Rd, Frisco, TX 75034, USA $ 30.00 10:43 am - 12:0…" at bounding box center [247, 213] width 130 height 42
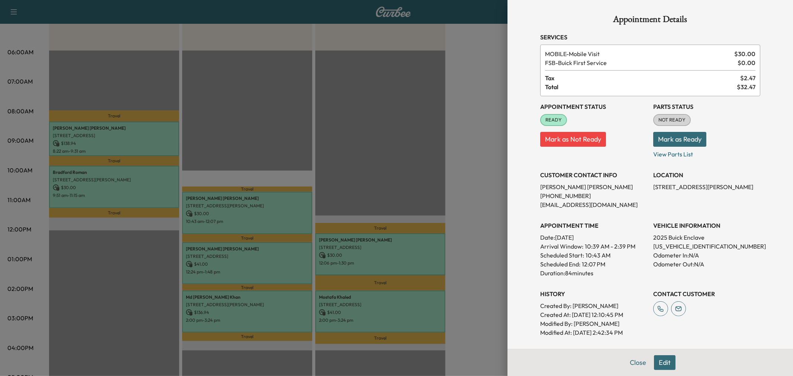
click at [225, 192] on div at bounding box center [396, 188] width 793 height 376
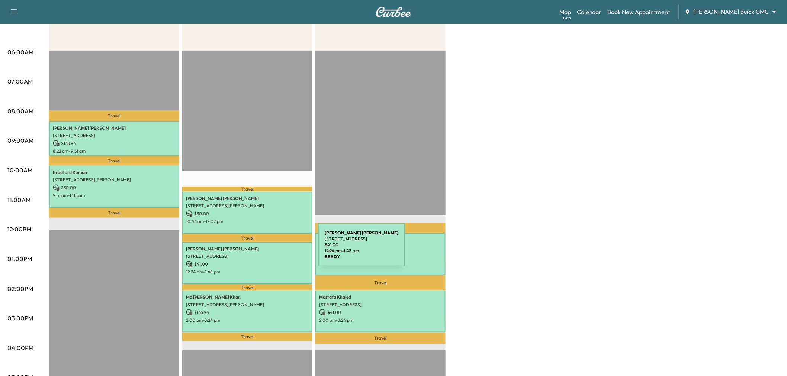
click at [262, 250] on div "Lori Stern 6619 Gold Dust Trail, Dallas, TX 75252, USA $ 41.00 12:24 pm - 1:48 …" at bounding box center [247, 264] width 130 height 42
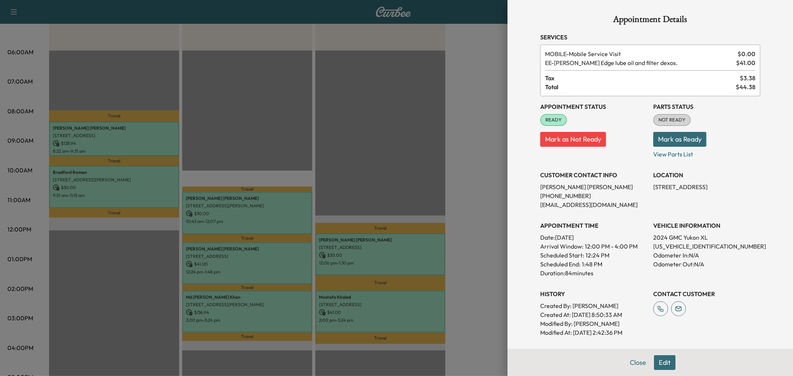
click at [298, 253] on div at bounding box center [396, 188] width 793 height 376
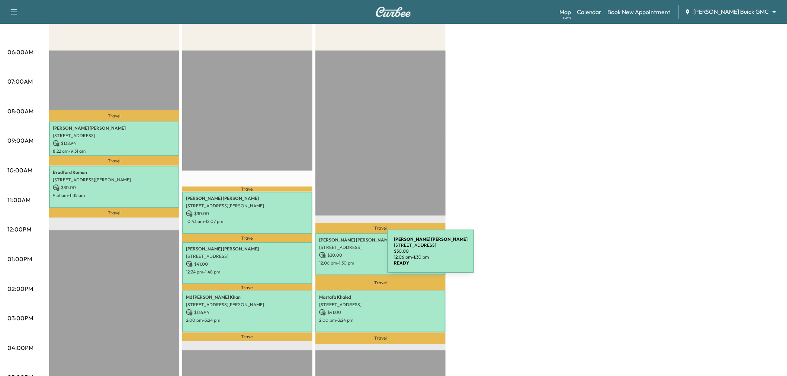
click at [369, 257] on div "James mcgurk 634 Havencrest Ln, Coppell, TX 75019, USA $ 30.00 12:06 pm - 1:30 …" at bounding box center [380, 255] width 130 height 42
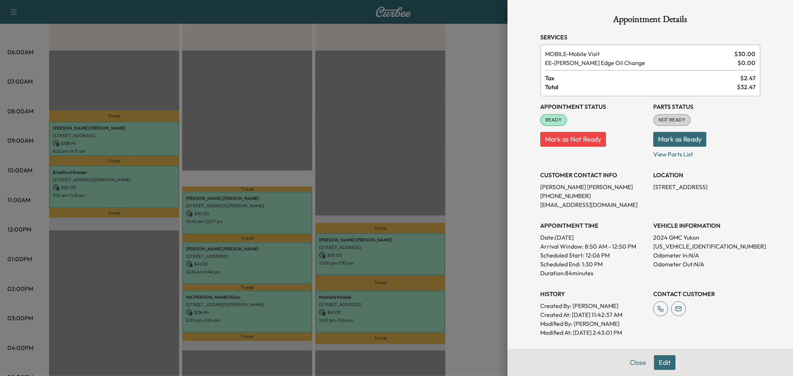
click at [369, 257] on div at bounding box center [396, 188] width 793 height 376
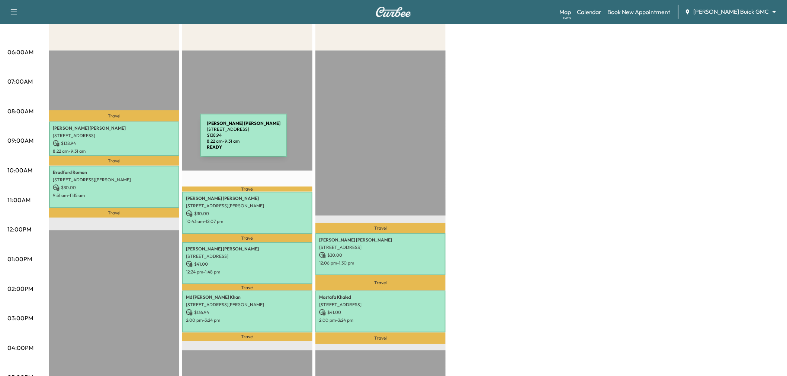
click at [144, 140] on p "$ 138.94" at bounding box center [114, 143] width 123 height 7
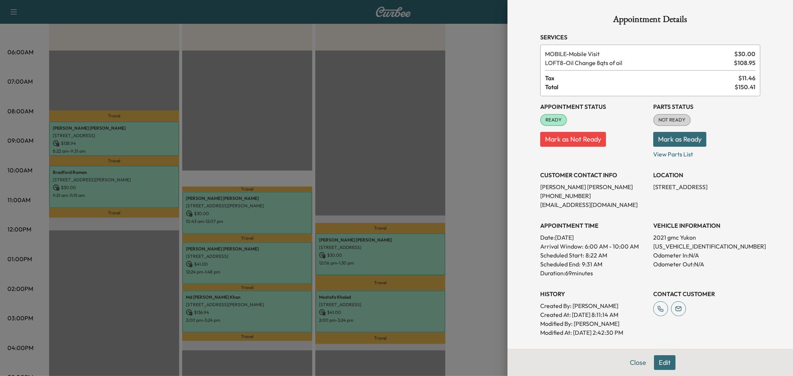
click at [140, 189] on div at bounding box center [396, 188] width 793 height 376
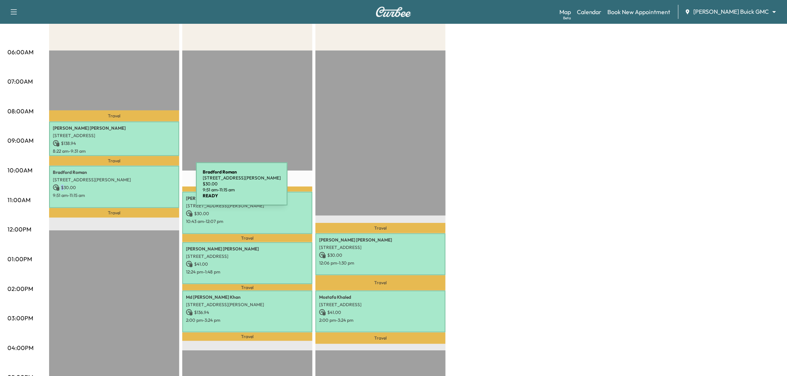
click at [140, 189] on p "$ 30.00" at bounding box center [114, 188] width 123 height 7
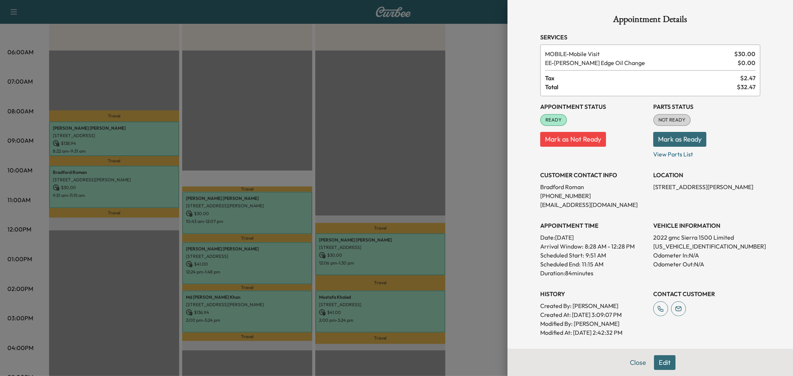
click at [140, 189] on div at bounding box center [396, 188] width 793 height 376
